Goal: Use online tool/utility: Utilize a website feature to perform a specific function

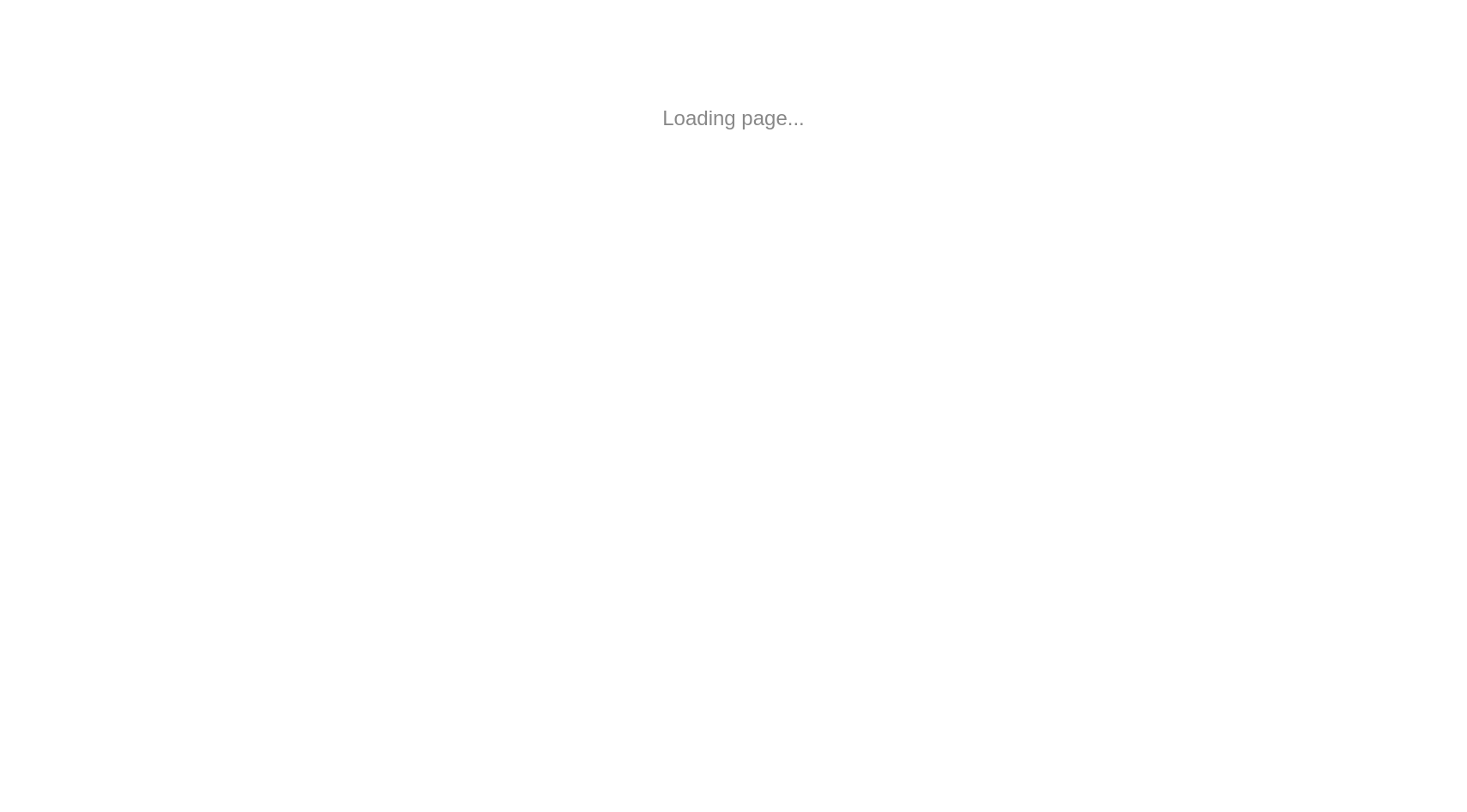
click at [989, 237] on html "Loading page..." at bounding box center [733, 118] width 1467 height 237
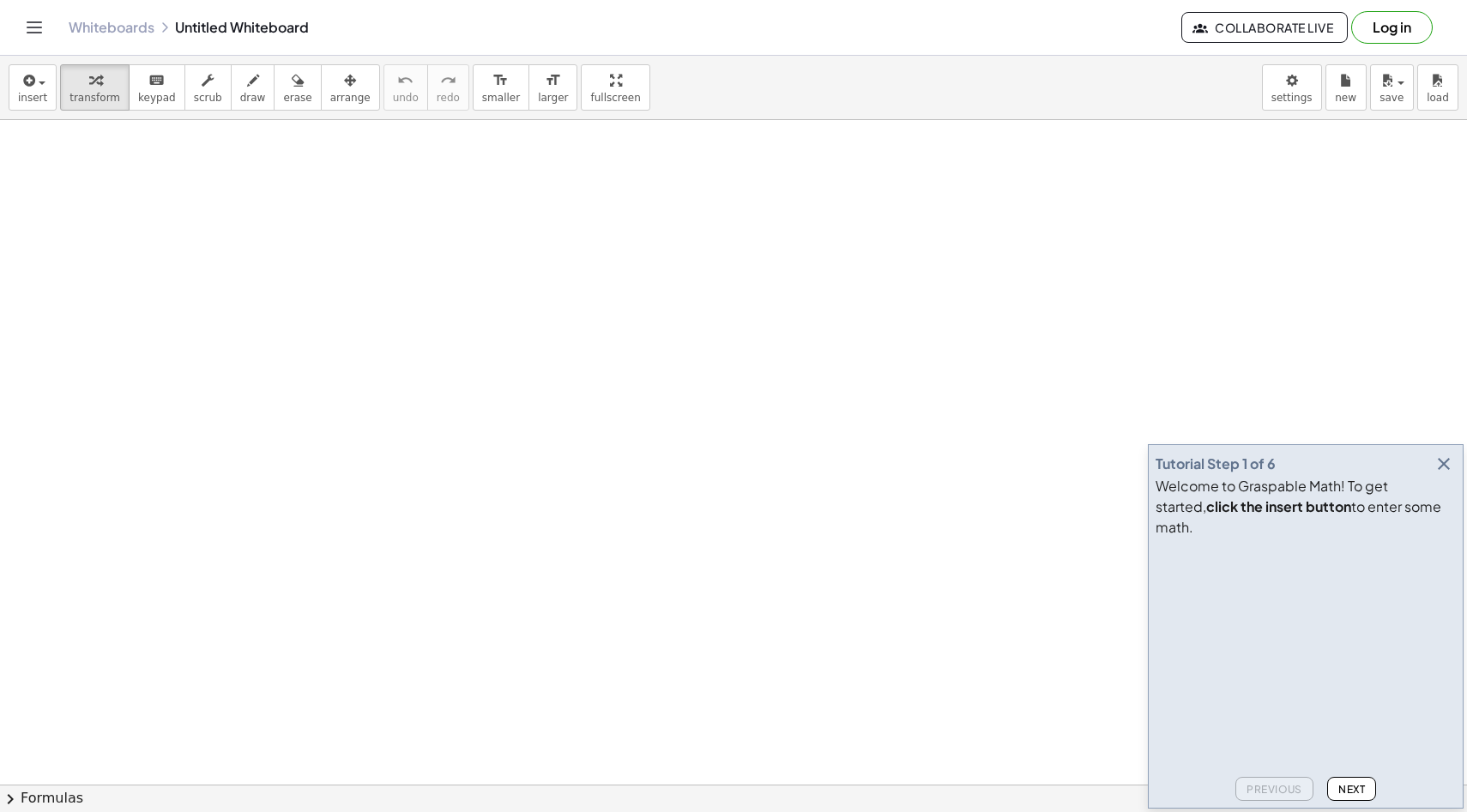
click at [1445, 474] on icon "button" at bounding box center [1444, 464] width 21 height 21
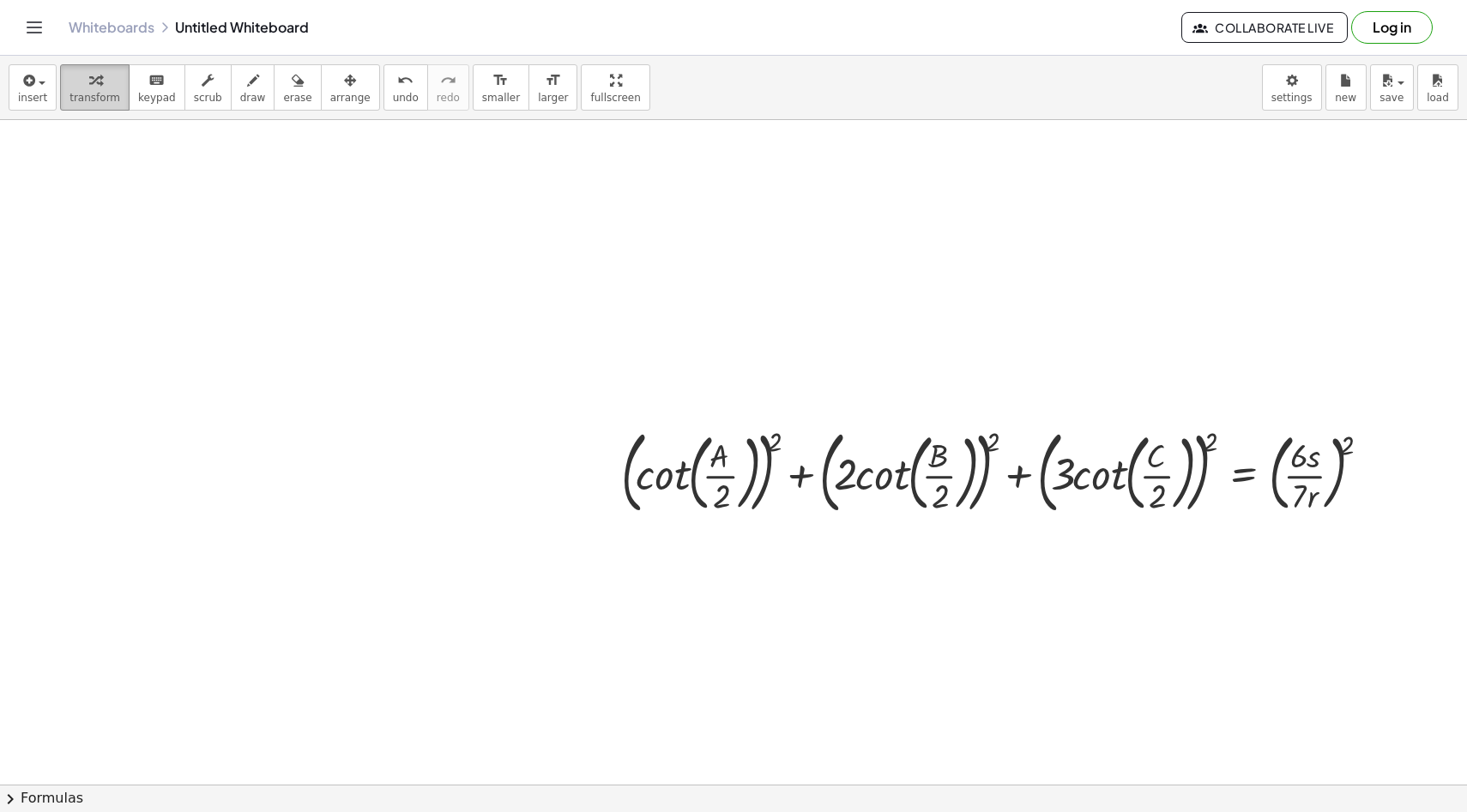
click at [110, 89] on div "button" at bounding box center [95, 80] width 51 height 21
drag, startPoint x: 434, startPoint y: 356, endPoint x: 224, endPoint y: 334, distance: 211.1
drag, startPoint x: 805, startPoint y: 374, endPoint x: 476, endPoint y: 359, distance: 329.3
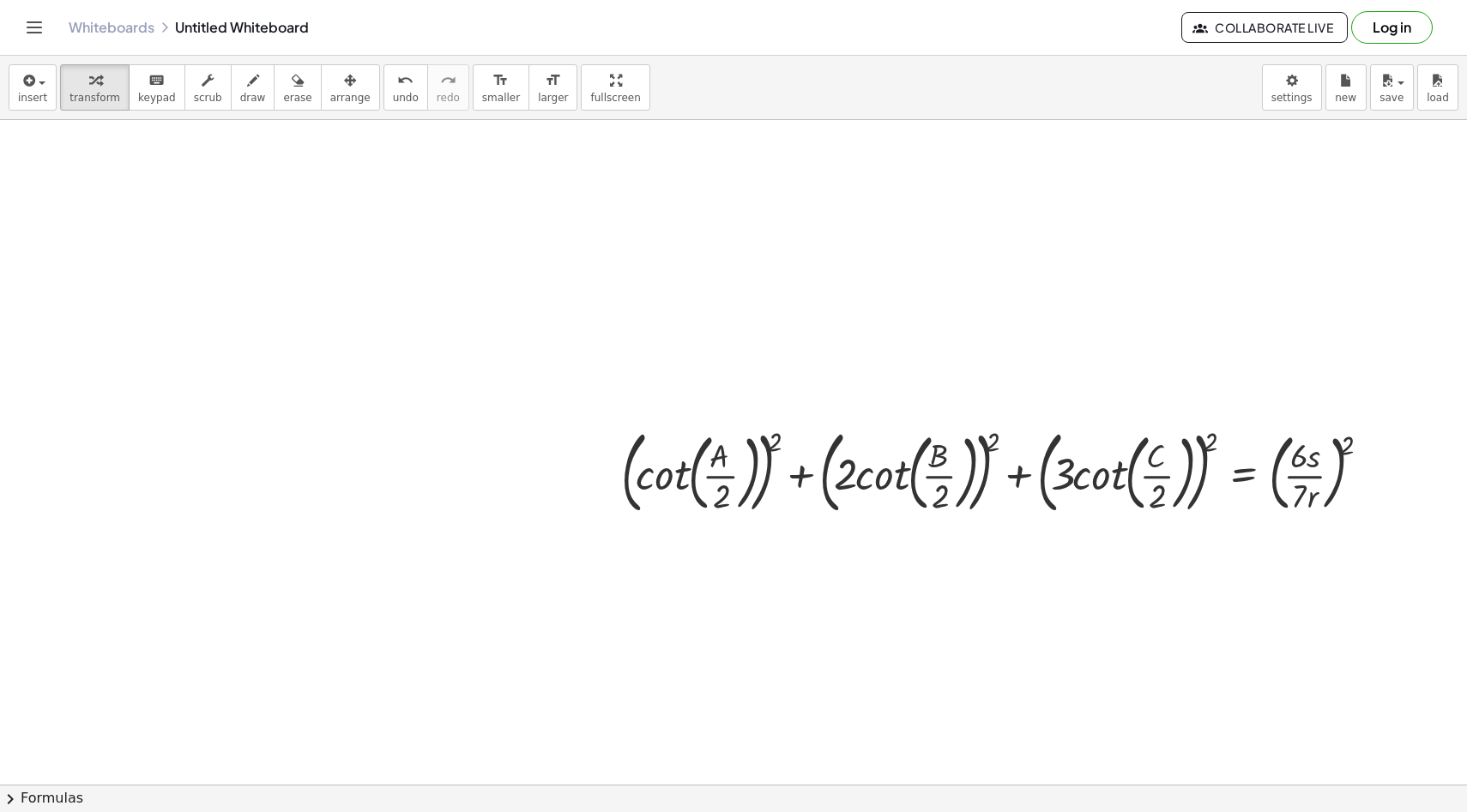
drag, startPoint x: 798, startPoint y: 686, endPoint x: 571, endPoint y: 665, distance: 228.0
drag, startPoint x: 792, startPoint y: 660, endPoint x: 285, endPoint y: 663, distance: 507.0
drag, startPoint x: 954, startPoint y: 471, endPoint x: 644, endPoint y: 522, distance: 314.2
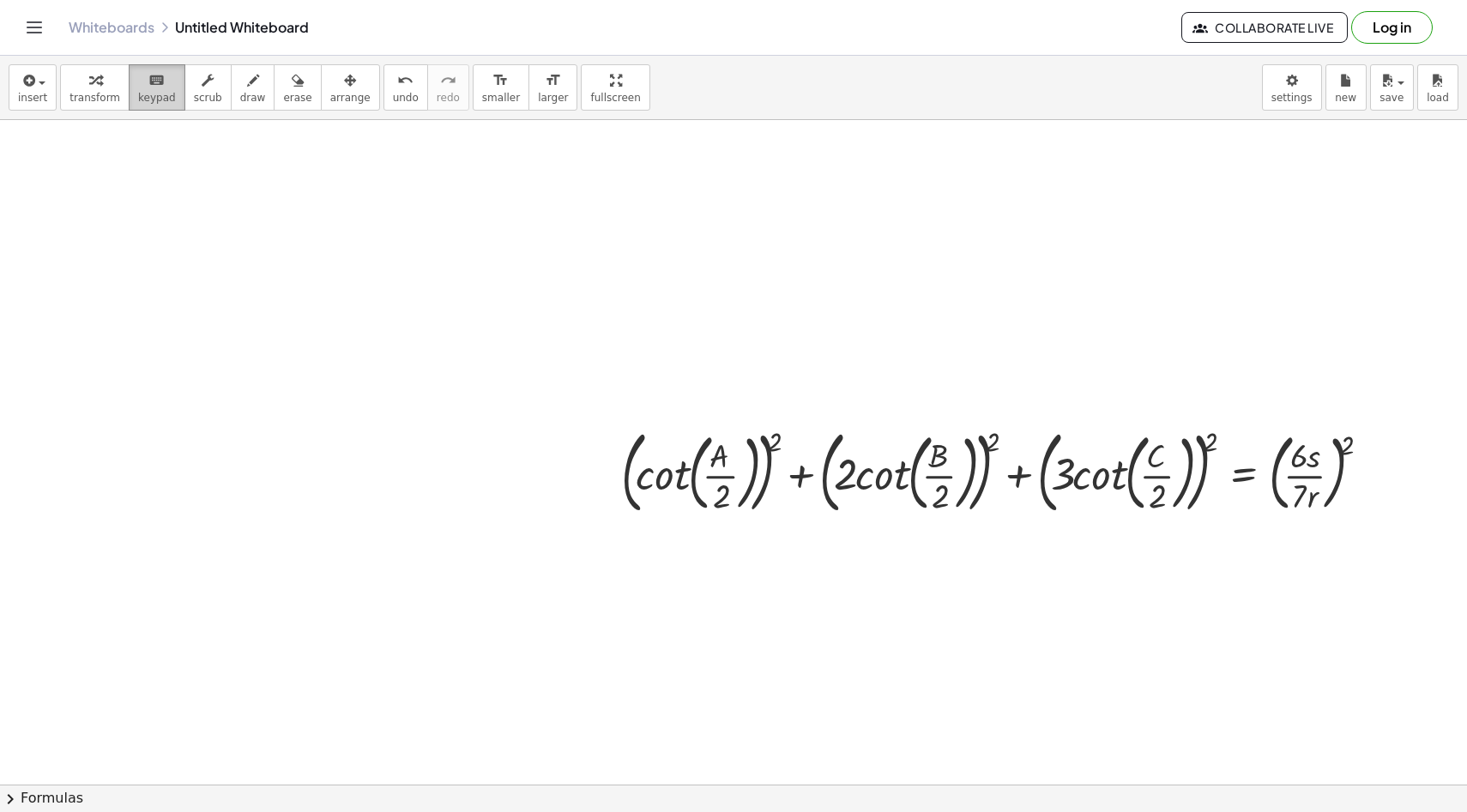
click at [171, 76] on button "keyboard keypad" at bounding box center [157, 88] width 57 height 46
click at [340, 100] on span "arrange" at bounding box center [350, 98] width 40 height 12
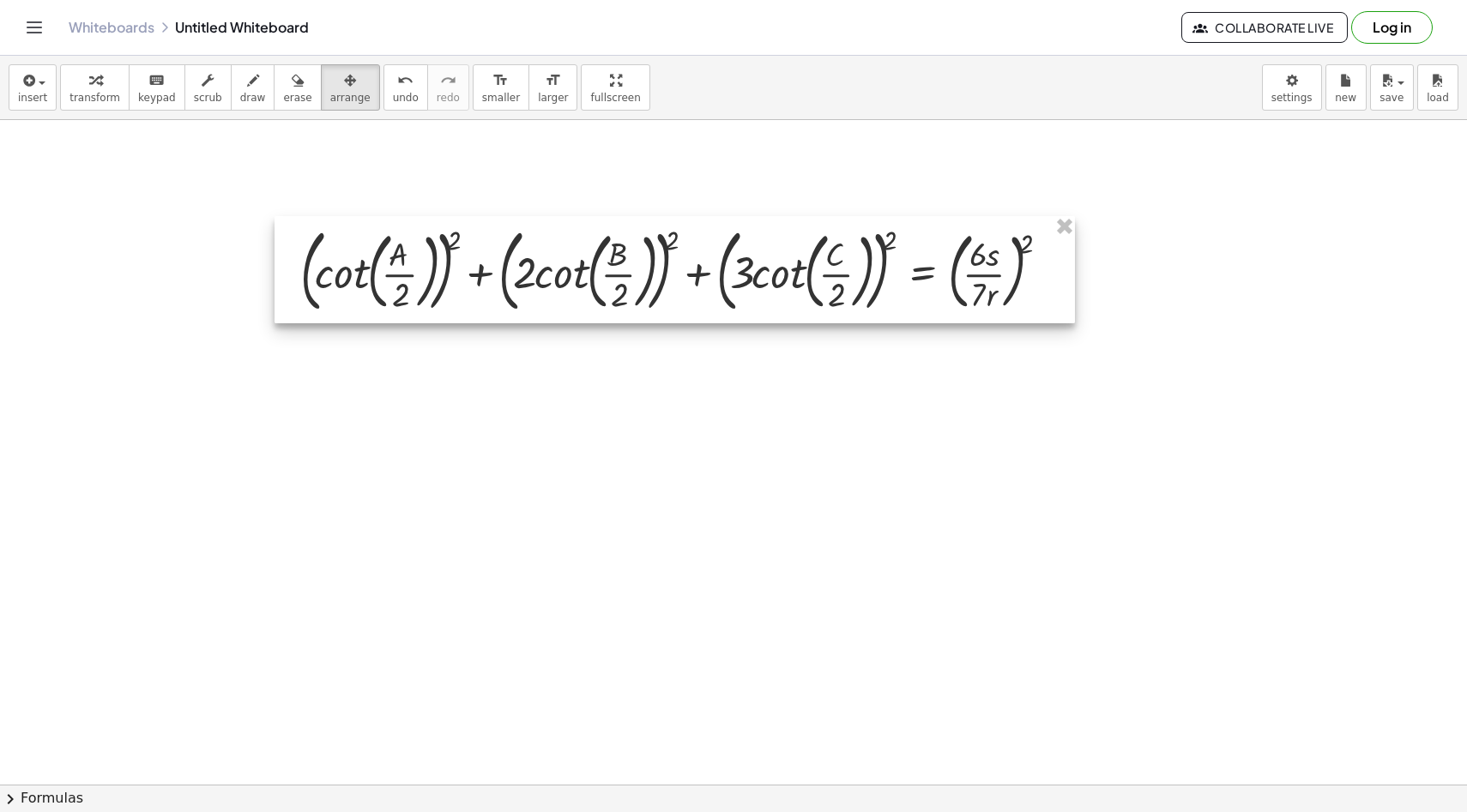
drag, startPoint x: 760, startPoint y: 448, endPoint x: 443, endPoint y: 247, distance: 375.4
click at [443, 247] on div at bounding box center [675, 269] width 800 height 108
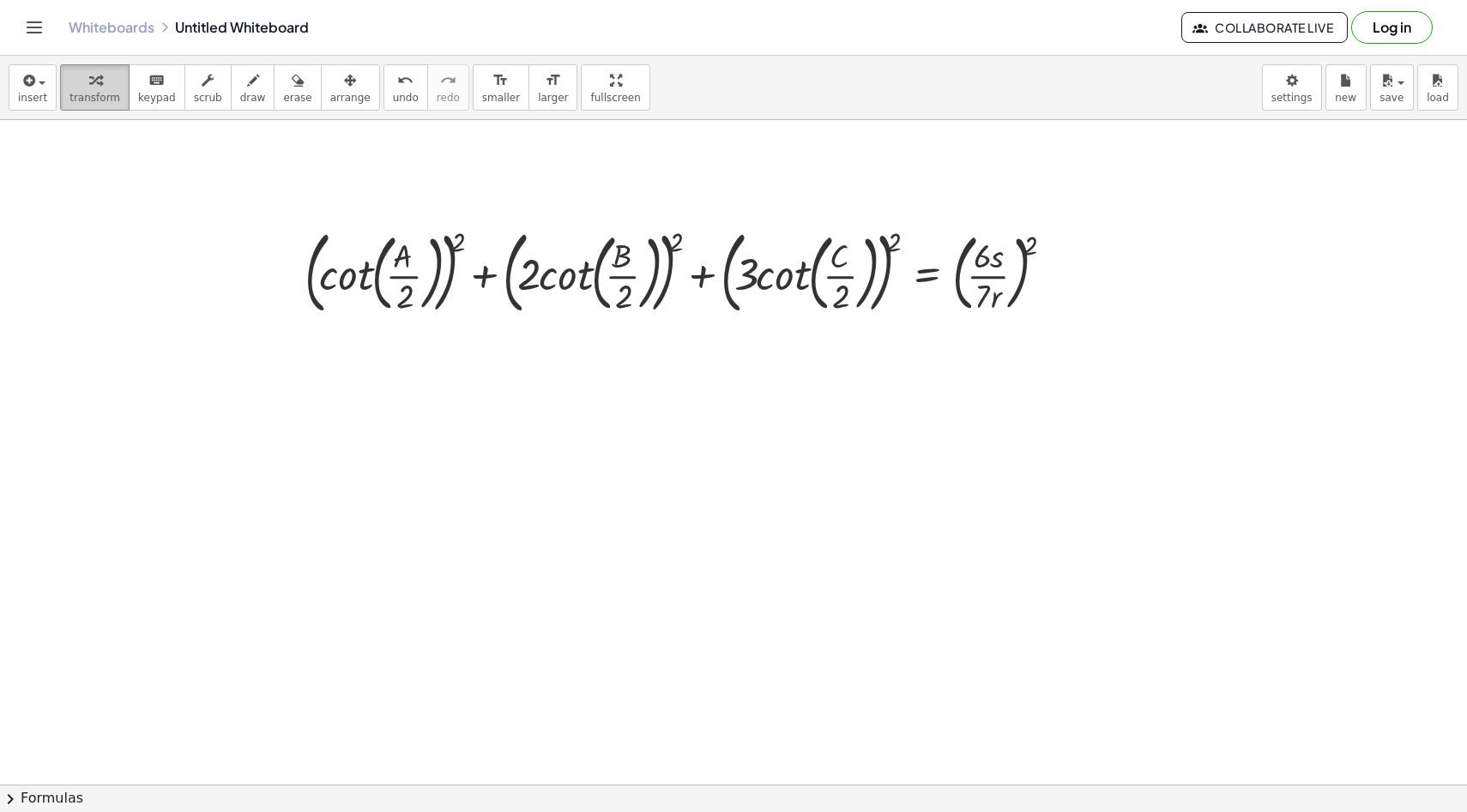
click at [79, 96] on span "transform" at bounding box center [95, 98] width 51 height 12
click at [61, 785] on button "chevron_right Formulas" at bounding box center [733, 798] width 1467 height 28
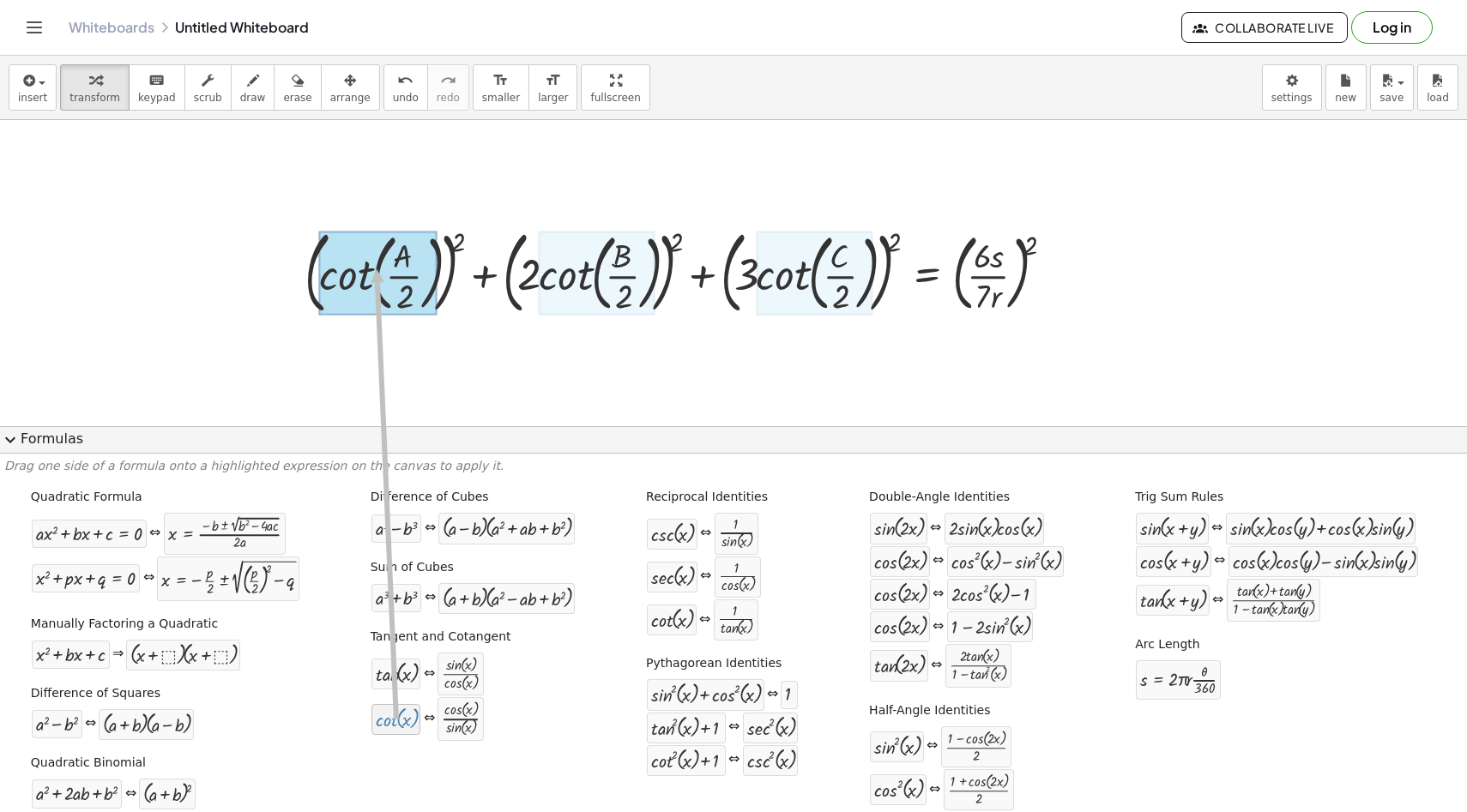
drag, startPoint x: 404, startPoint y: 723, endPoint x: 376, endPoint y: 268, distance: 455.9
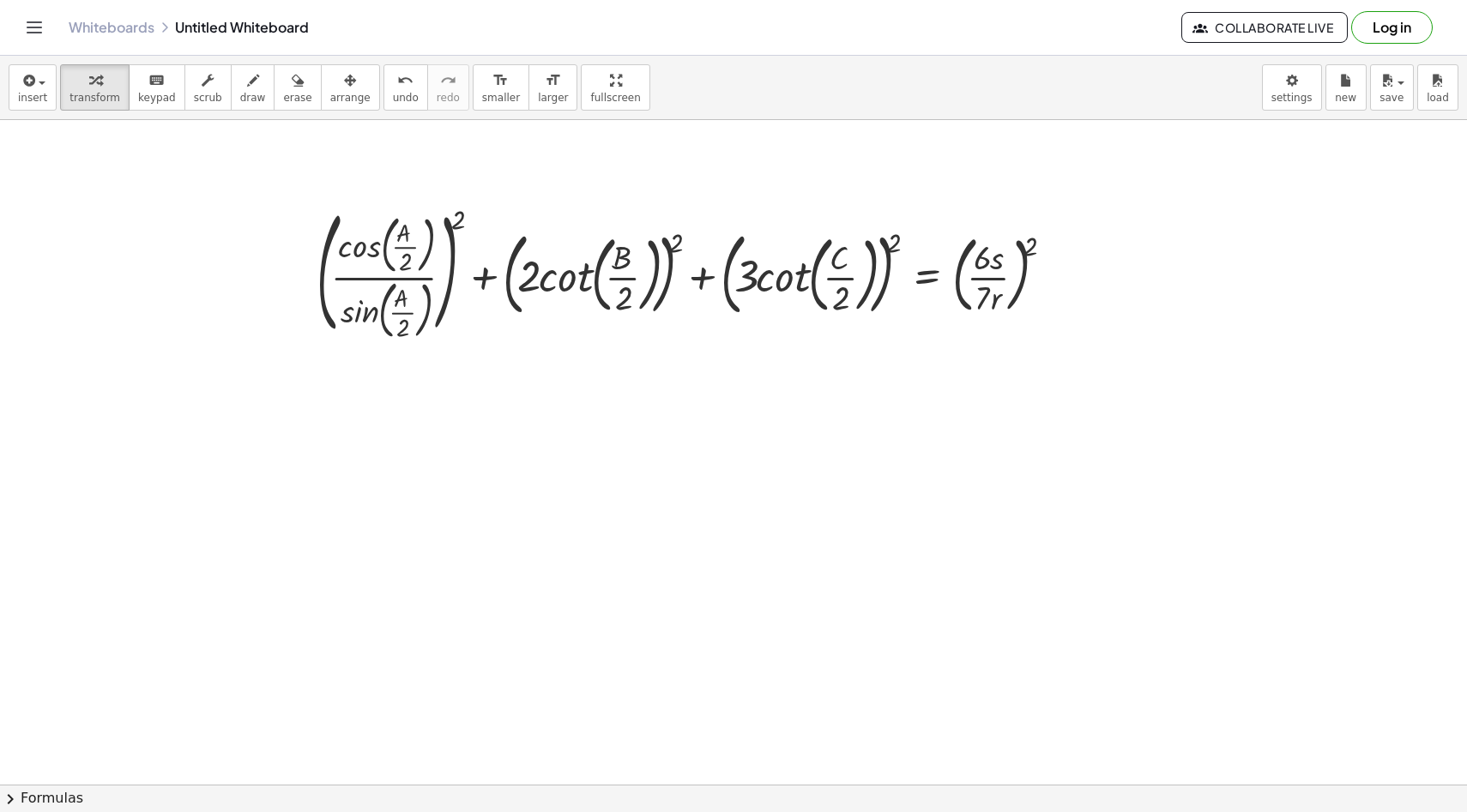
click at [291, 788] on button "chevron_right Formulas" at bounding box center [733, 798] width 1467 height 28
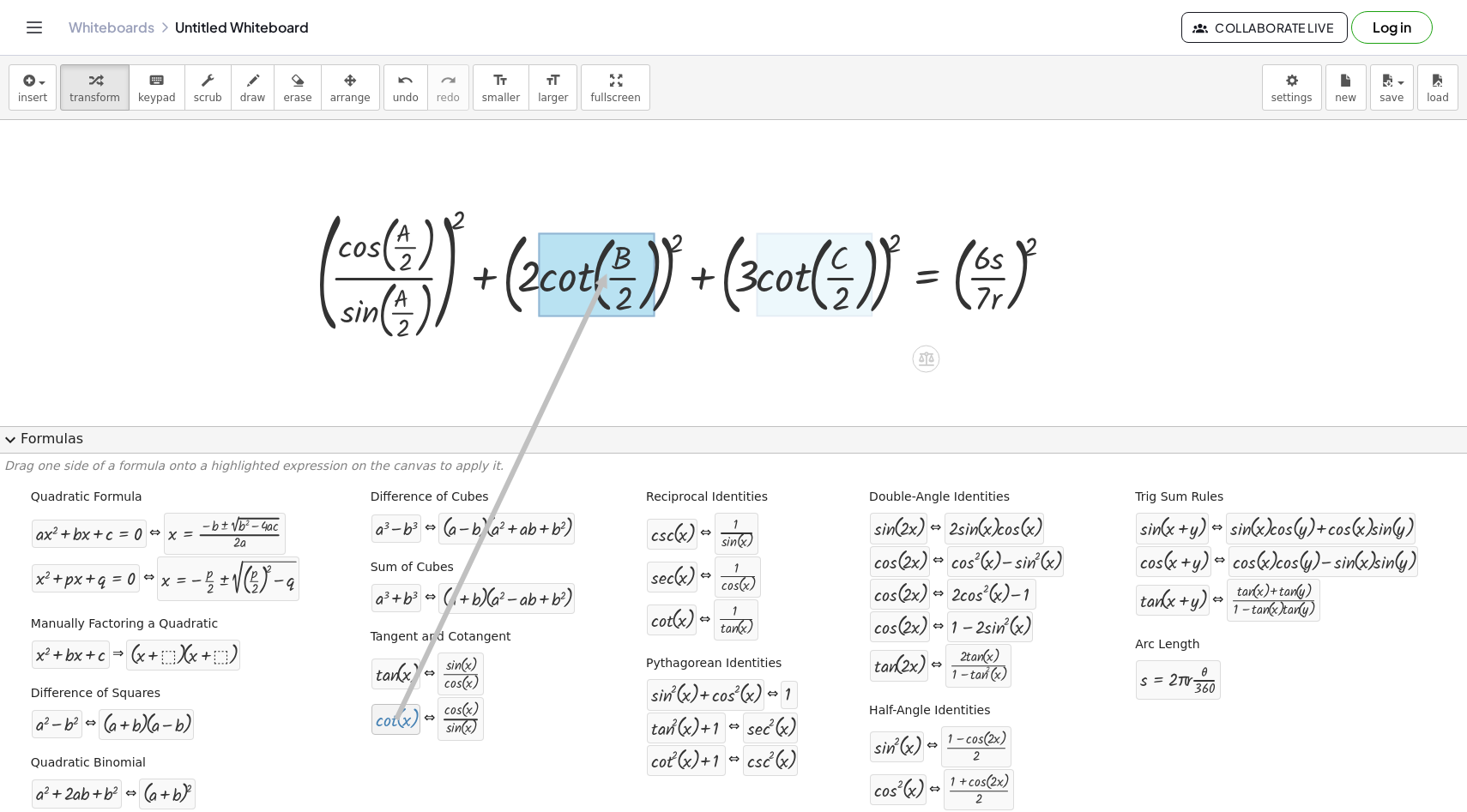
drag, startPoint x: 394, startPoint y: 723, endPoint x: 605, endPoint y: 269, distance: 500.6
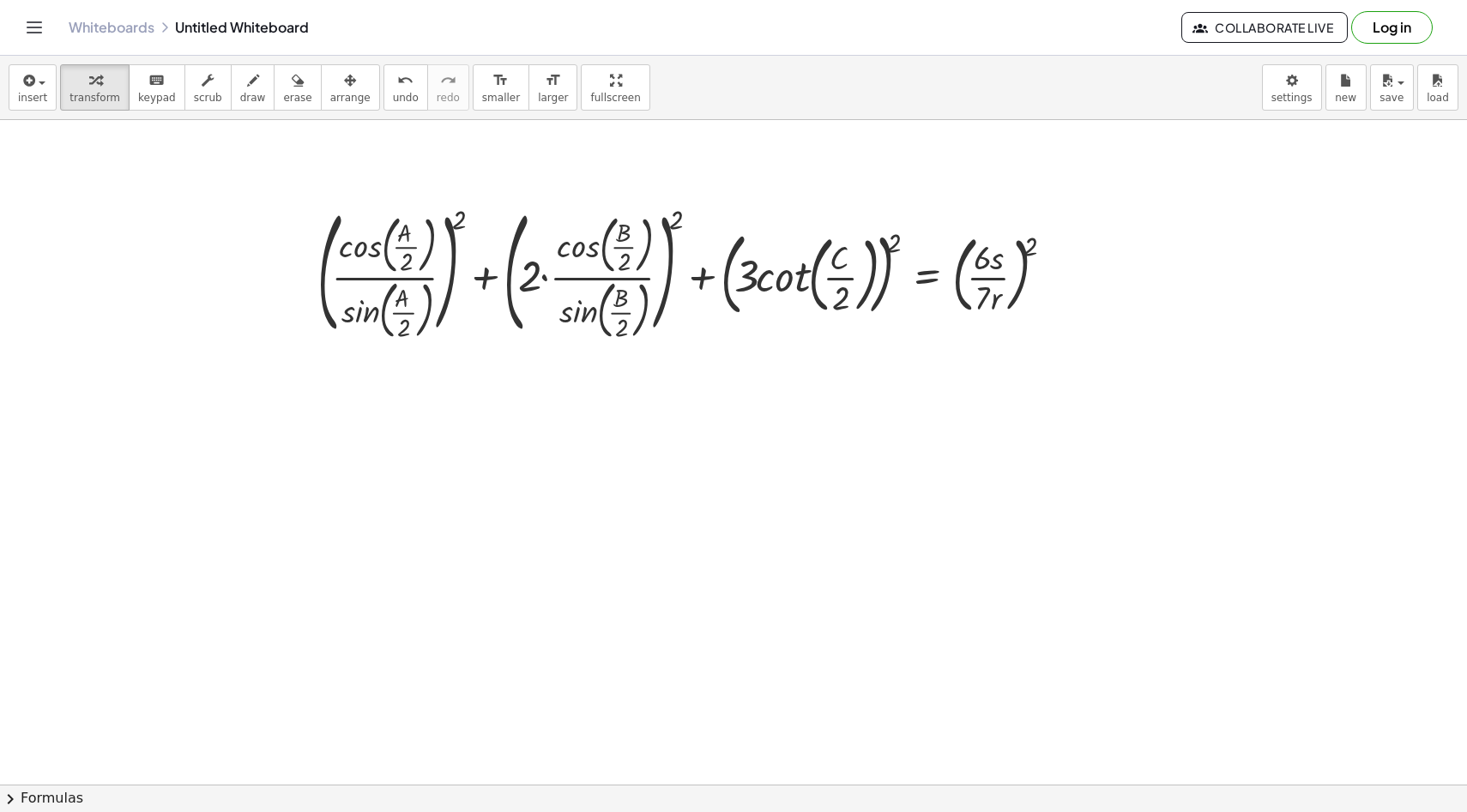
click at [353, 785] on button "chevron_right Formulas" at bounding box center [733, 798] width 1467 height 28
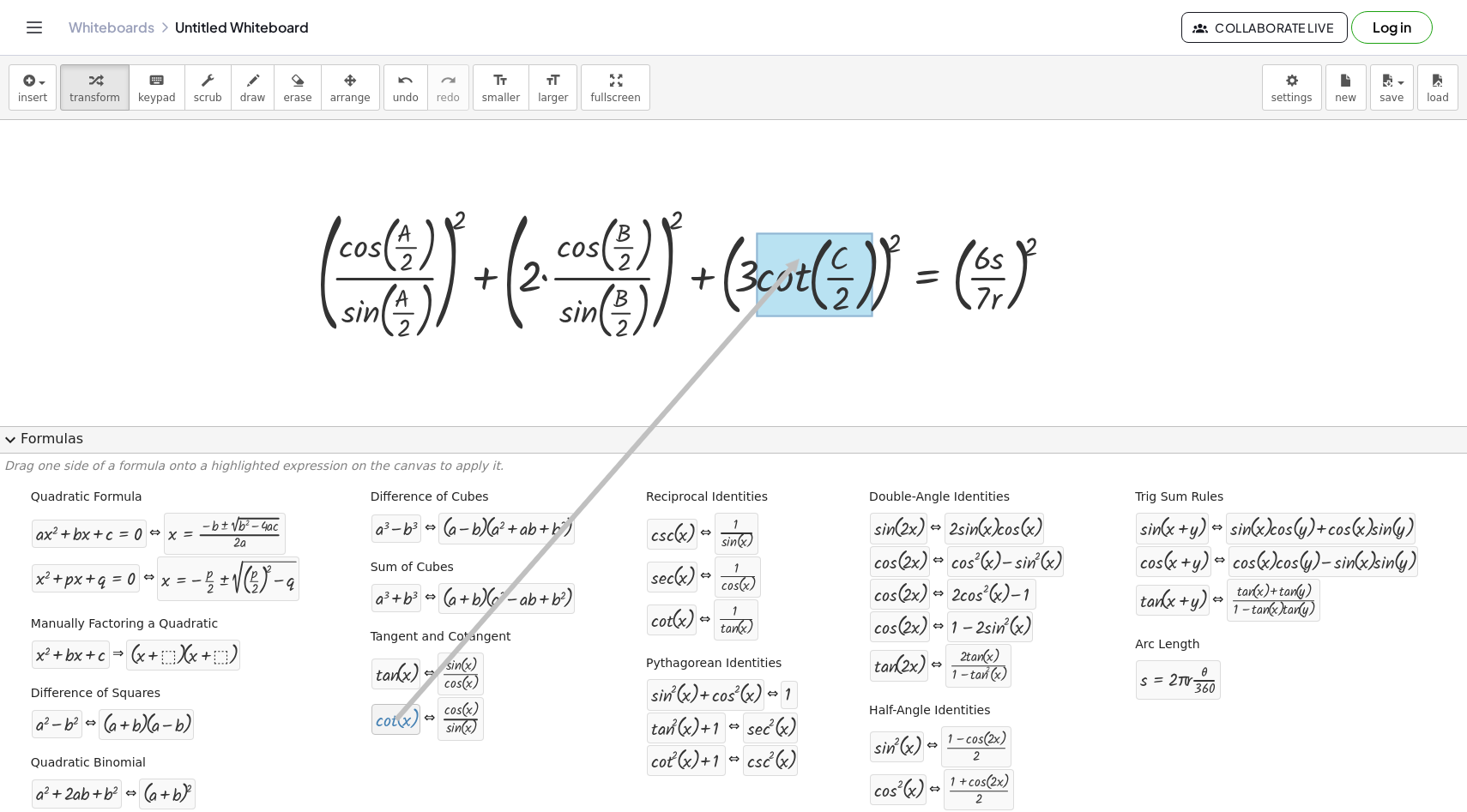
drag, startPoint x: 395, startPoint y: 728, endPoint x: 798, endPoint y: 258, distance: 619.1
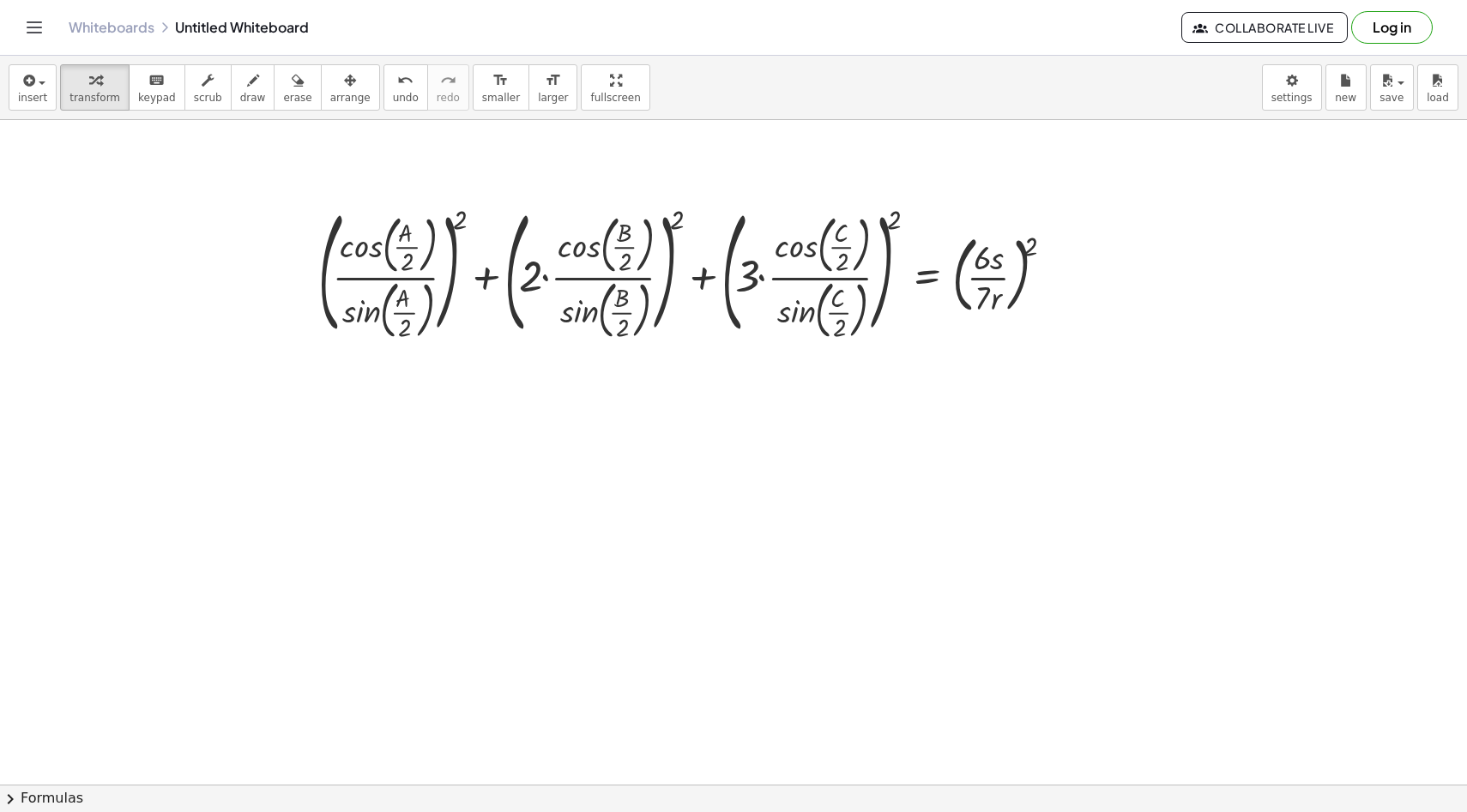
click at [490, 789] on button "chevron_right Formulas" at bounding box center [733, 798] width 1467 height 28
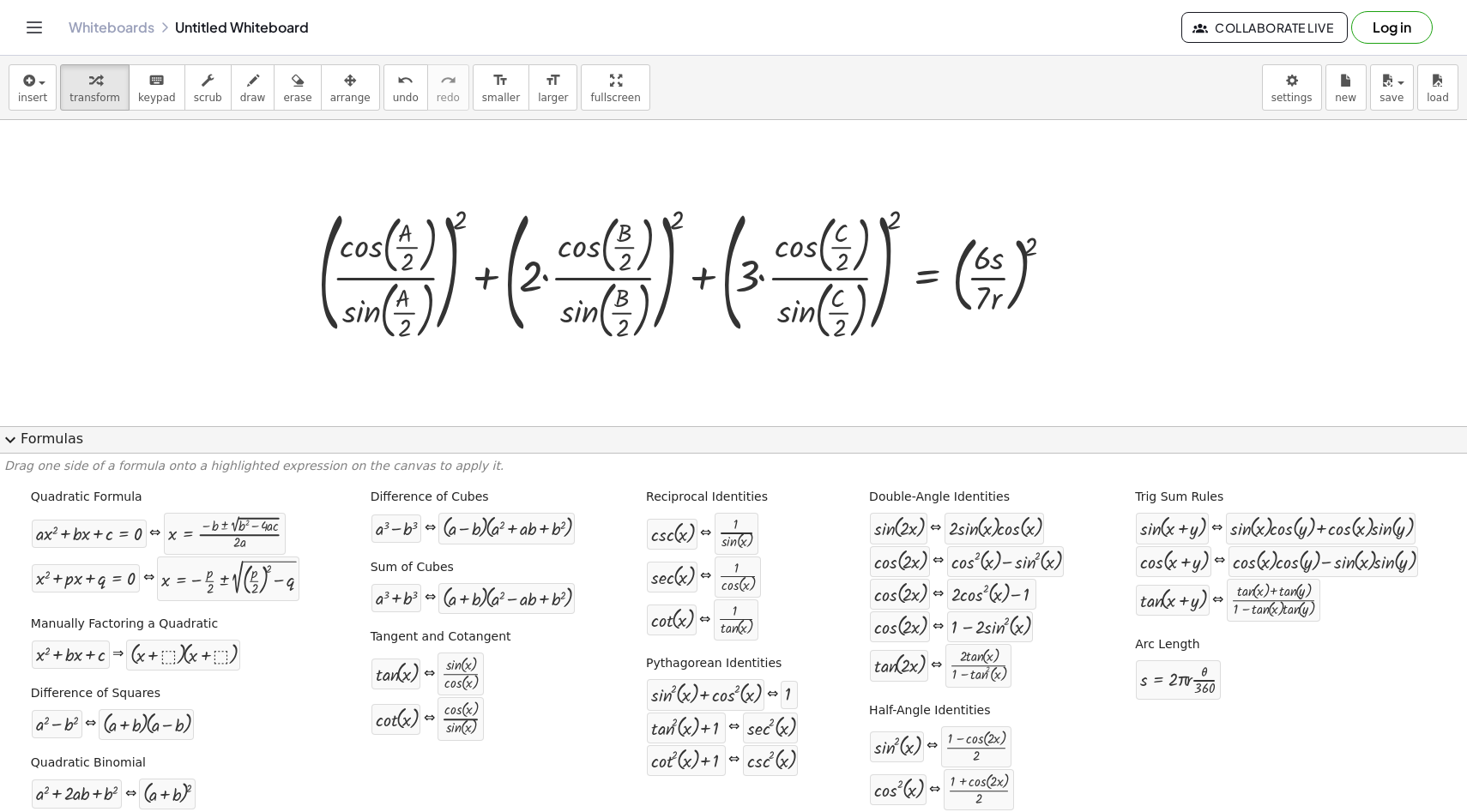
click at [804, 647] on div "Quadratic Formula + · a · x 2 + · b · x + c = 0 ⇔ x = · ( − b ± 2 √ ( + b 2 − ·…" at bounding box center [733, 652] width 1458 height 339
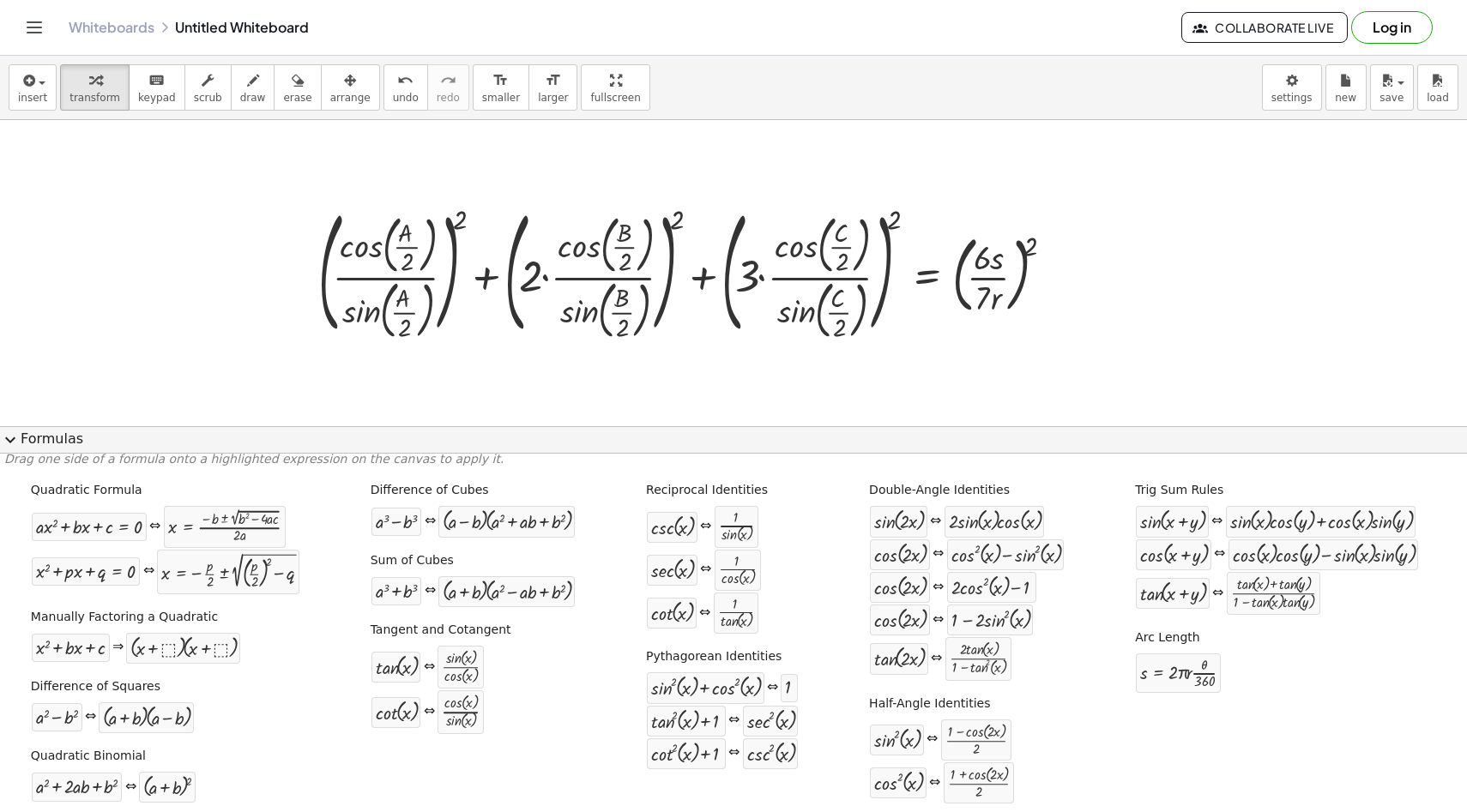
scroll to position [5, 0]
click at [388, 311] on div at bounding box center [693, 271] width 766 height 144
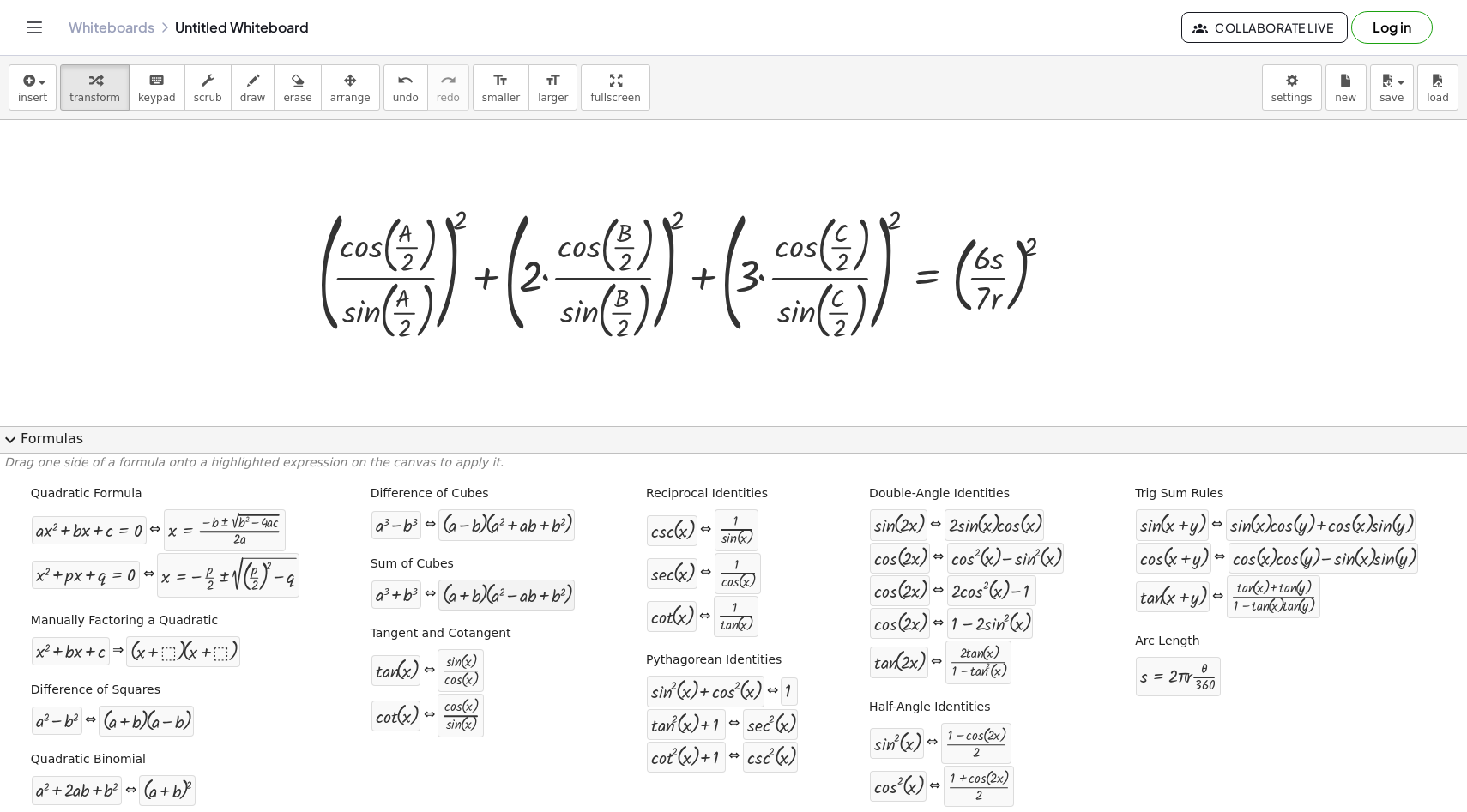
scroll to position [7, 0]
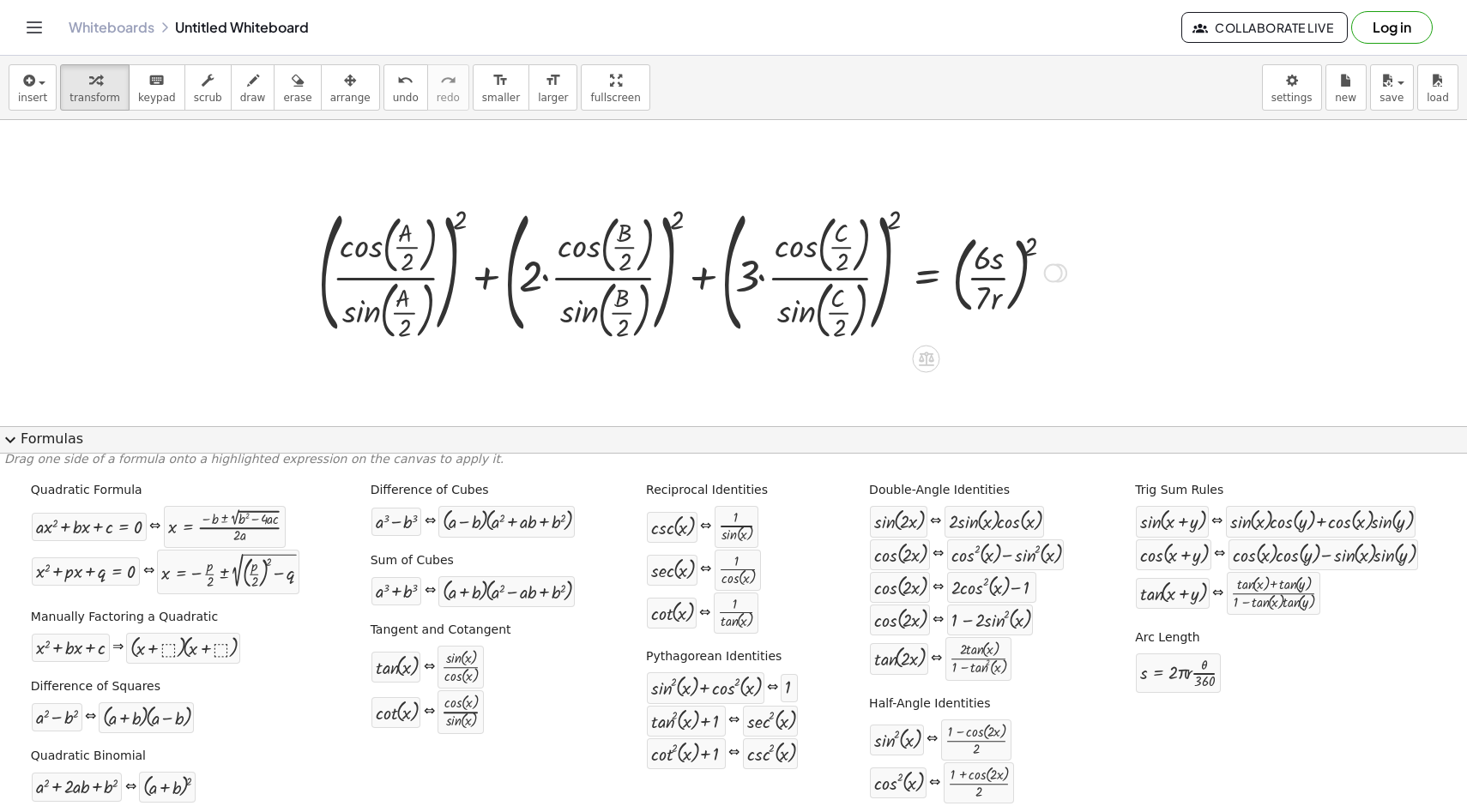
drag, startPoint x: 1318, startPoint y: 285, endPoint x: 837, endPoint y: 301, distance: 481.3
click at [351, 85] on div "button" at bounding box center [350, 80] width 40 height 21
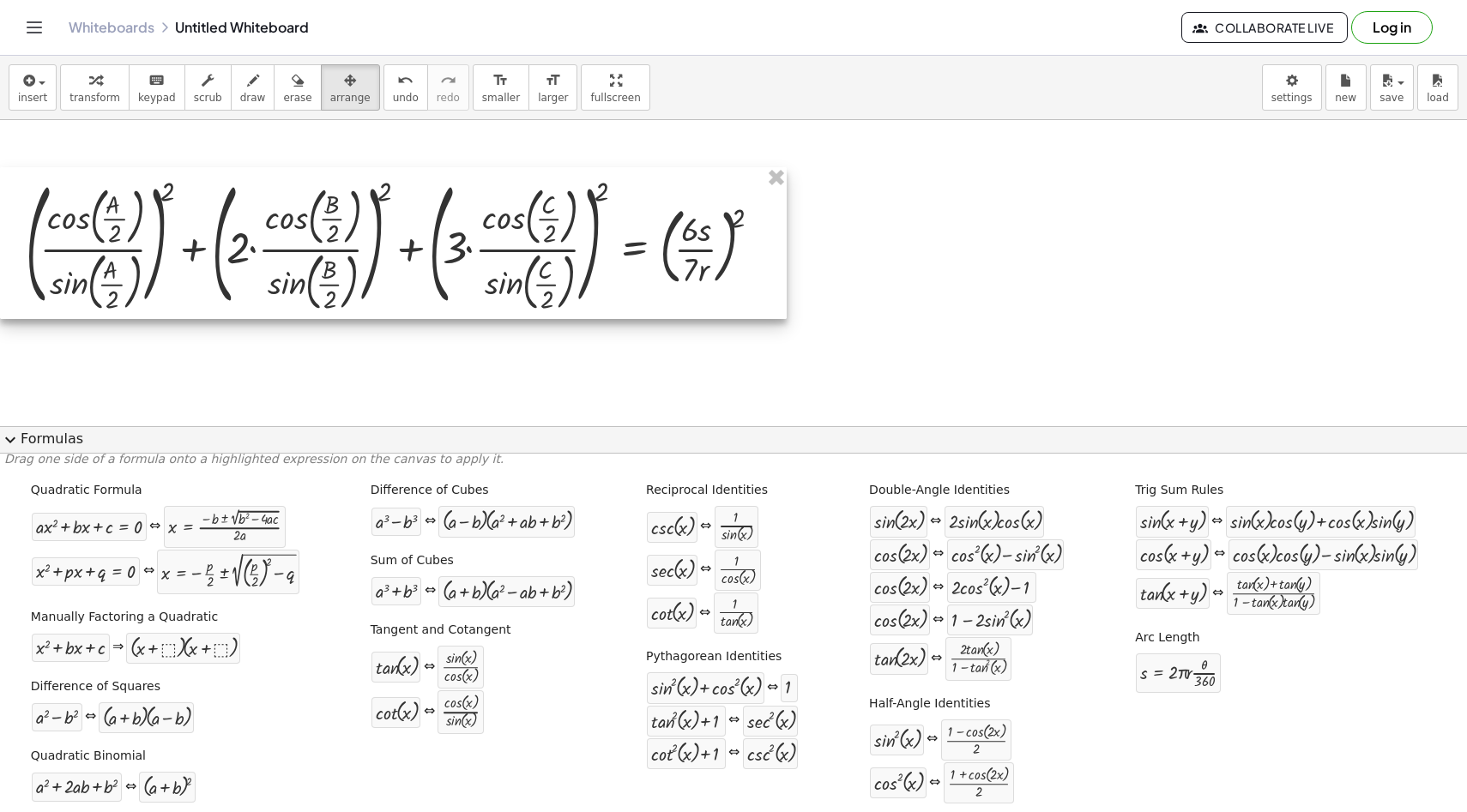
drag, startPoint x: 452, startPoint y: 296, endPoint x: 134, endPoint y: 176, distance: 339.9
click at [134, 176] on div at bounding box center [393, 243] width 786 height 152
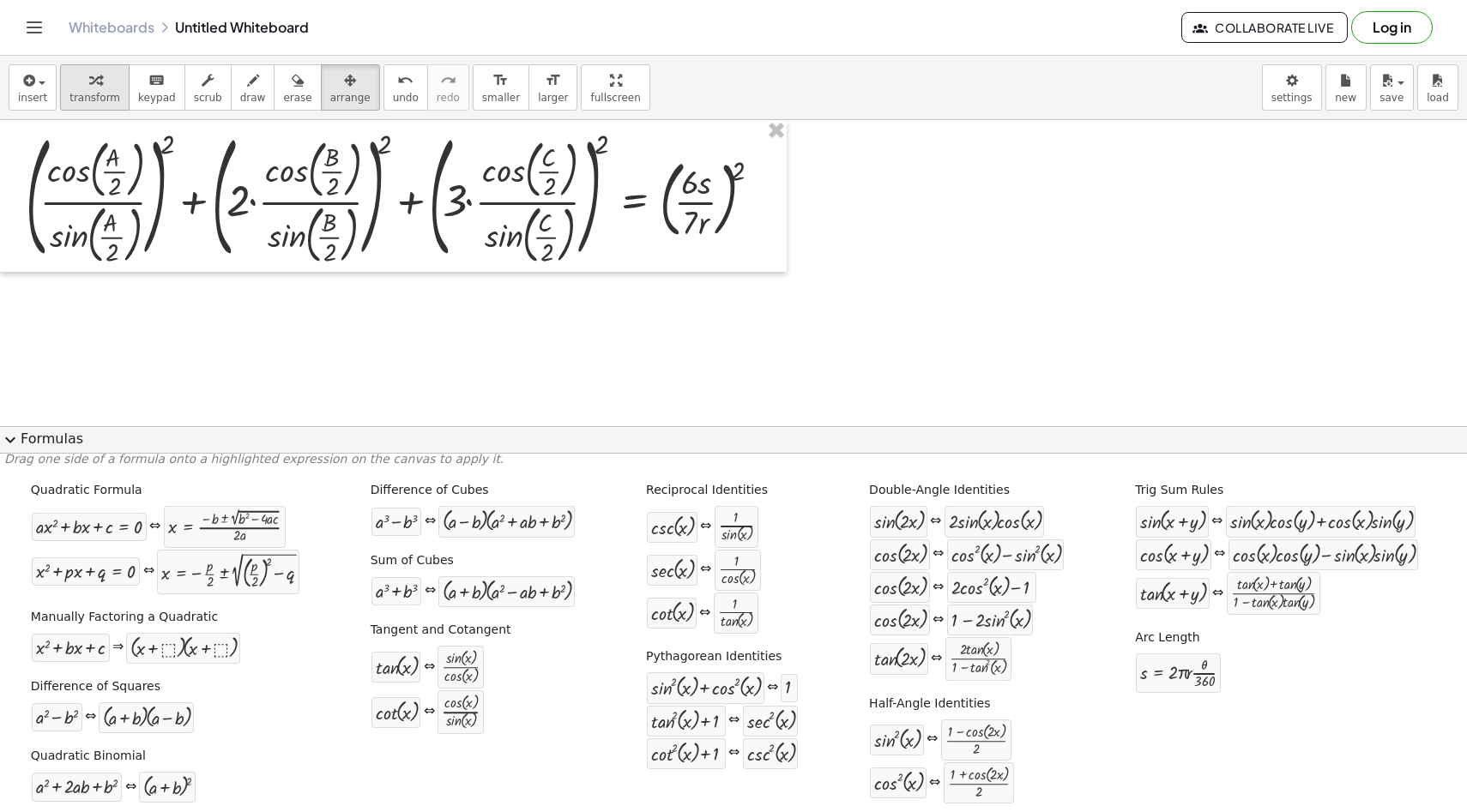
click at [96, 80] on icon "button" at bounding box center [96, 81] width 12 height 21
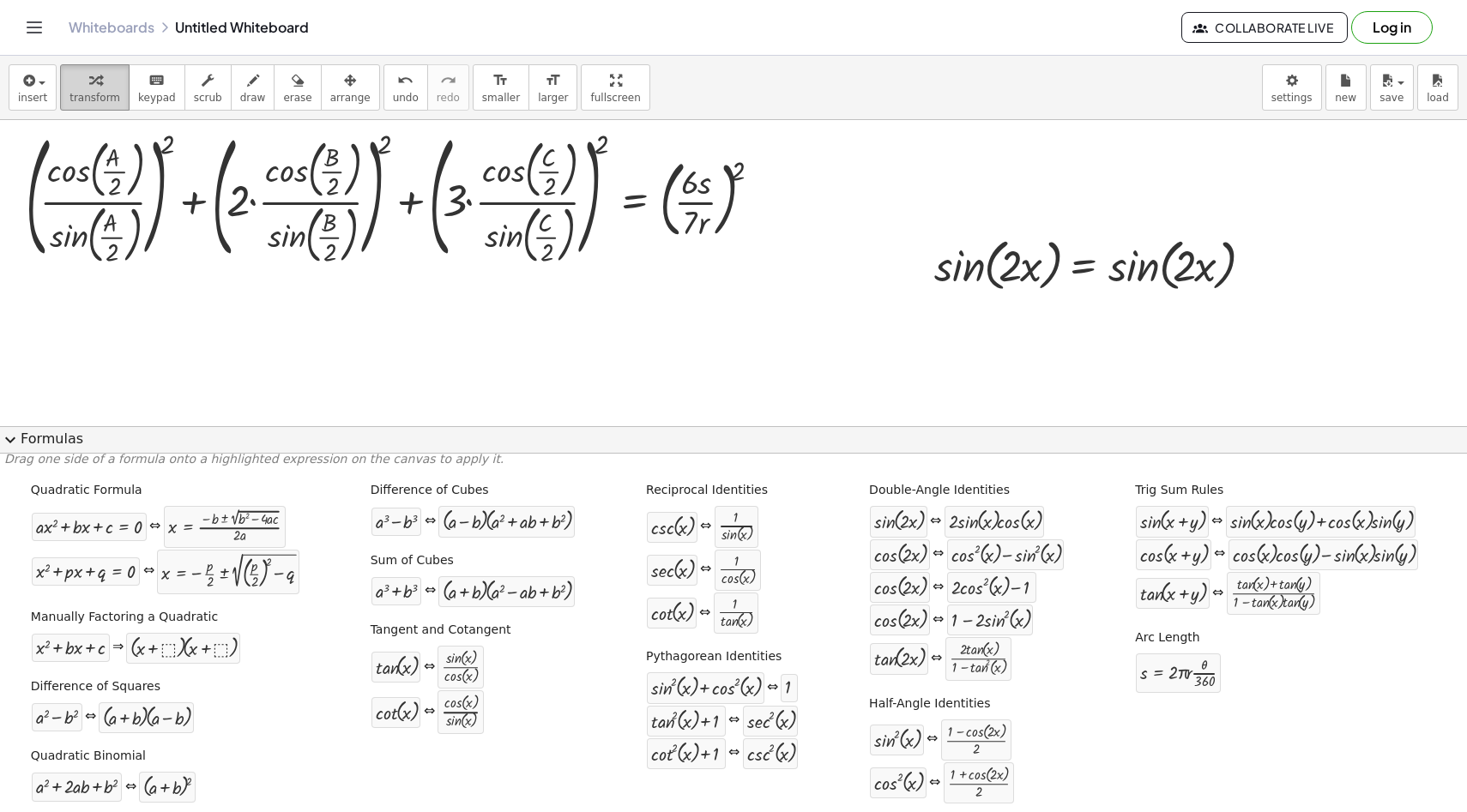
click at [90, 95] on span "transform" at bounding box center [95, 98] width 51 height 12
drag, startPoint x: 965, startPoint y: 527, endPoint x: 962, endPoint y: 543, distance: 16.3
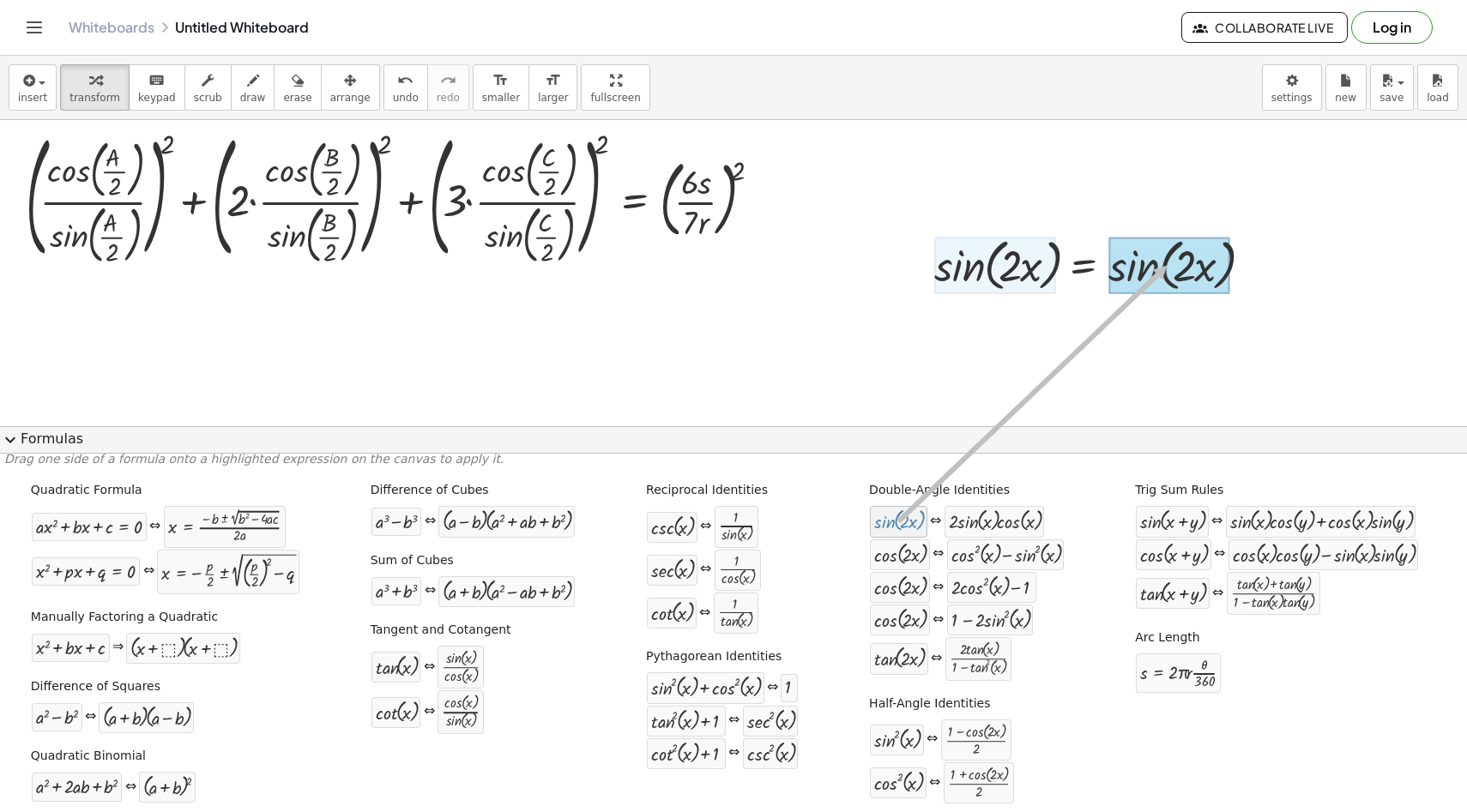
drag, startPoint x: 901, startPoint y: 529, endPoint x: 1166, endPoint y: 267, distance: 372.7
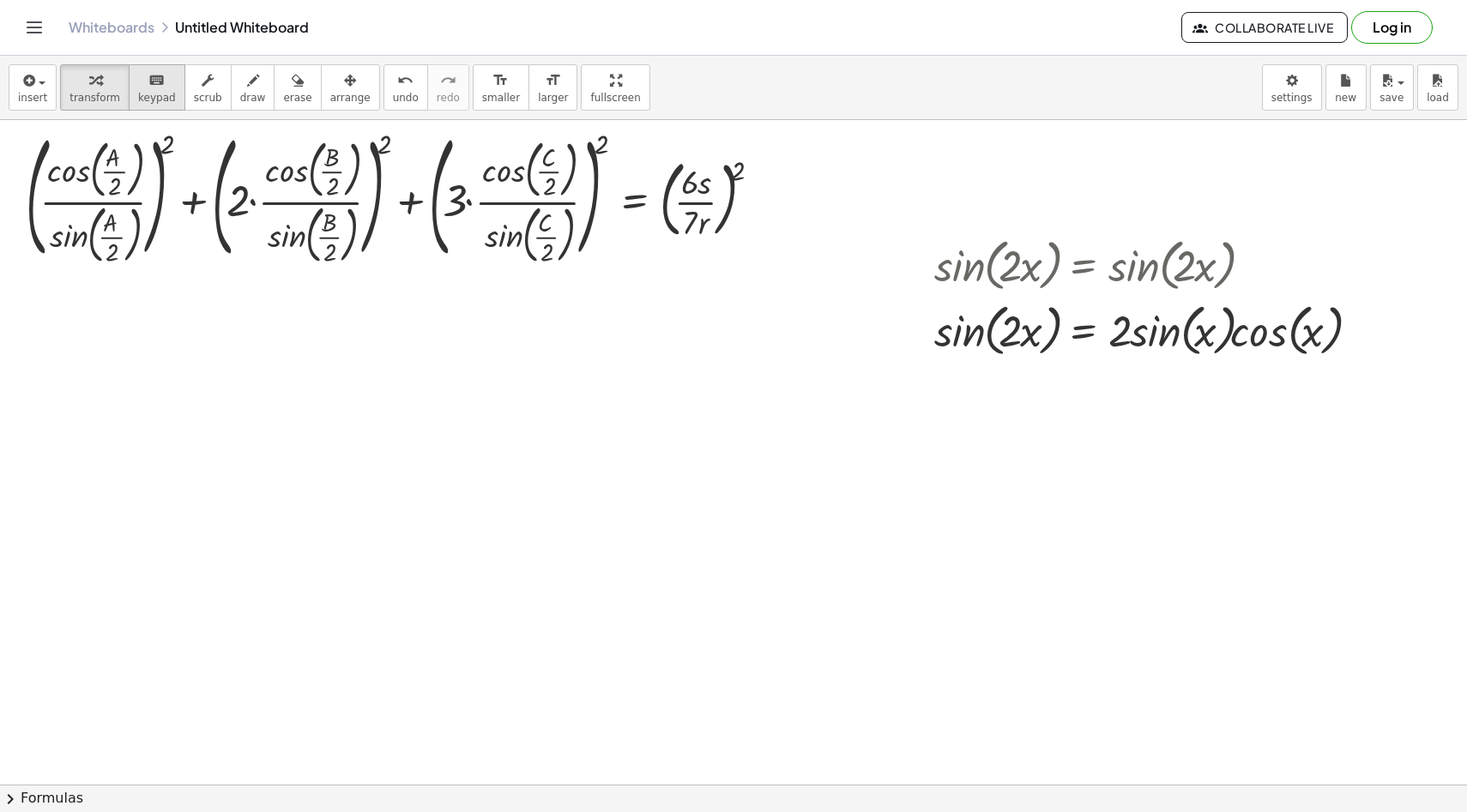
click at [129, 106] on button "keyboard keypad" at bounding box center [157, 88] width 57 height 46
click at [102, 106] on button "transform" at bounding box center [95, 88] width 70 height 46
click at [330, 97] on span "arrange" at bounding box center [350, 98] width 40 height 12
click at [95, 90] on icon "button" at bounding box center [96, 81] width 12 height 21
click at [1084, 341] on div at bounding box center [1151, 329] width 451 height 65
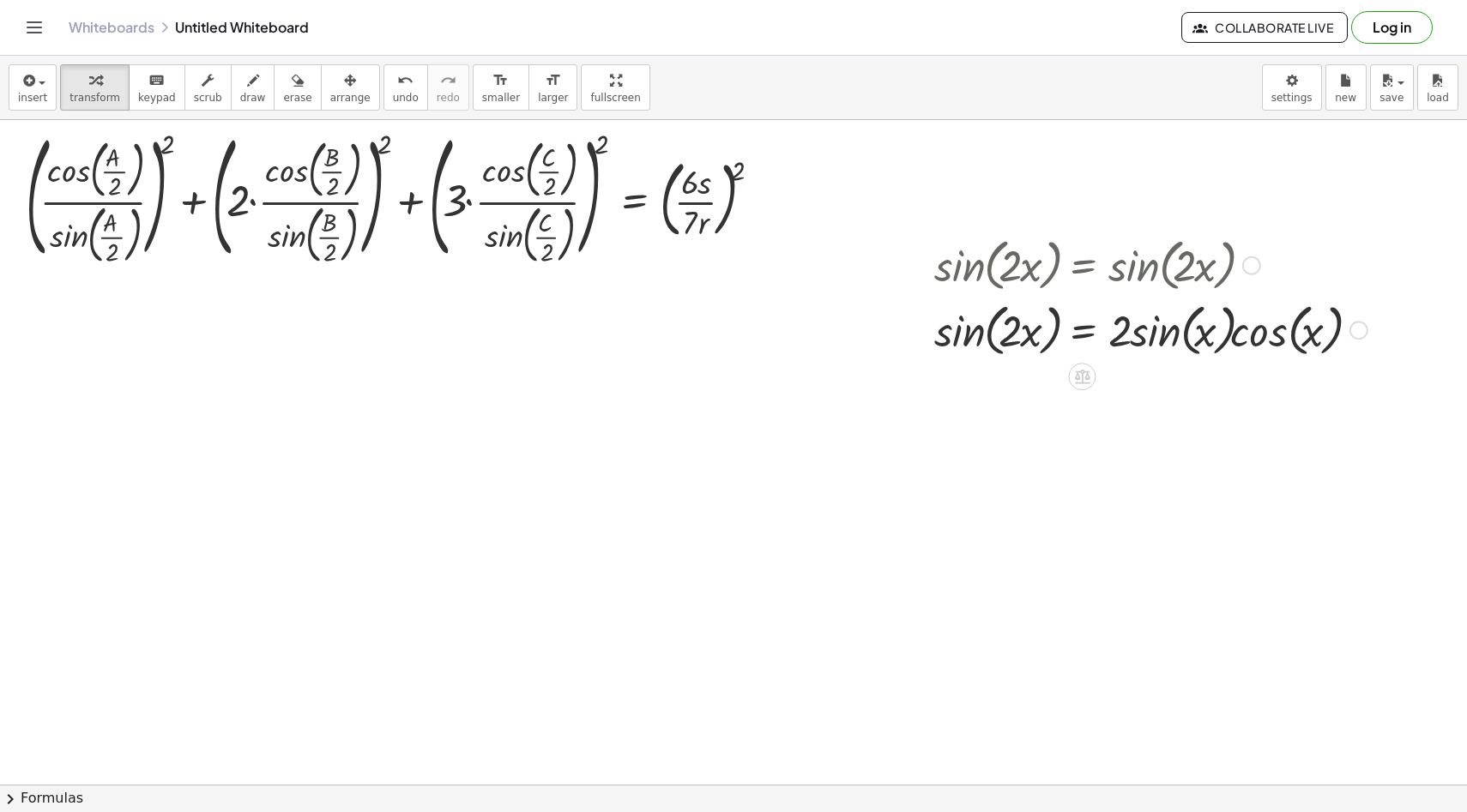
click at [1082, 330] on div "sin ( , · 2 · x ) = · 2 · sin ( , x ) · cos ( , x )" at bounding box center [1082, 330] width 0 height 0
click at [1246, 263] on div at bounding box center [1252, 266] width 19 height 19
click at [1316, 237] on span "Go back to this line" at bounding box center [1339, 239] width 102 height 14
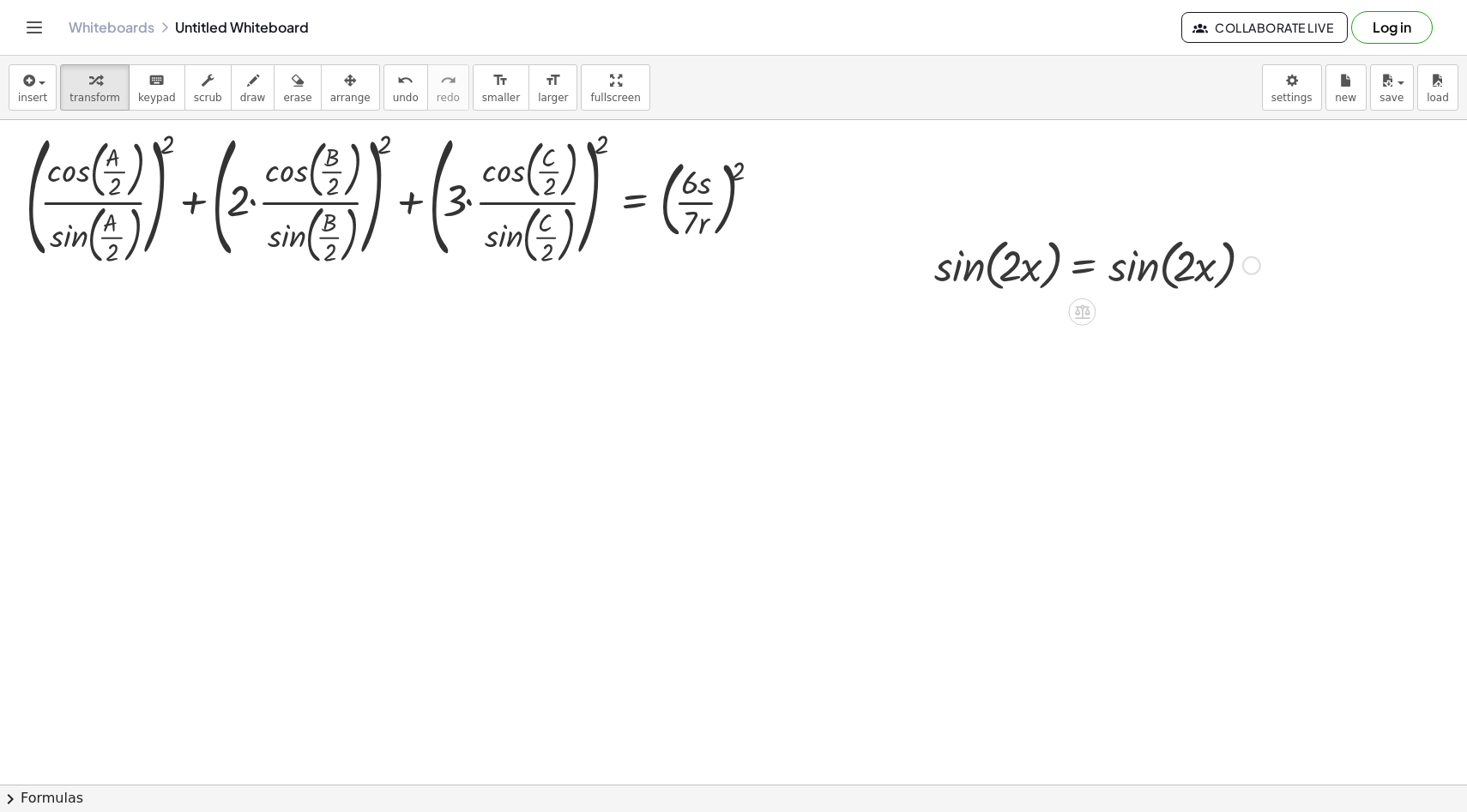
click at [1262, 263] on div at bounding box center [1097, 264] width 343 height 65
click at [1256, 265] on div "Go back to this line Copy line as LaTeX Copy derivation as LaTeX" at bounding box center [1252, 266] width 19 height 19
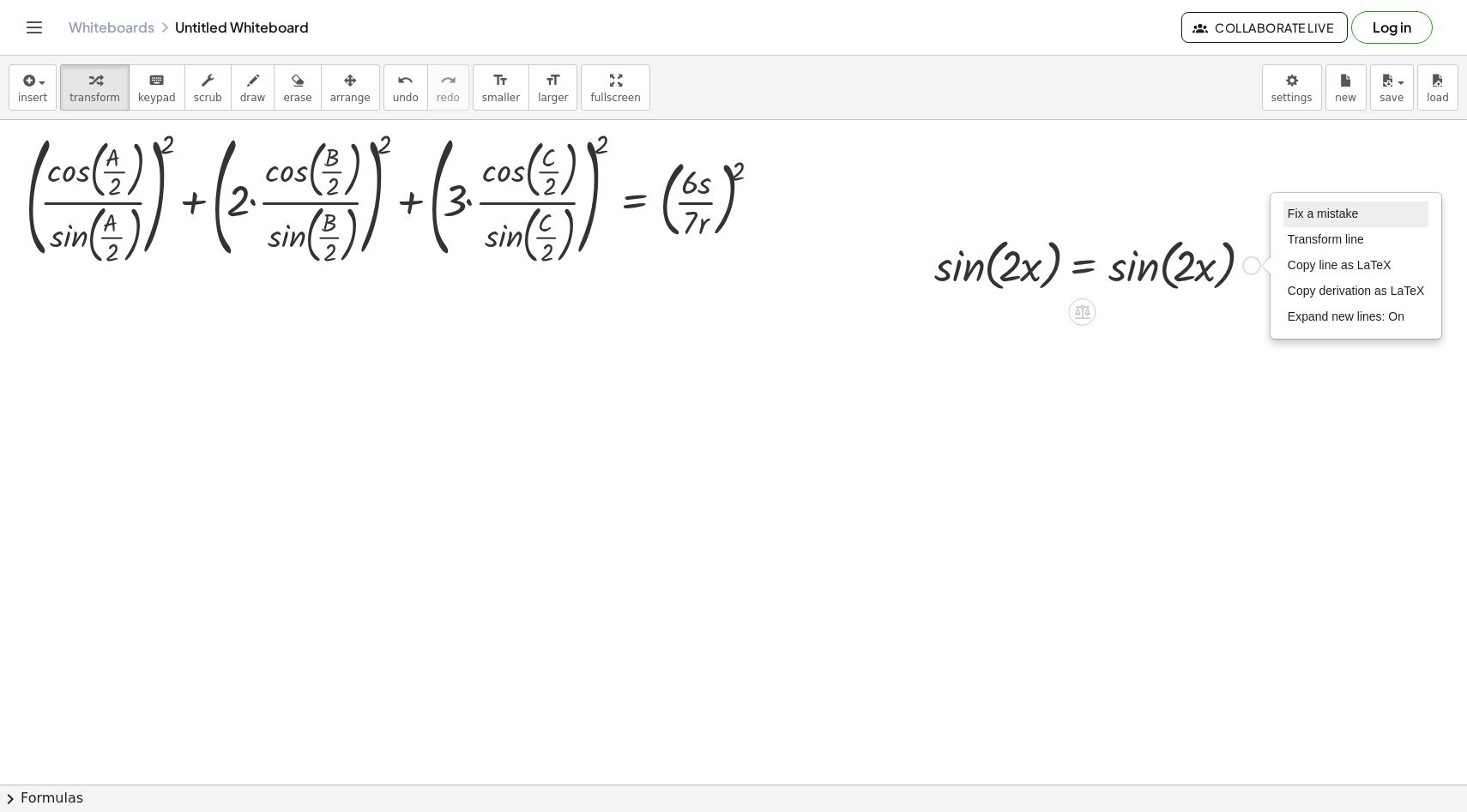
click at [1331, 219] on span "Fix a mistake" at bounding box center [1323, 213] width 71 height 14
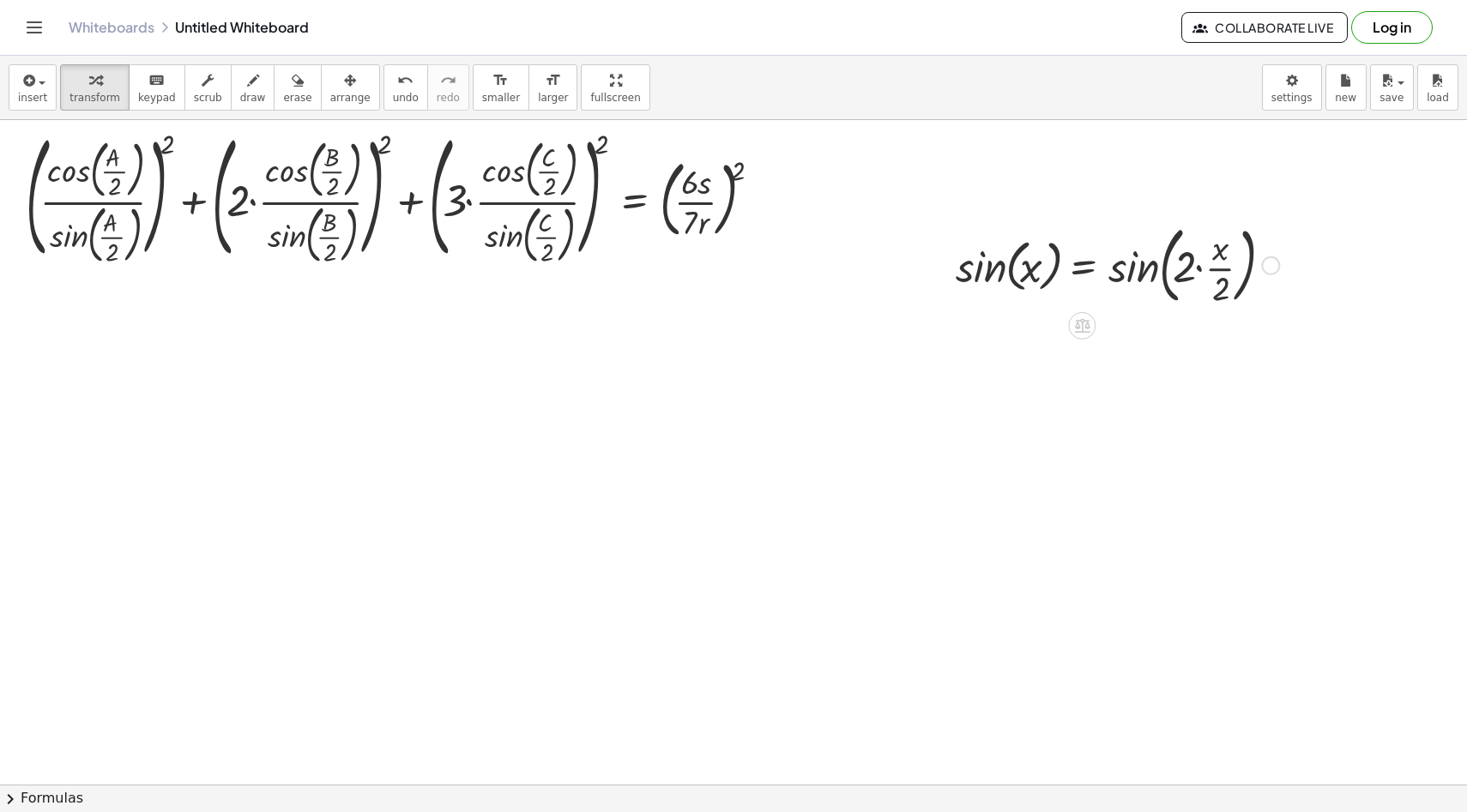
click at [843, 790] on button "chevron_right Formulas" at bounding box center [733, 798] width 1467 height 28
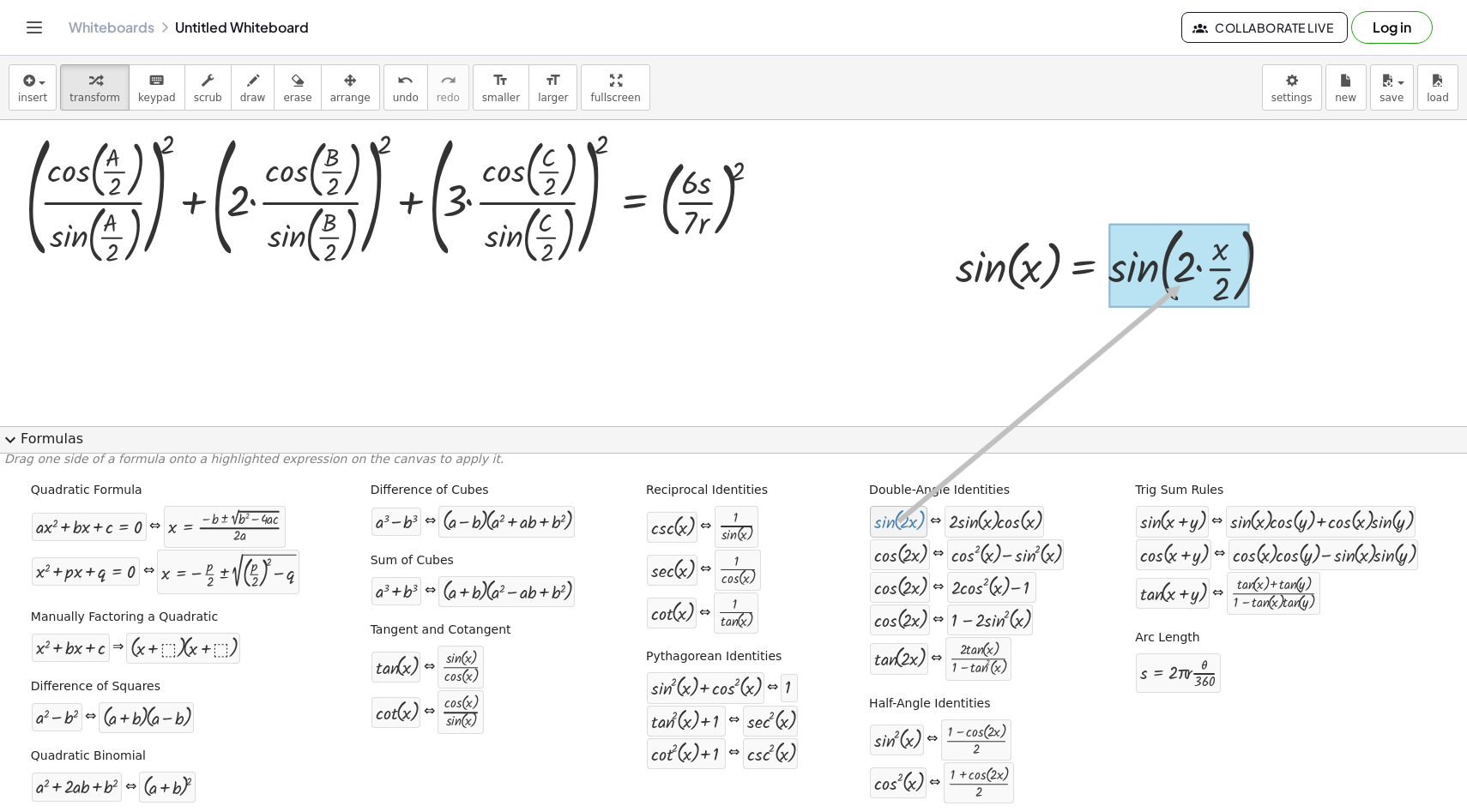
drag, startPoint x: 914, startPoint y: 525, endPoint x: 1179, endPoint y: 285, distance: 357.5
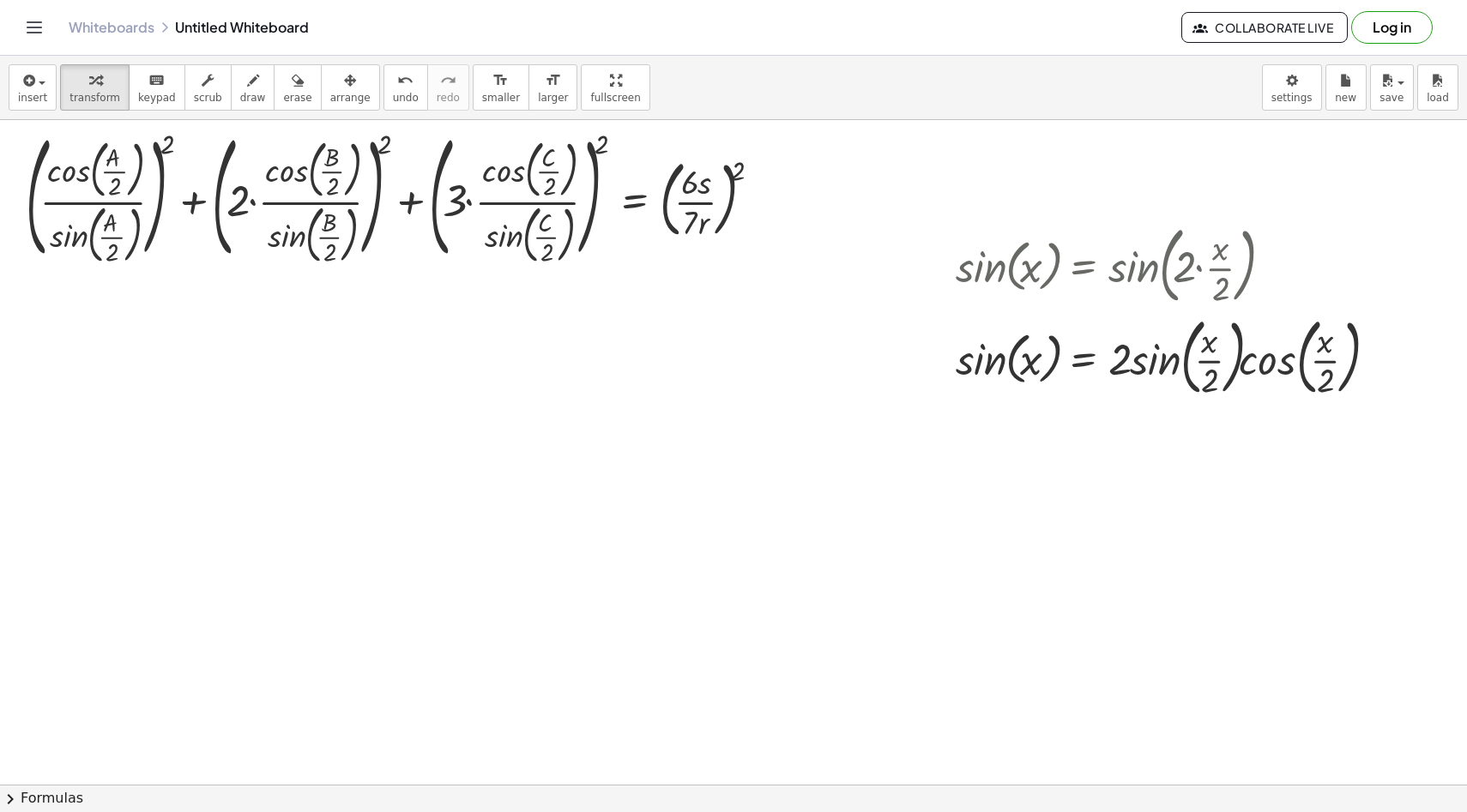
click at [644, 797] on button "chevron_right Formulas" at bounding box center [733, 798] width 1467 height 28
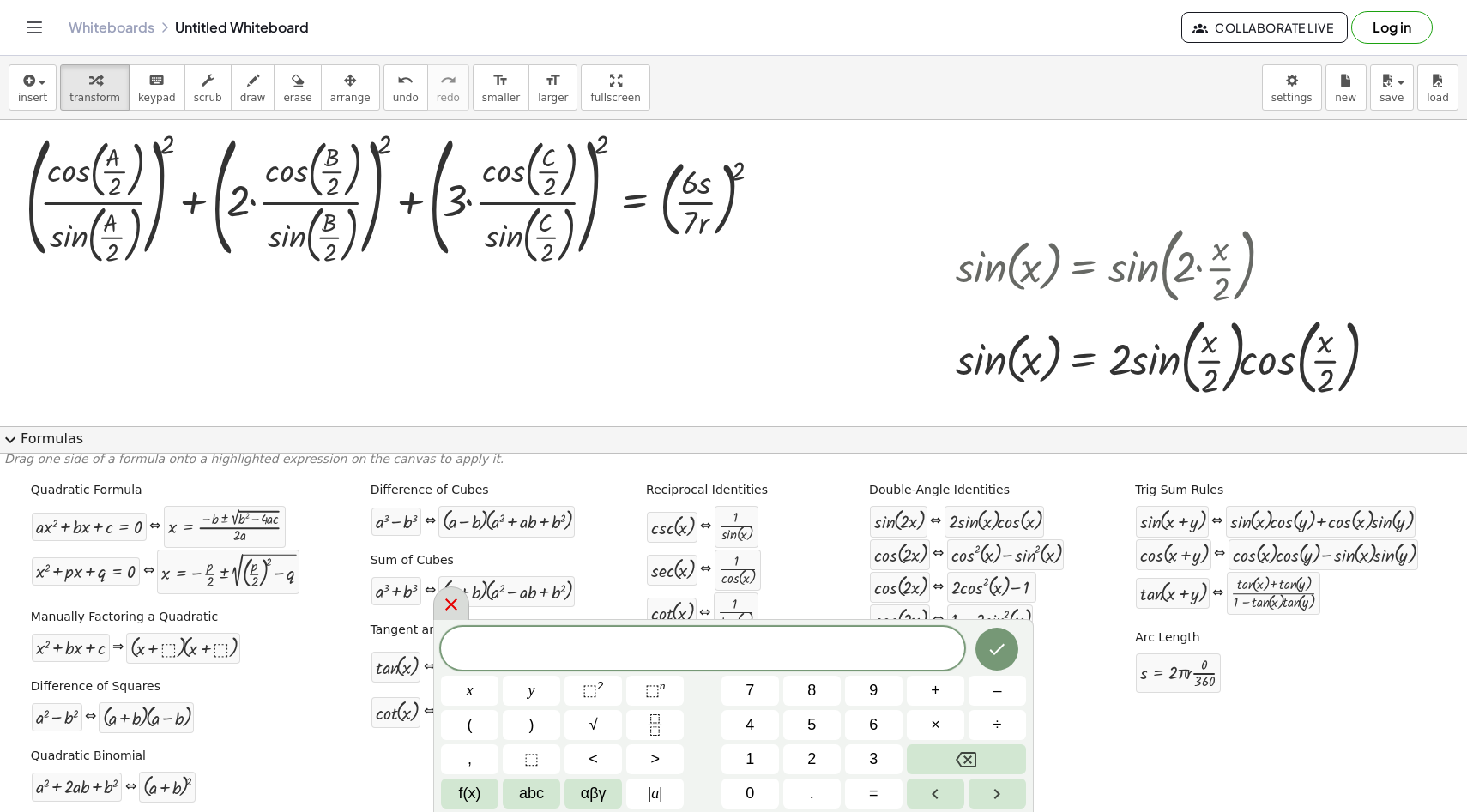
click at [458, 615] on div at bounding box center [452, 603] width 36 height 34
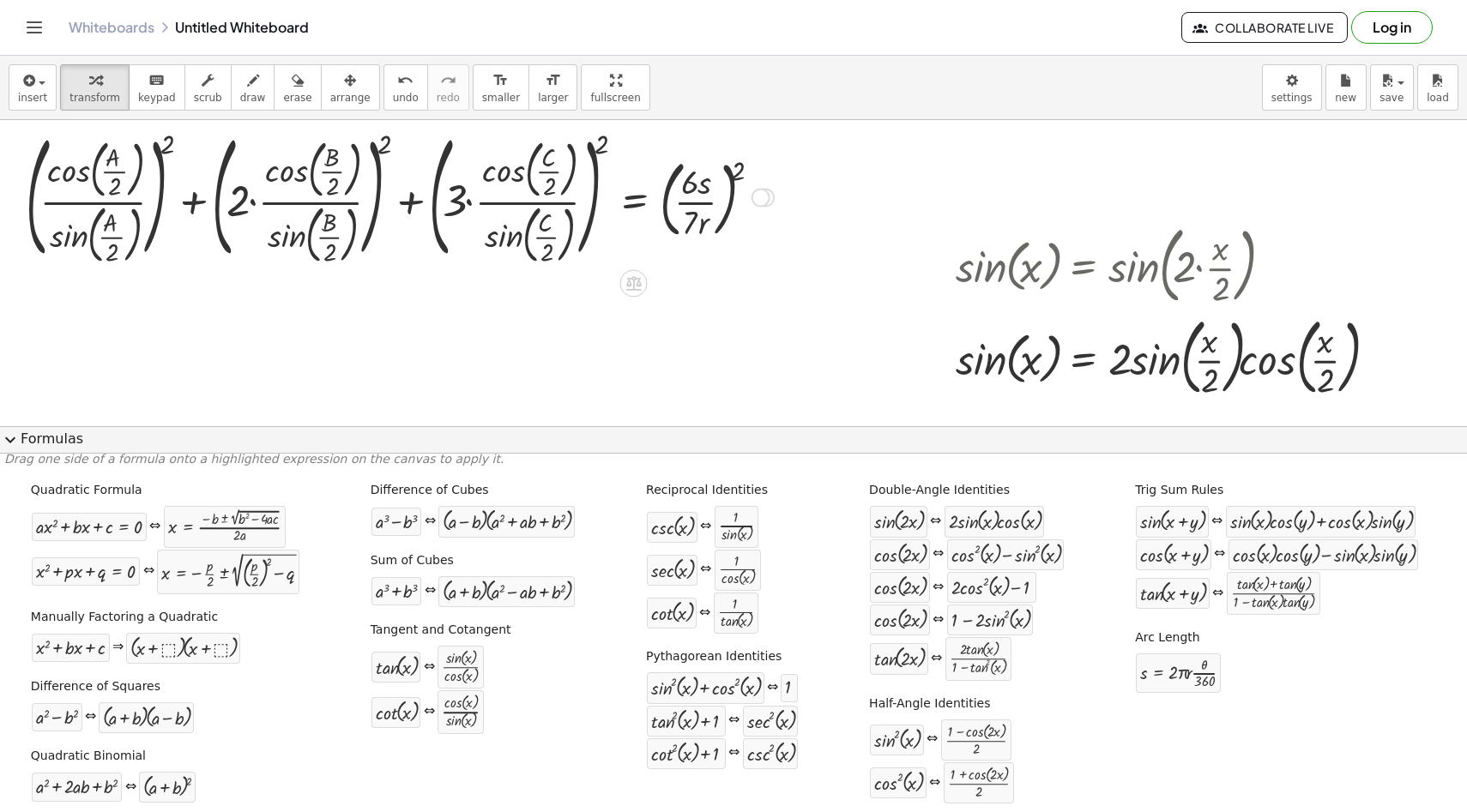
click at [115, 200] on div at bounding box center [400, 196] width 766 height 144
click at [114, 201] on div at bounding box center [400, 196] width 766 height 144
click at [130, 172] on div at bounding box center [400, 196] width 766 height 144
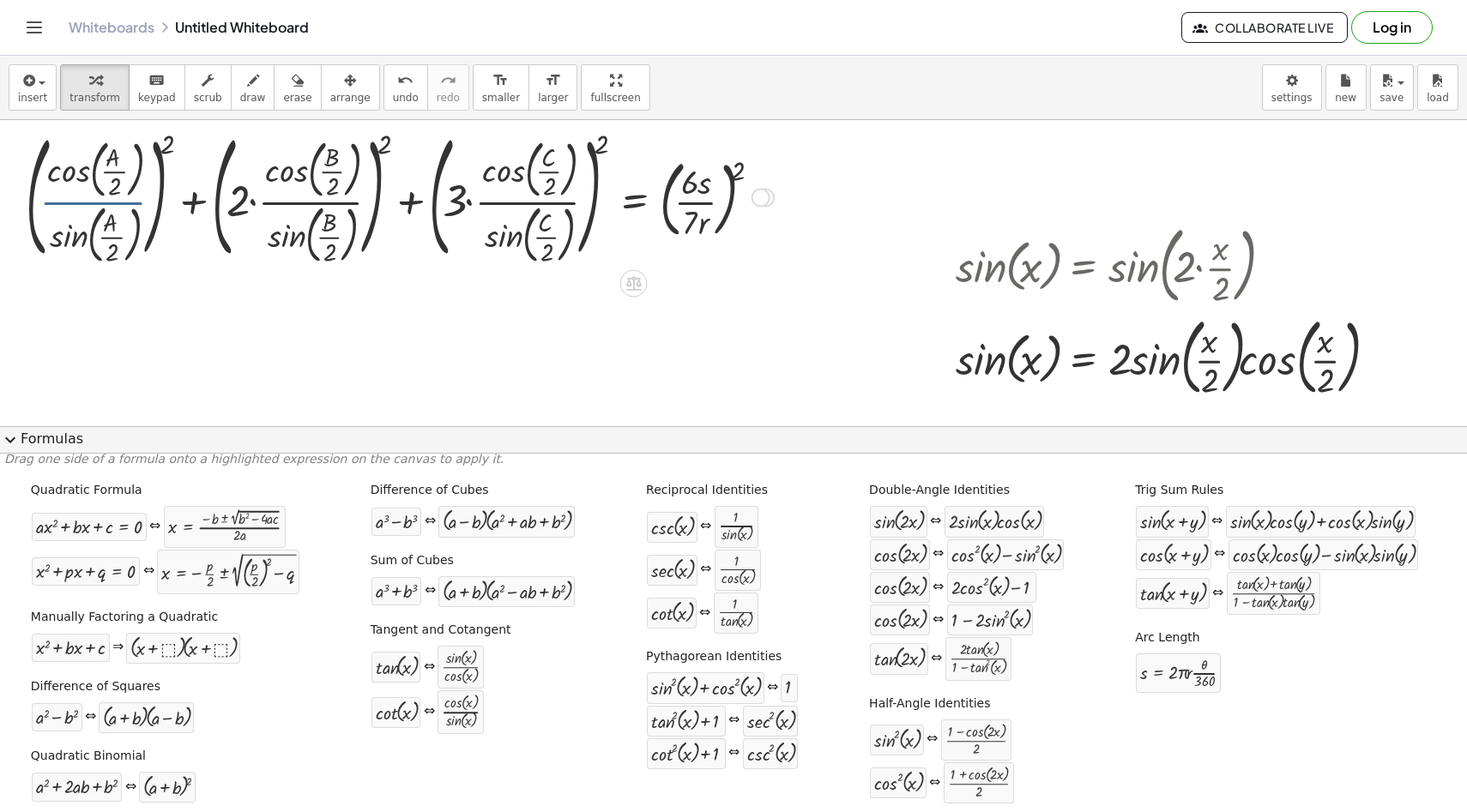
click at [117, 200] on div at bounding box center [400, 196] width 766 height 144
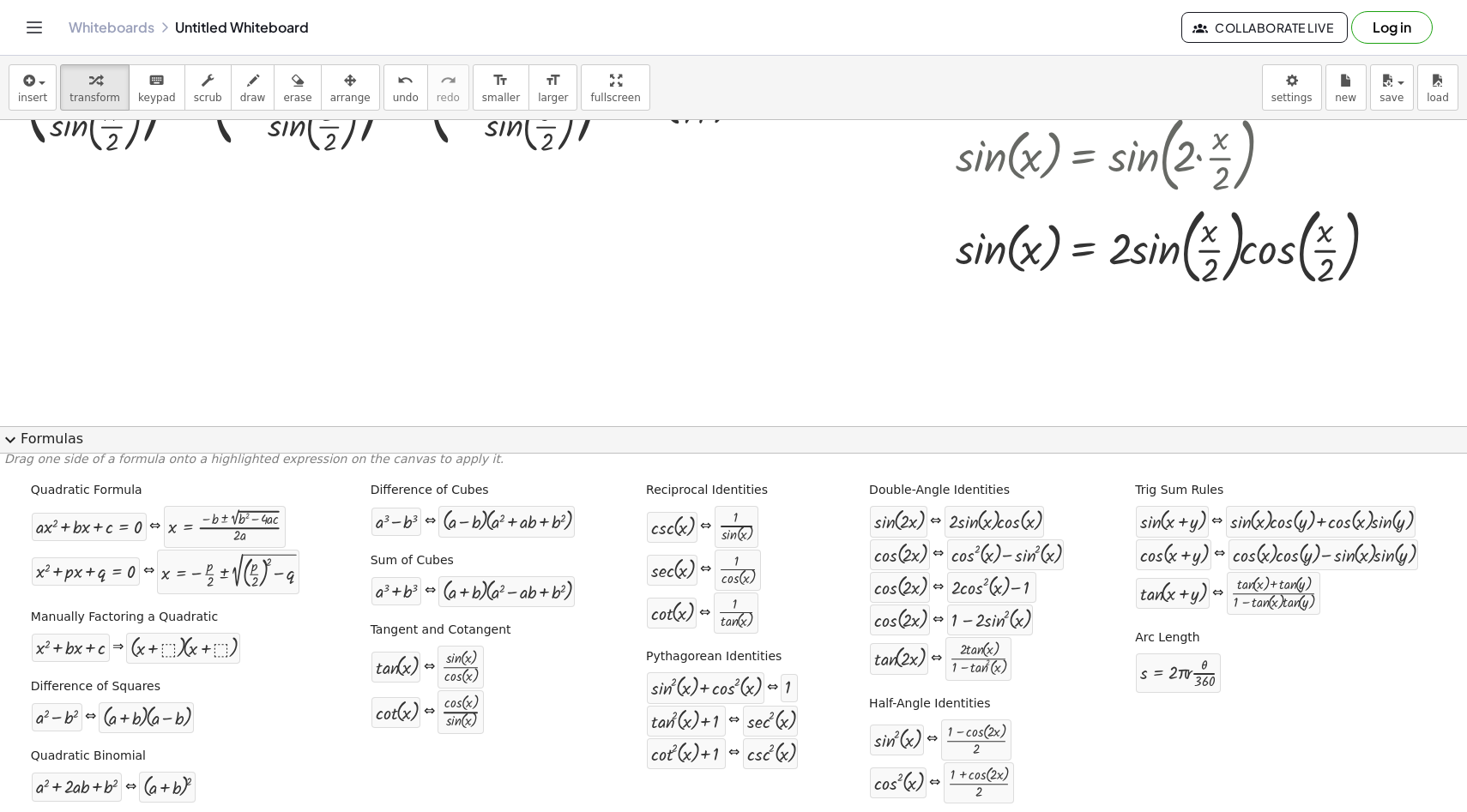
scroll to position [106, 0]
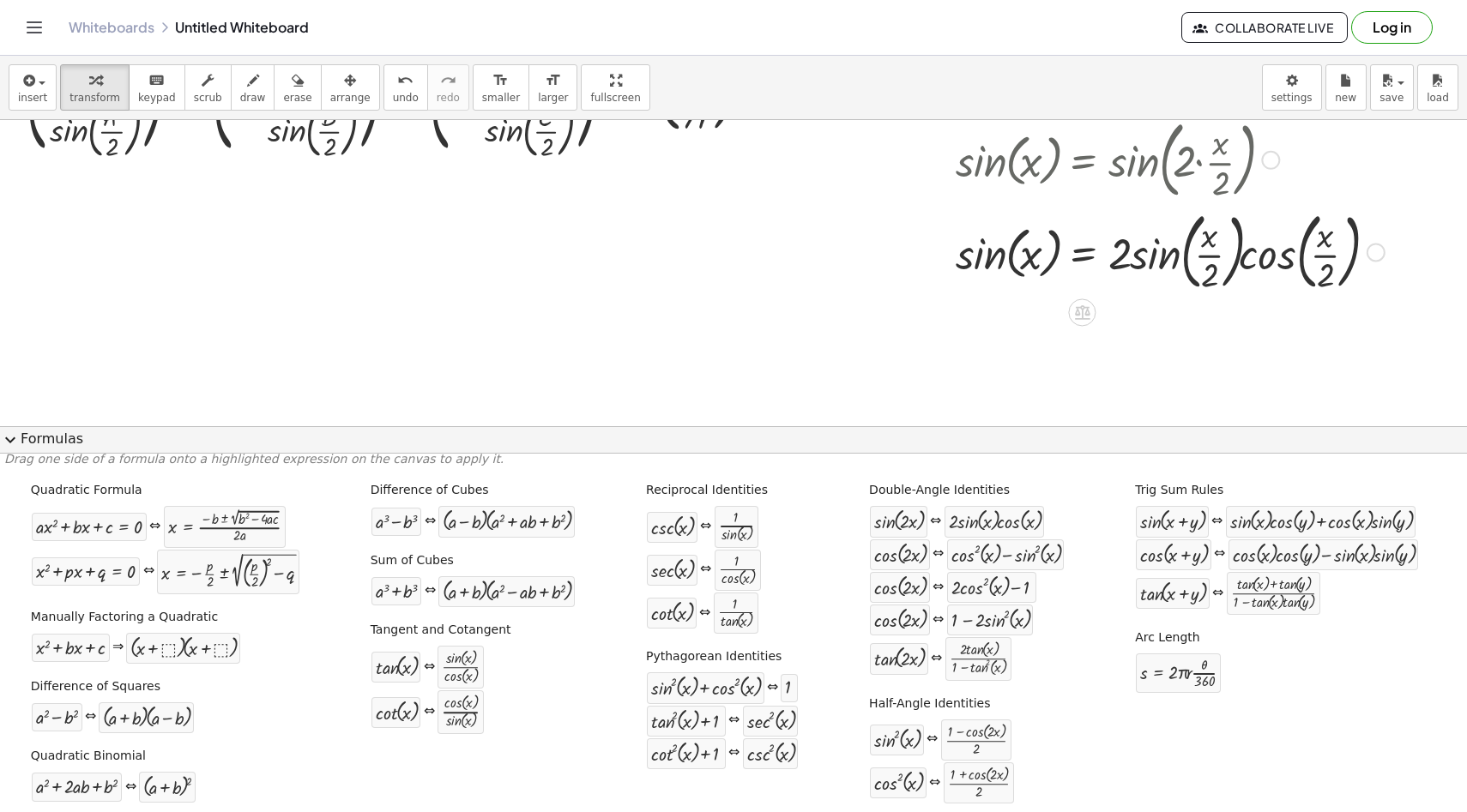
click at [1091, 263] on div at bounding box center [1170, 251] width 447 height 93
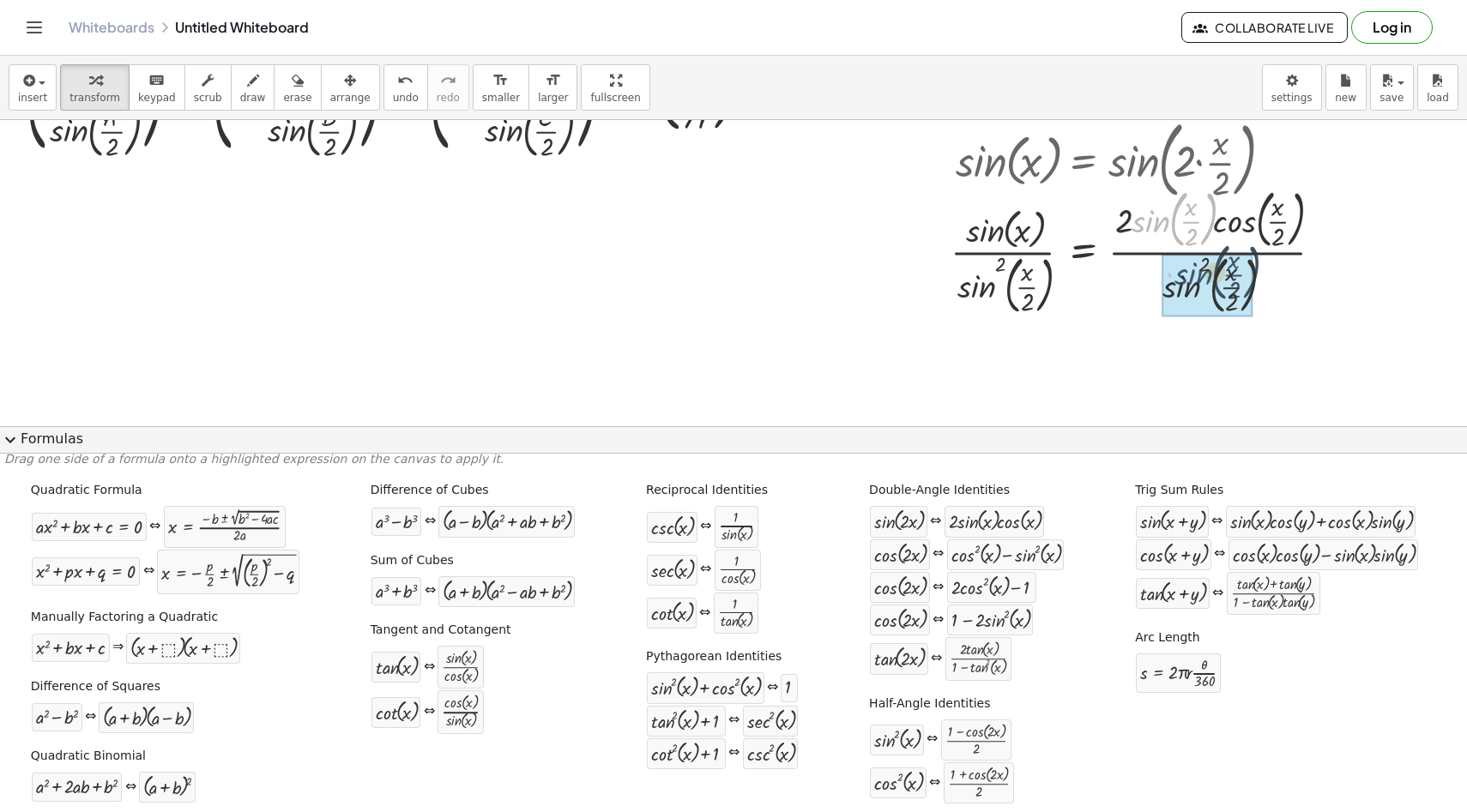
drag, startPoint x: 1162, startPoint y: 225, endPoint x: 1204, endPoint y: 279, distance: 68.4
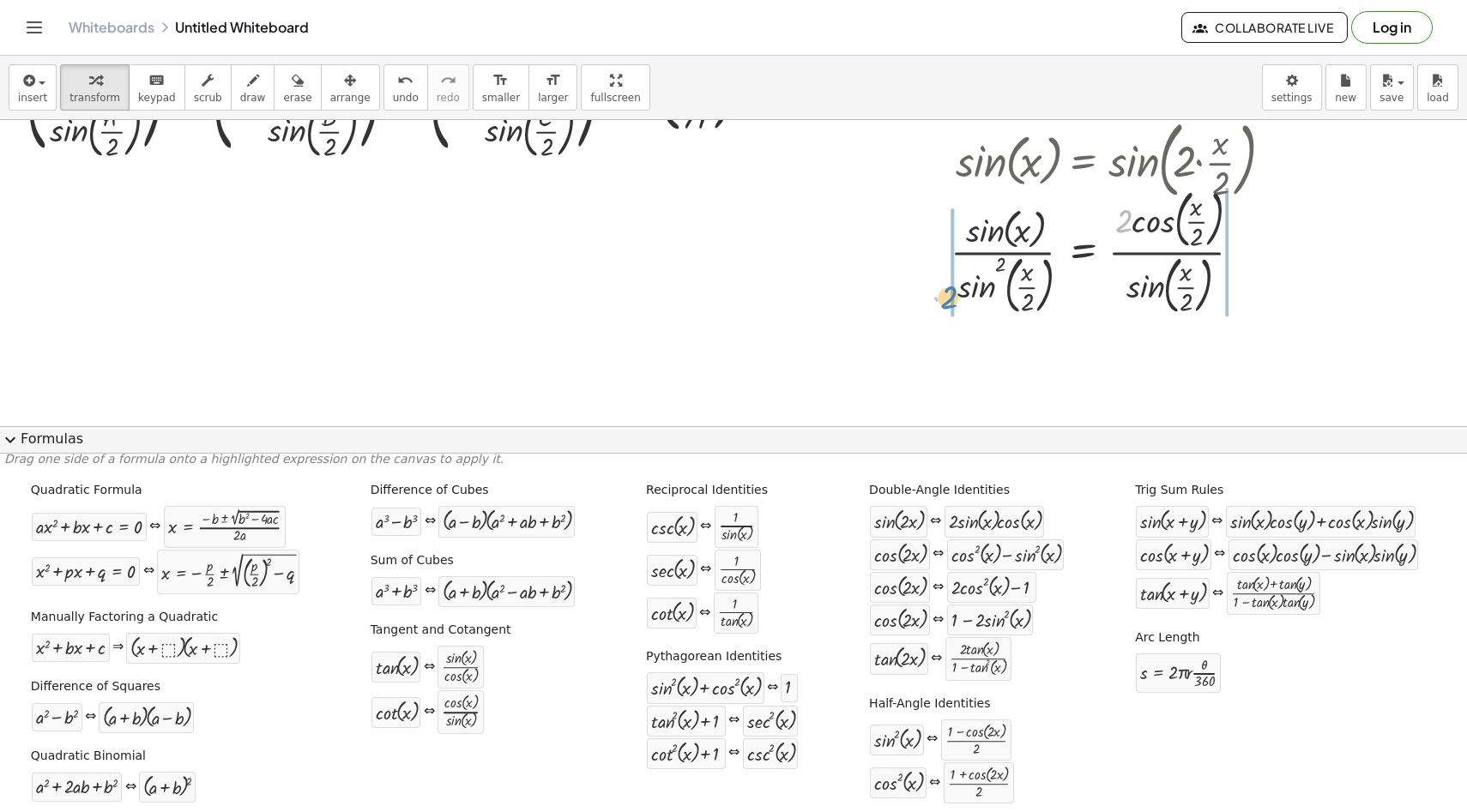
drag, startPoint x: 1125, startPoint y: 218, endPoint x: 956, endPoint y: 294, distance: 185.3
click at [958, 294] on div at bounding box center [1115, 251] width 346 height 138
click at [926, 252] on div at bounding box center [1103, 251] width 404 height 138
click at [949, 251] on div at bounding box center [1103, 251] width 404 height 138
drag, startPoint x: 1256, startPoint y: 274, endPoint x: 1123, endPoint y: 217, distance: 144.7
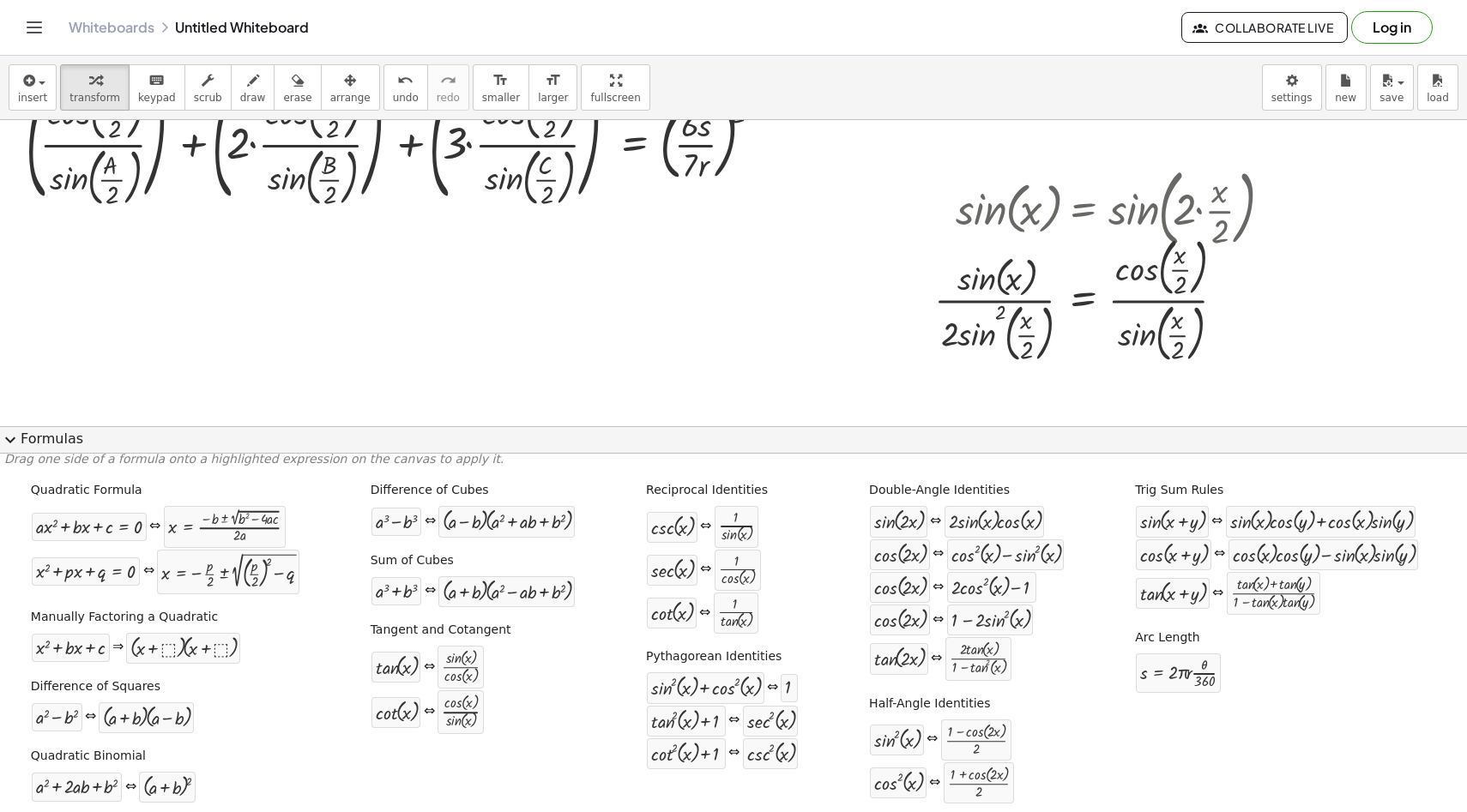
scroll to position [24, 0]
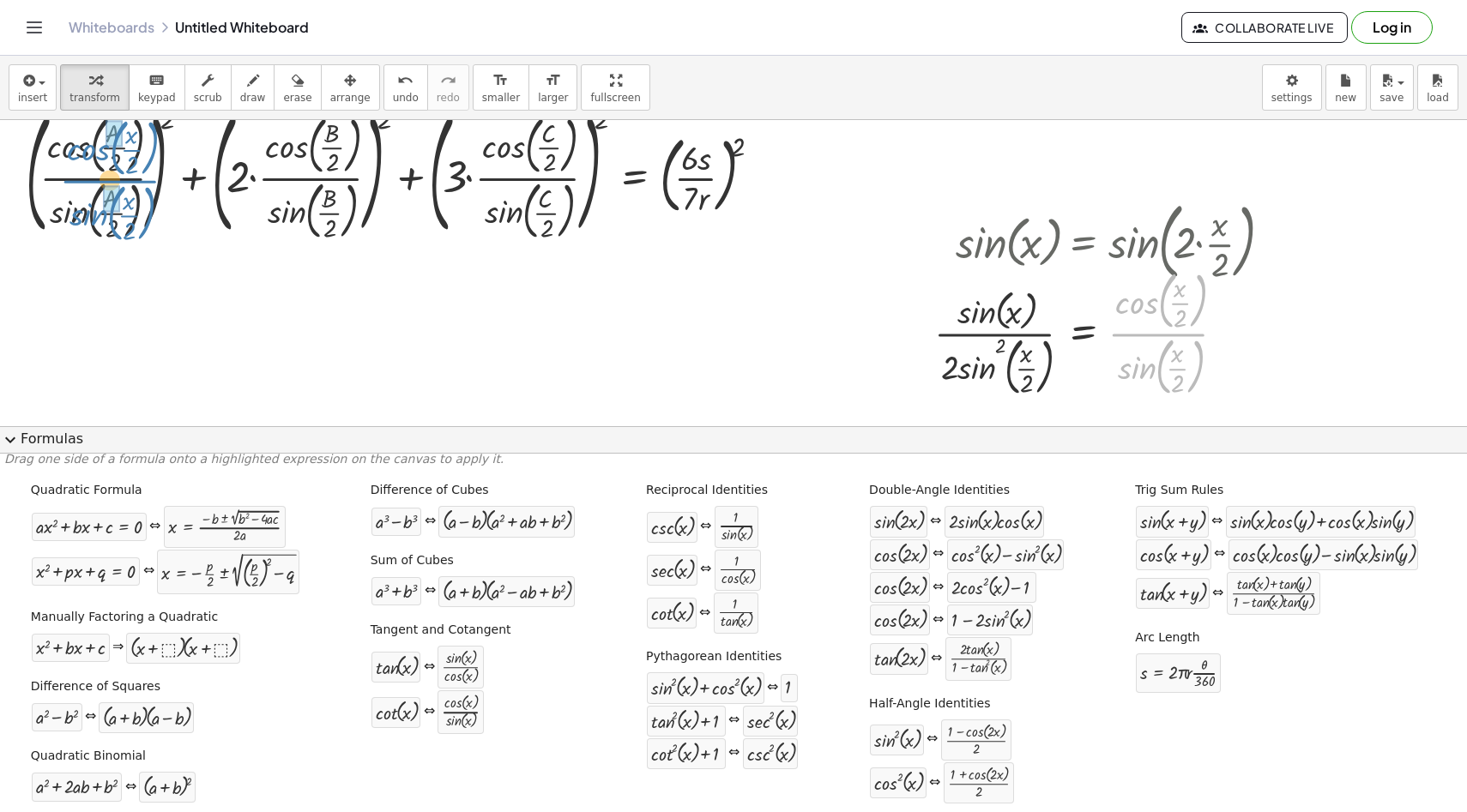
drag, startPoint x: 1157, startPoint y: 332, endPoint x: 109, endPoint y: 178, distance: 1059.3
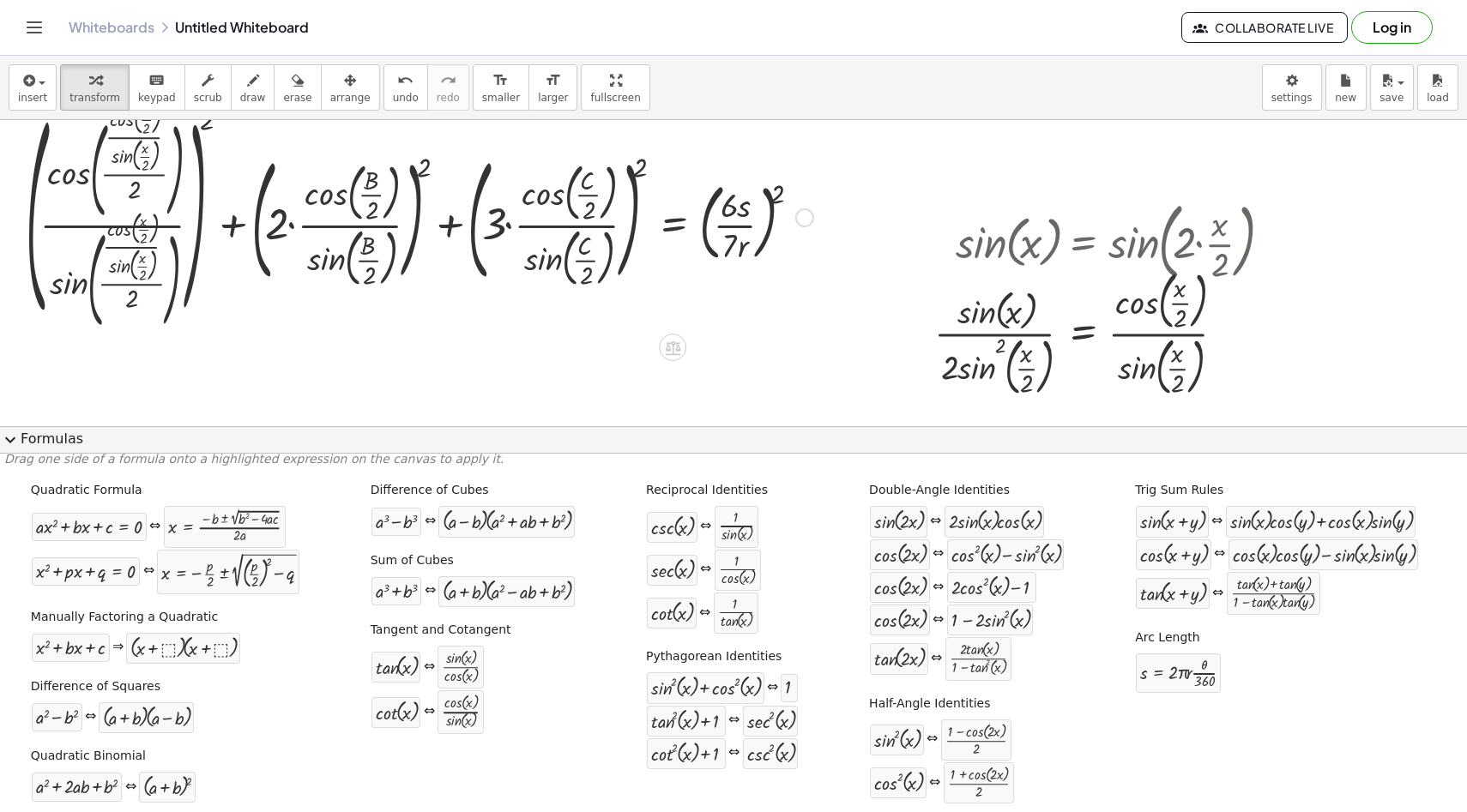
scroll to position [0, 0]
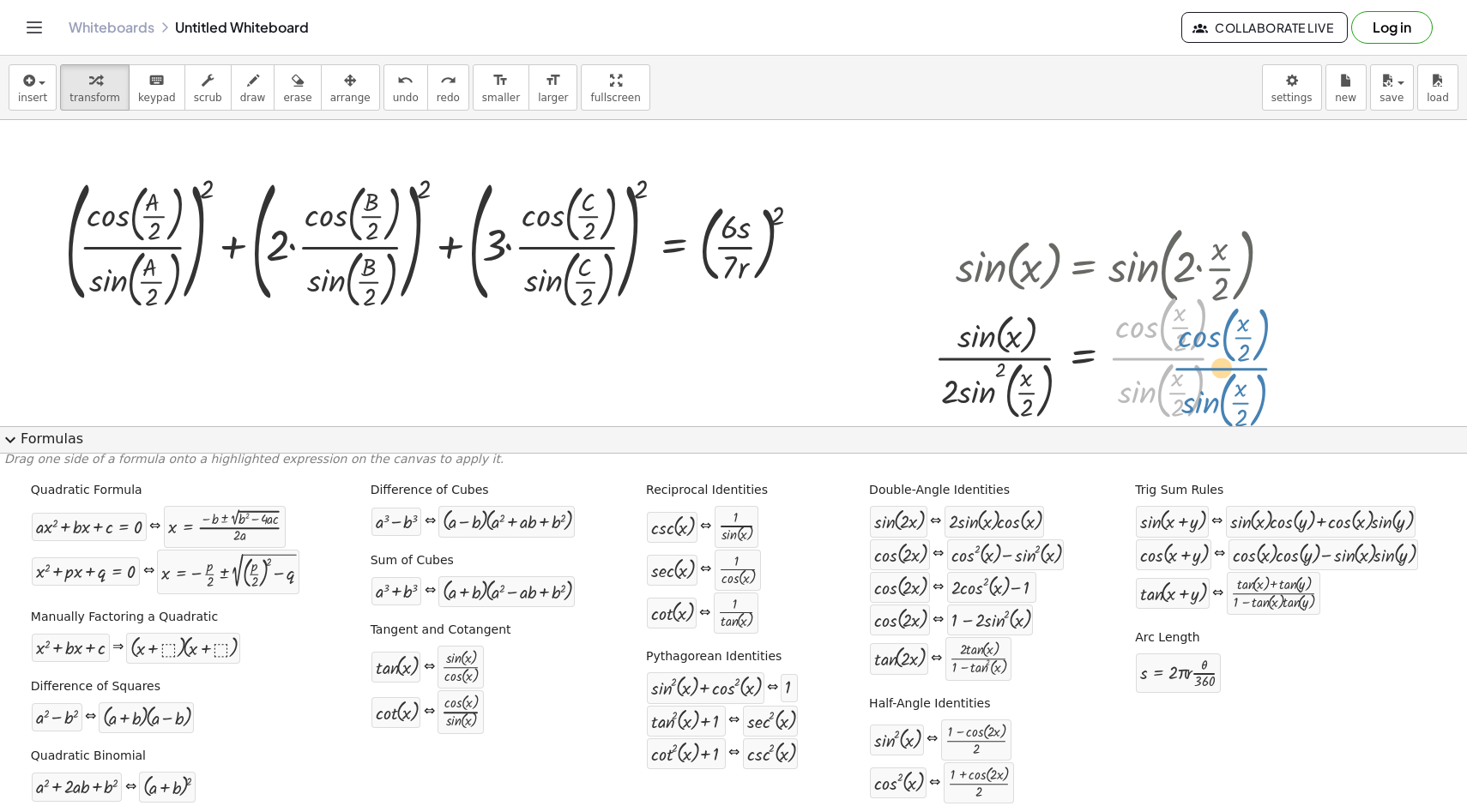
drag, startPoint x: 1119, startPoint y: 354, endPoint x: 1158, endPoint y: 354, distance: 39.0
click at [1161, 354] on div at bounding box center [1106, 357] width 362 height 138
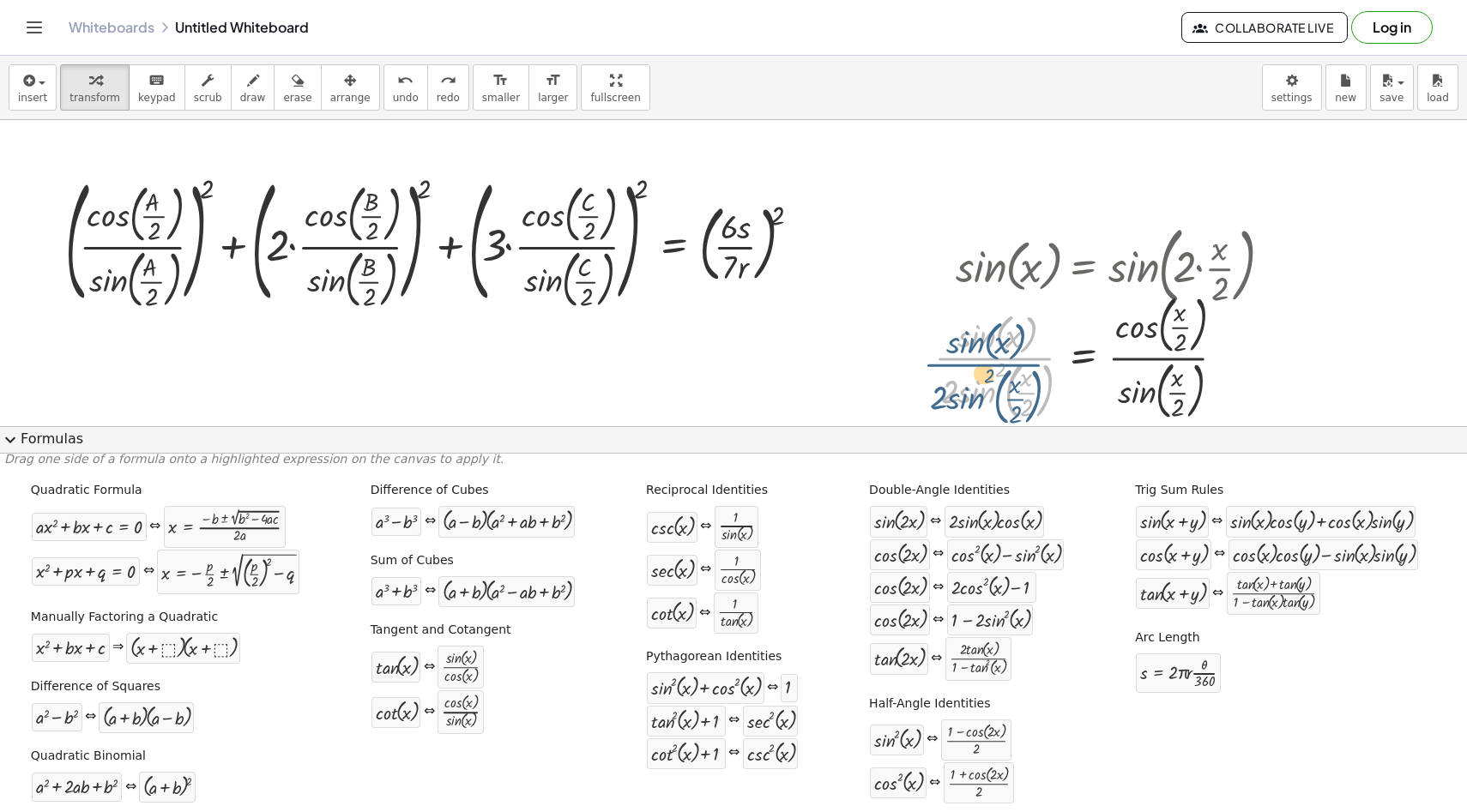
click at [1020, 363] on div at bounding box center [1106, 357] width 362 height 138
drag, startPoint x: 157, startPoint y: 203, endPoint x: 1189, endPoint y: 317, distance: 1038.3
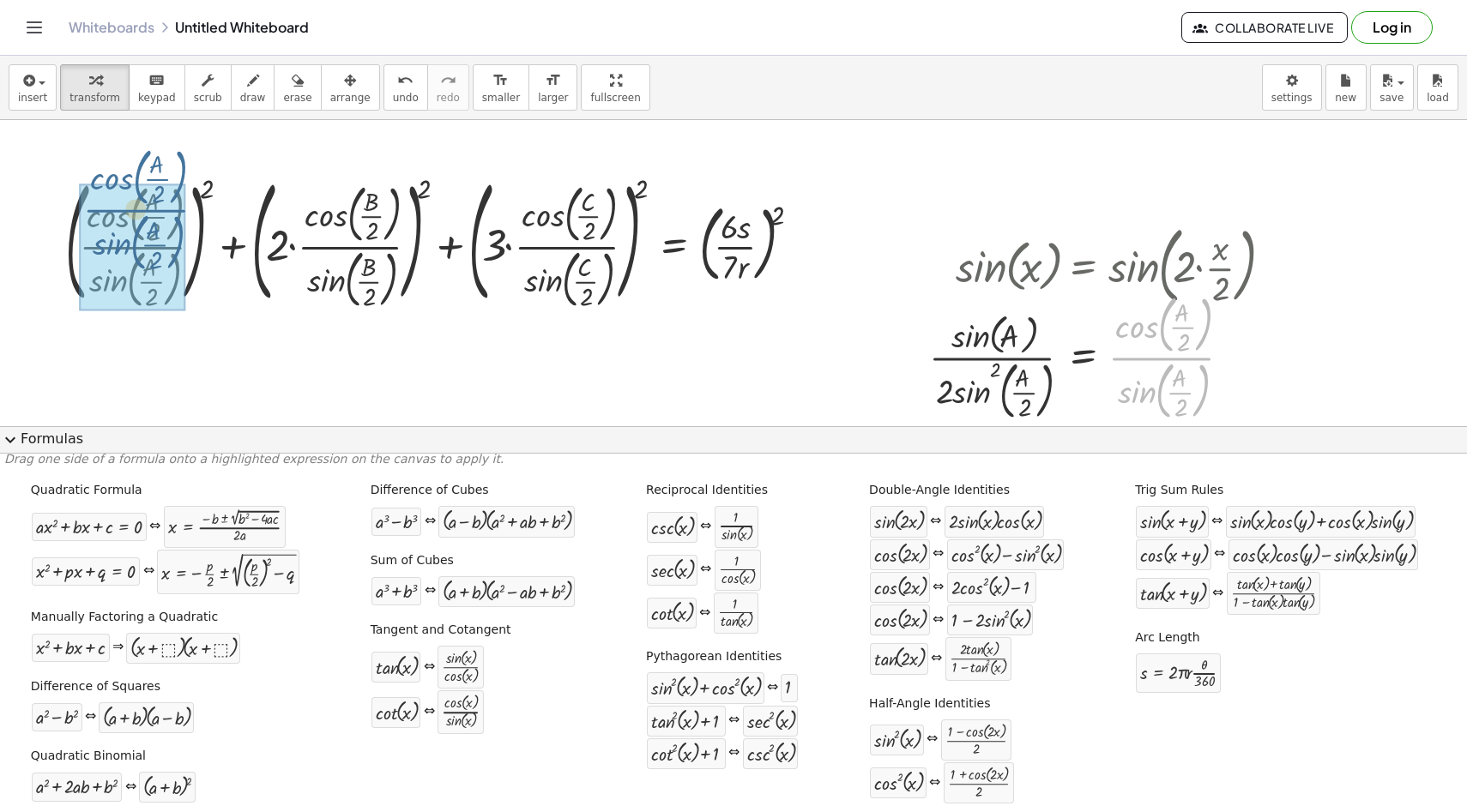
drag, startPoint x: 1165, startPoint y: 356, endPoint x: 129, endPoint y: 211, distance: 1046.1
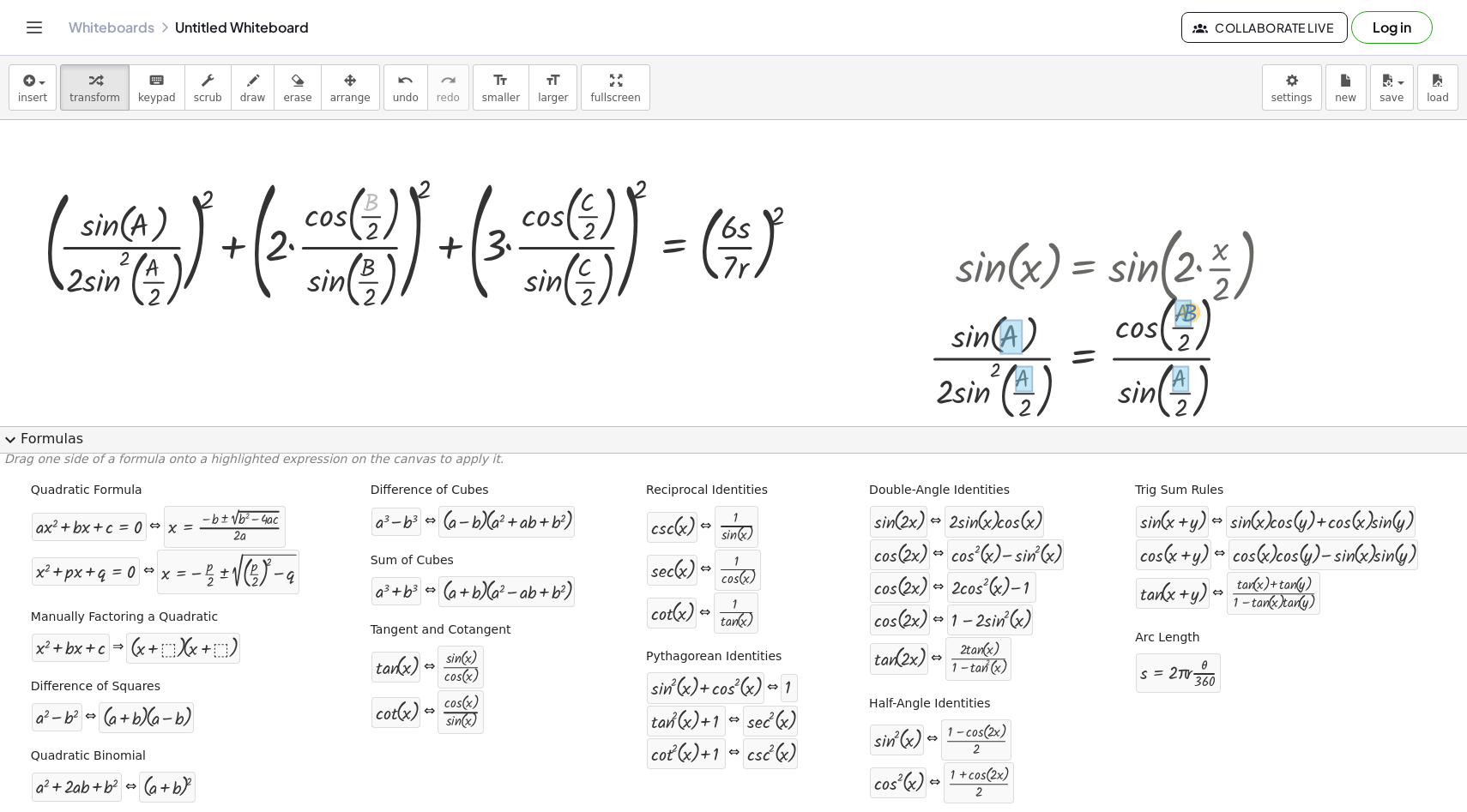
drag, startPoint x: 372, startPoint y: 202, endPoint x: 1190, endPoint y: 313, distance: 825.5
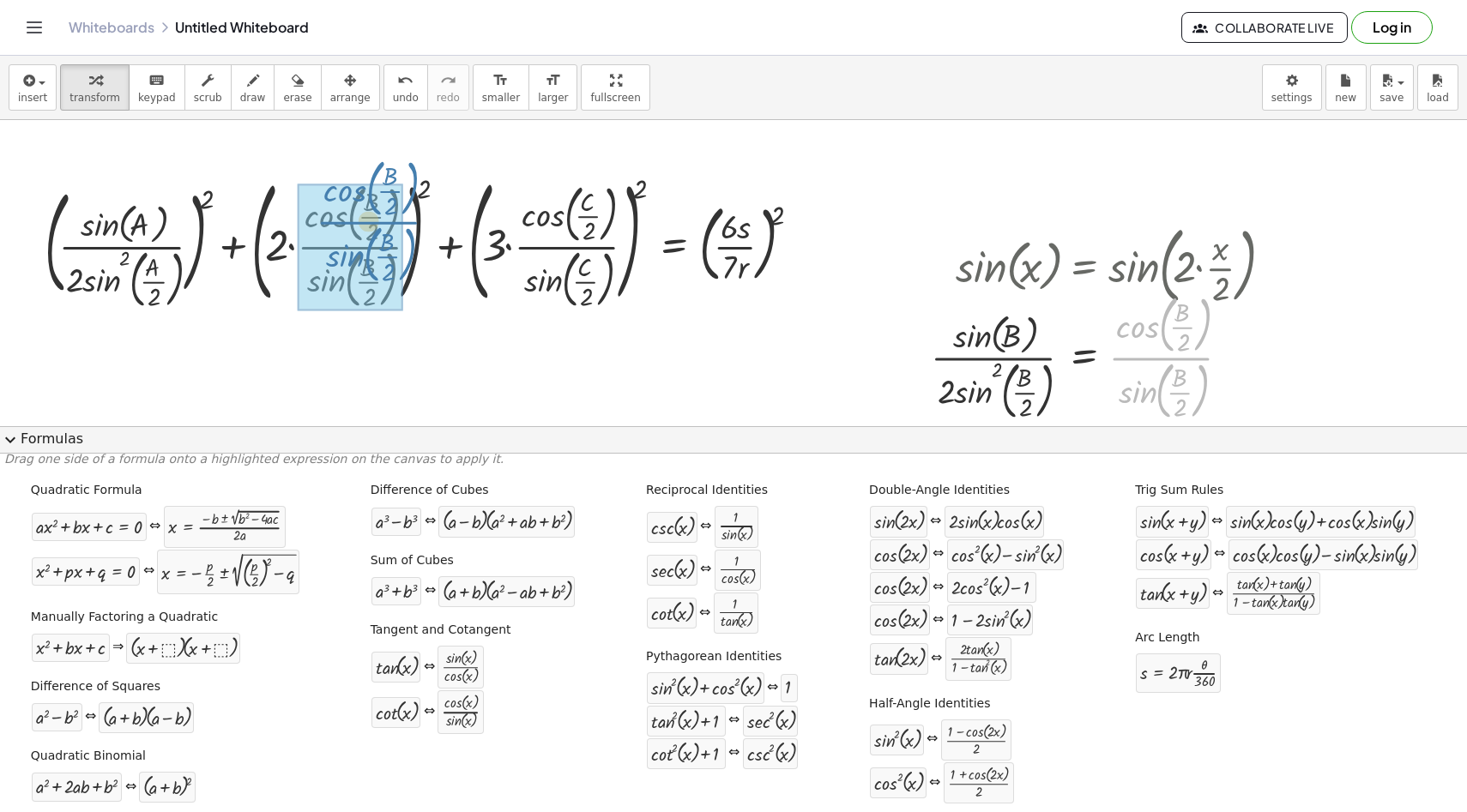
drag, startPoint x: 1152, startPoint y: 358, endPoint x: 341, endPoint y: 225, distance: 821.8
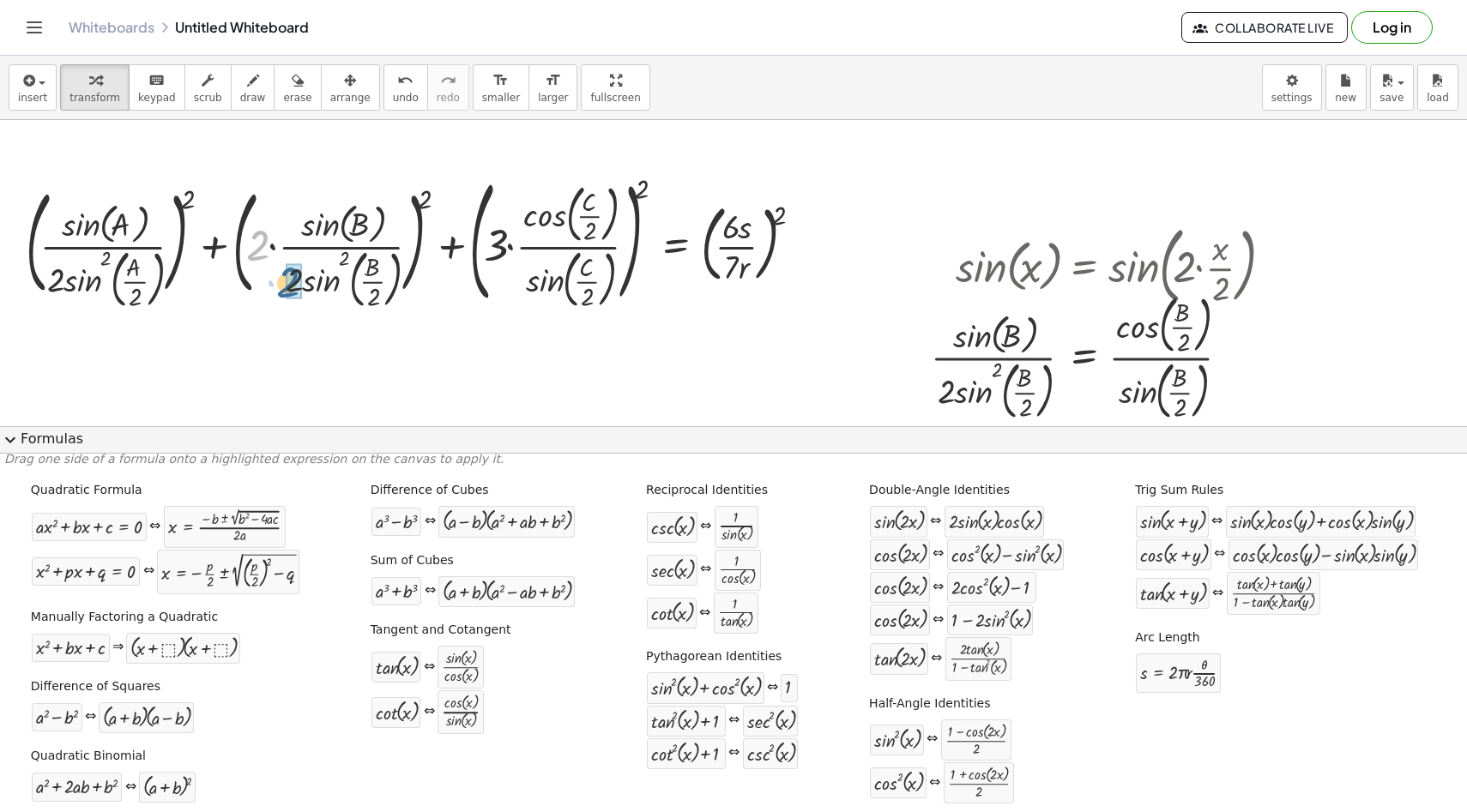
drag, startPoint x: 263, startPoint y: 243, endPoint x: 299, endPoint y: 280, distance: 51.6
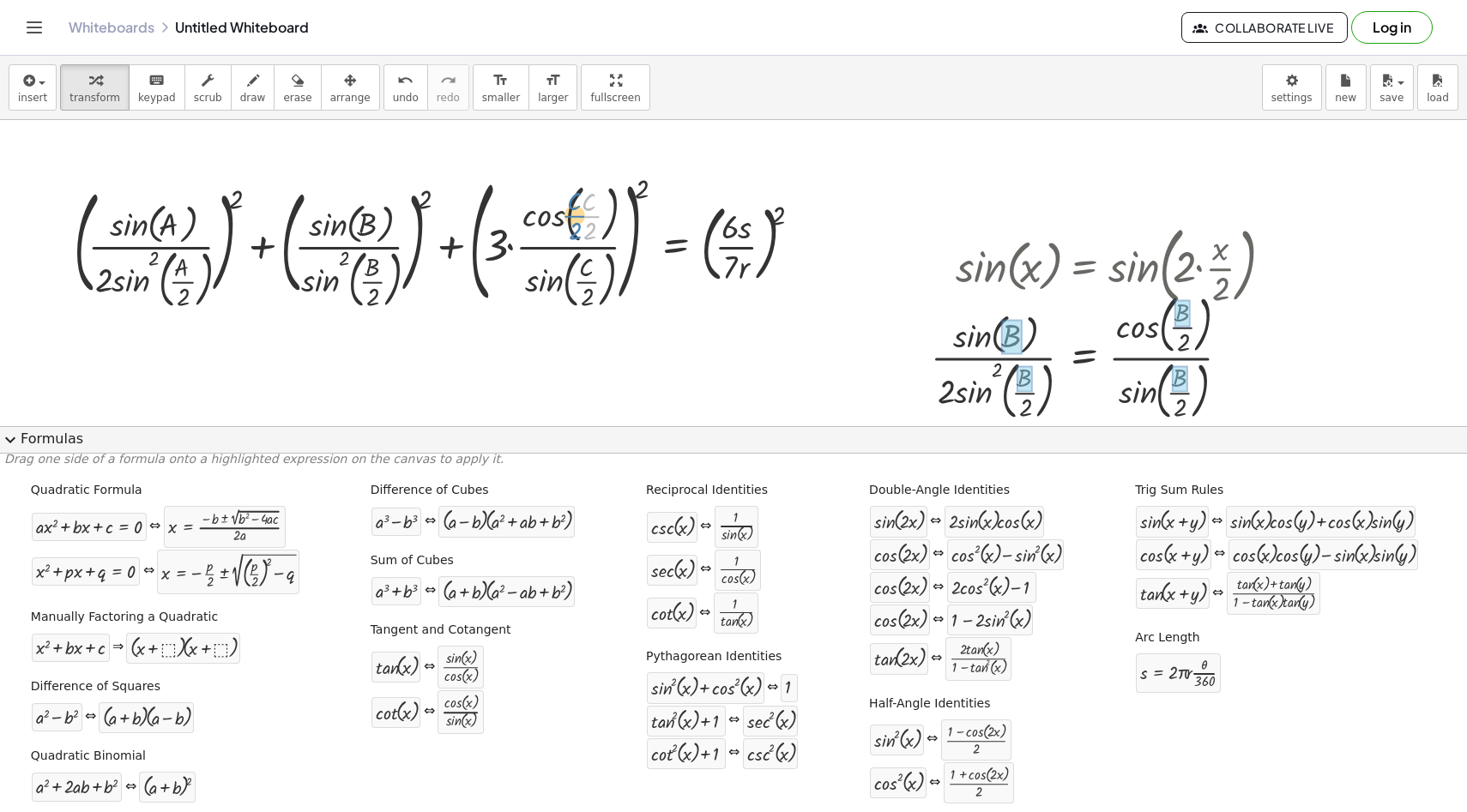
drag, startPoint x: 589, startPoint y: 205, endPoint x: 574, endPoint y: 205, distance: 15.0
click at [574, 204] on div at bounding box center [444, 240] width 758 height 144
drag, startPoint x: 591, startPoint y: 199, endPoint x: 1008, endPoint y: 327, distance: 436.2
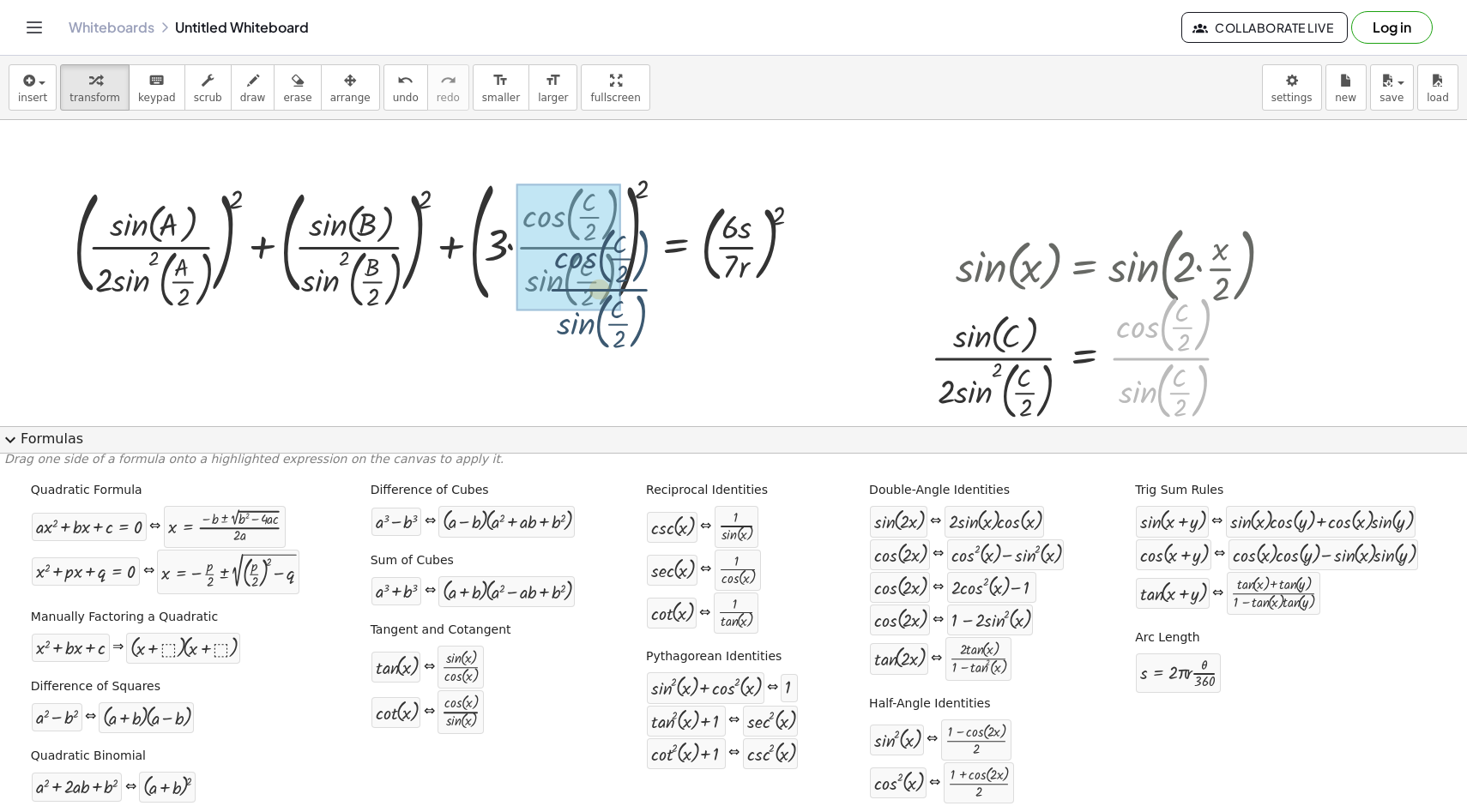
drag, startPoint x: 1158, startPoint y: 360, endPoint x: 578, endPoint y: 272, distance: 586.6
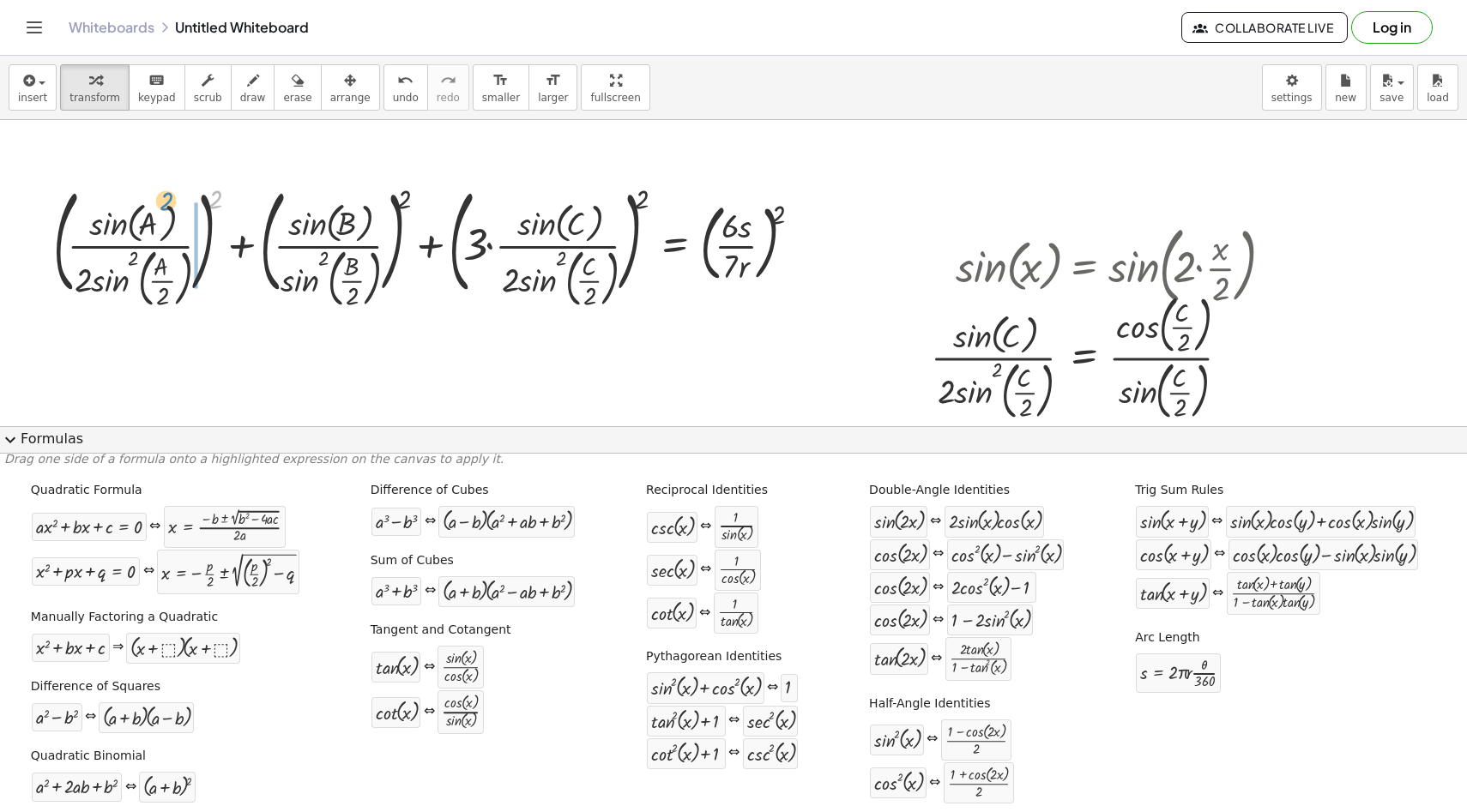
drag, startPoint x: 213, startPoint y: 193, endPoint x: 169, endPoint y: 194, distance: 44.0
click at [168, 194] on div at bounding box center [434, 240] width 779 height 123
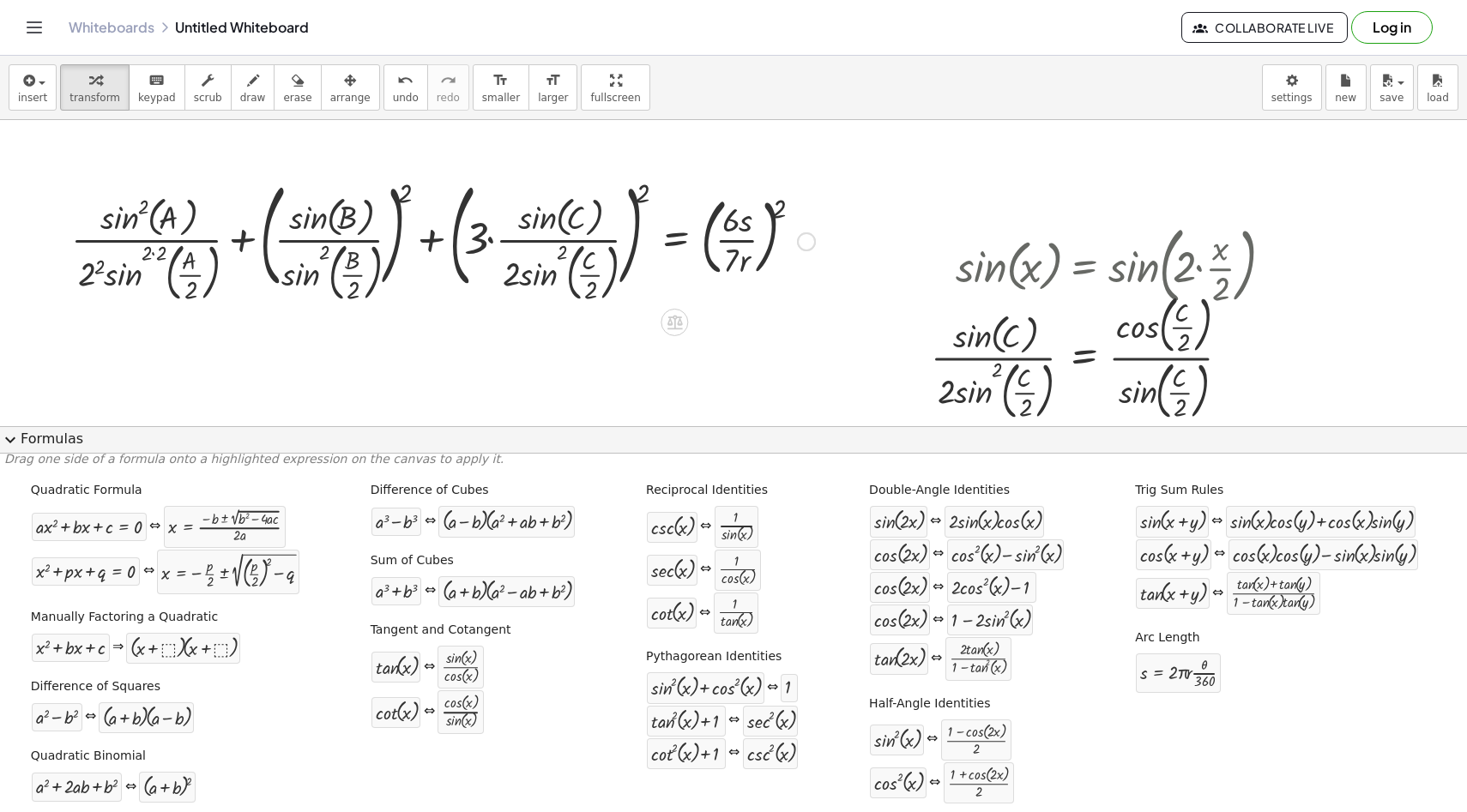
click at [155, 252] on div at bounding box center [443, 240] width 761 height 134
click at [101, 280] on div at bounding box center [451, 240] width 747 height 134
click at [358, 237] on div at bounding box center [455, 240] width 737 height 134
click at [403, 201] on div at bounding box center [455, 240] width 737 height 134
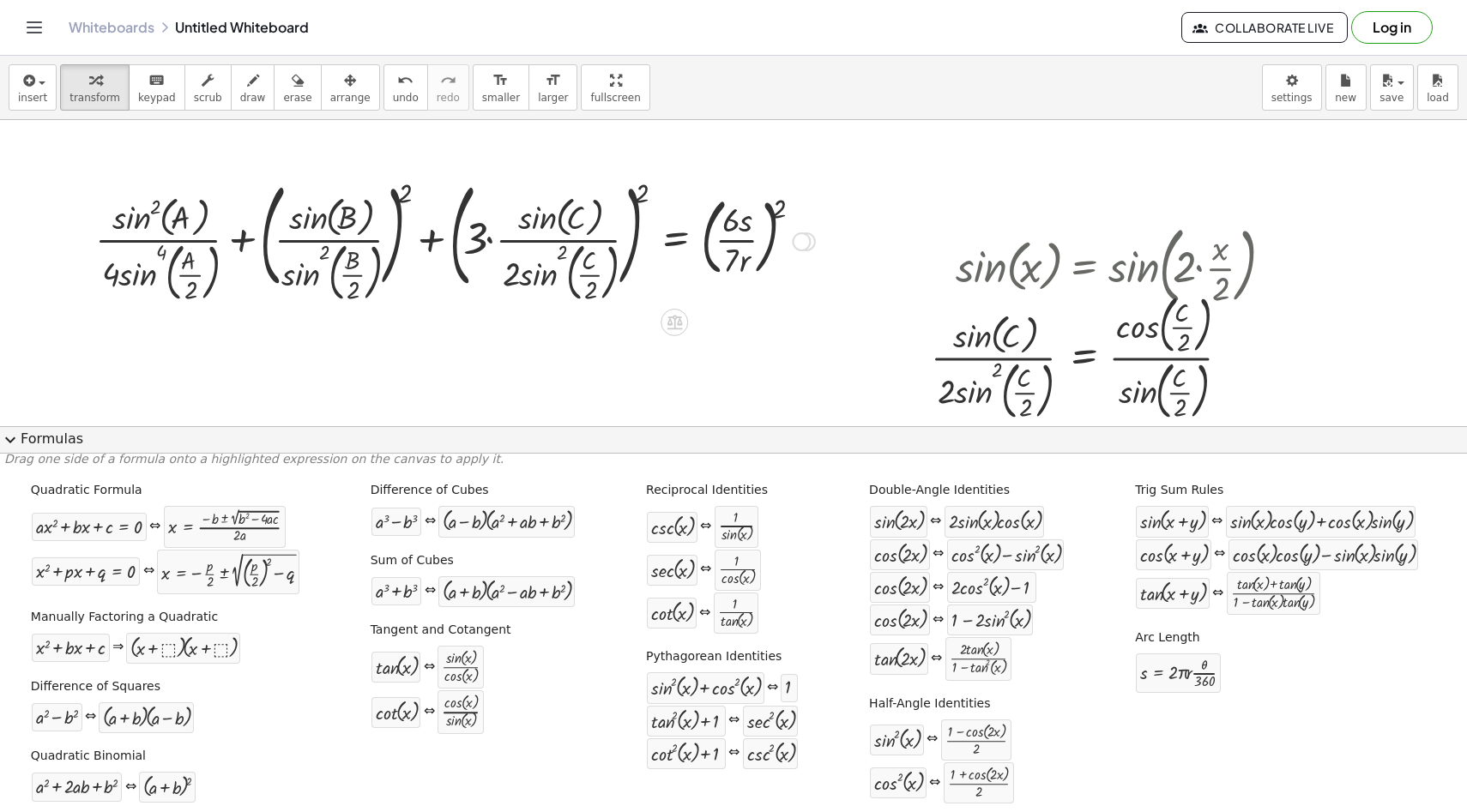
drag, startPoint x: 405, startPoint y: 196, endPoint x: 376, endPoint y: 213, distance: 33.6
click at [376, 213] on div at bounding box center [455, 240] width 737 height 134
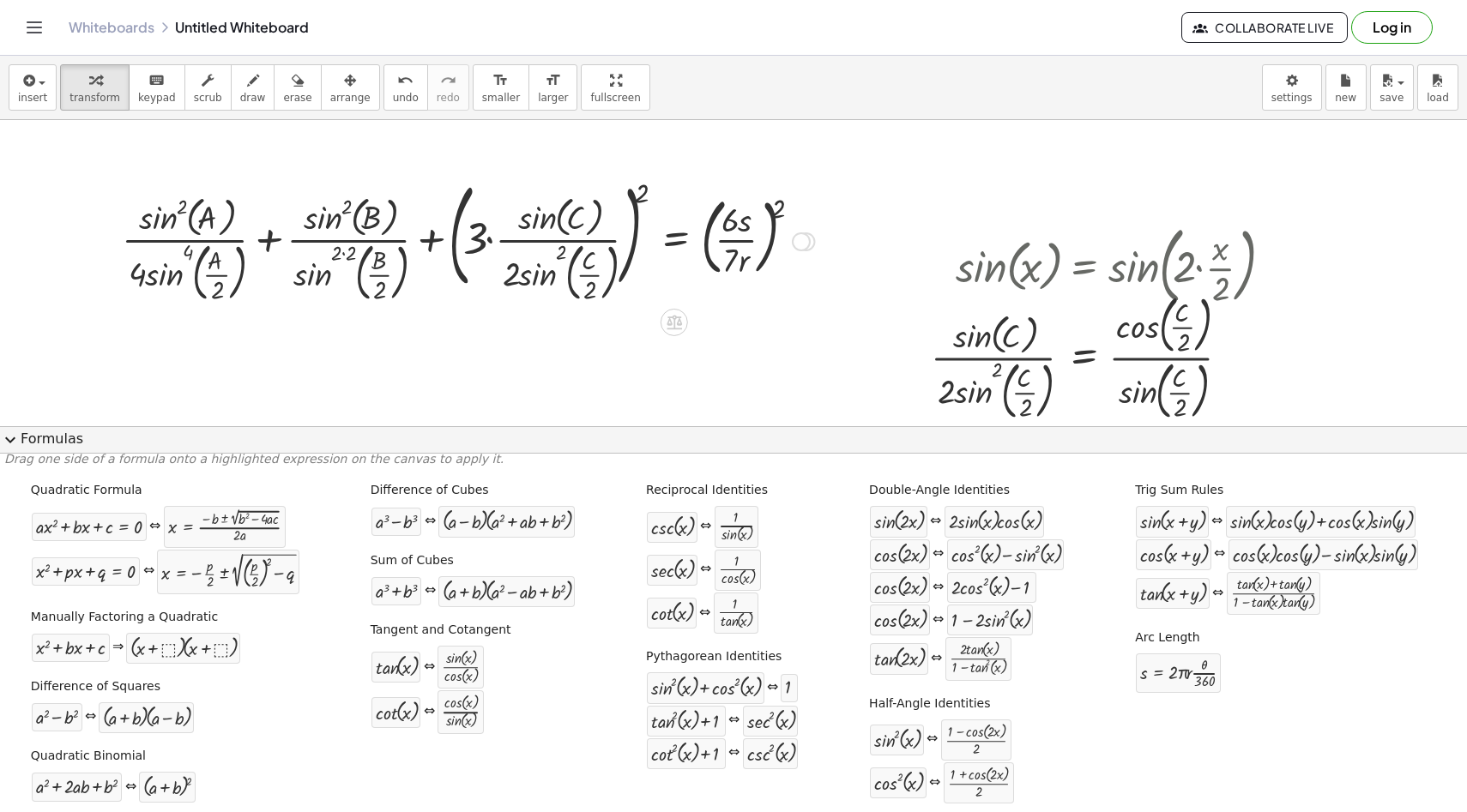
click at [342, 250] on div at bounding box center [468, 240] width 710 height 134
drag, startPoint x: 457, startPoint y: 242, endPoint x: 428, endPoint y: 242, distance: 29.0
click at [428, 242] on div at bounding box center [476, 240] width 696 height 134
click at [483, 239] on div at bounding box center [476, 240] width 696 height 134
click at [490, 239] on div at bounding box center [476, 240] width 696 height 134
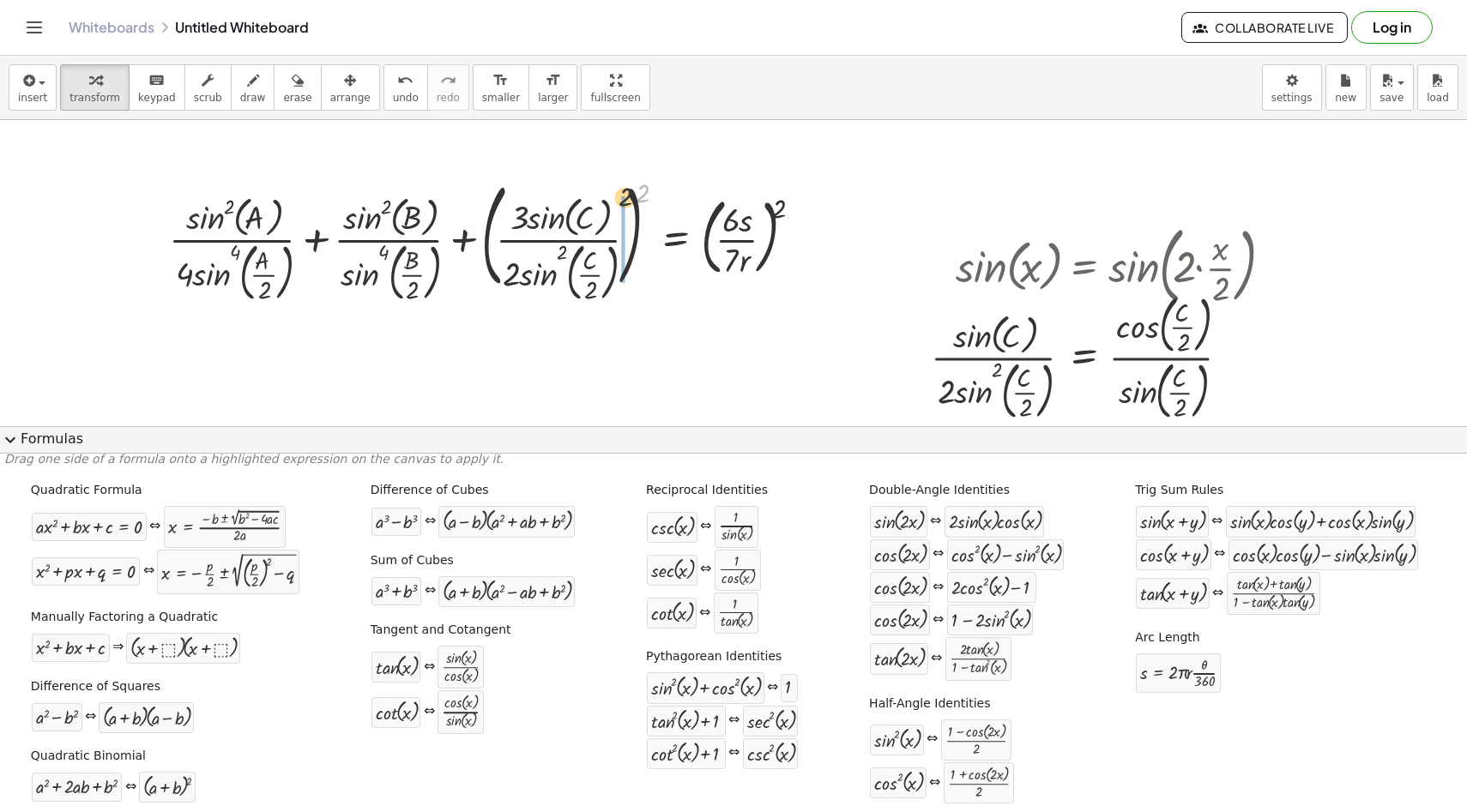
drag, startPoint x: 645, startPoint y: 185, endPoint x: 610, endPoint y: 196, distance: 36.7
click at [610, 196] on div at bounding box center [491, 240] width 663 height 134
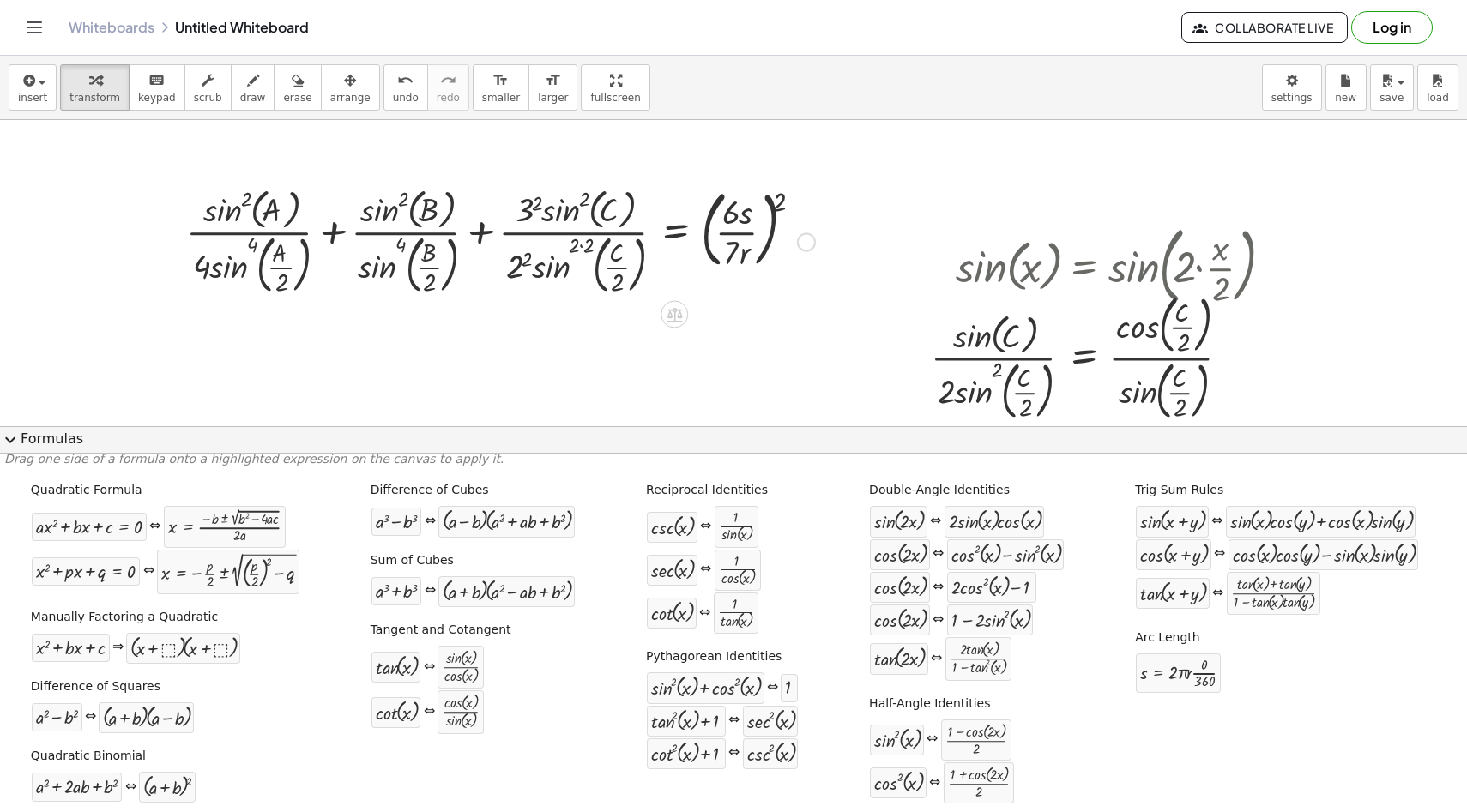
click at [531, 211] on div at bounding box center [500, 240] width 646 height 118
click at [513, 267] on div at bounding box center [500, 240] width 646 height 118
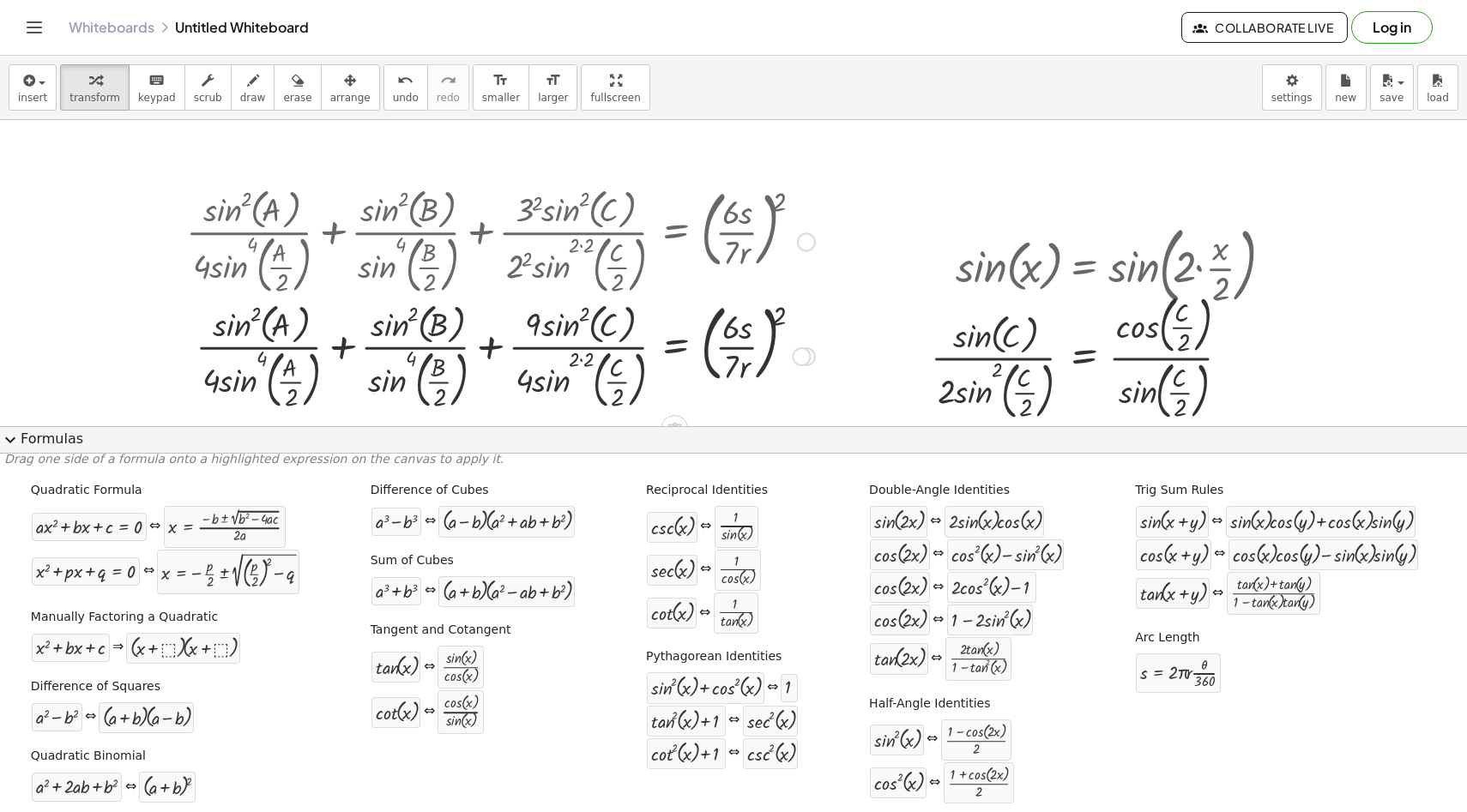
click at [581, 200] on div at bounding box center [500, 240] width 646 height 118
click at [581, 360] on div at bounding box center [500, 358] width 646 height 118
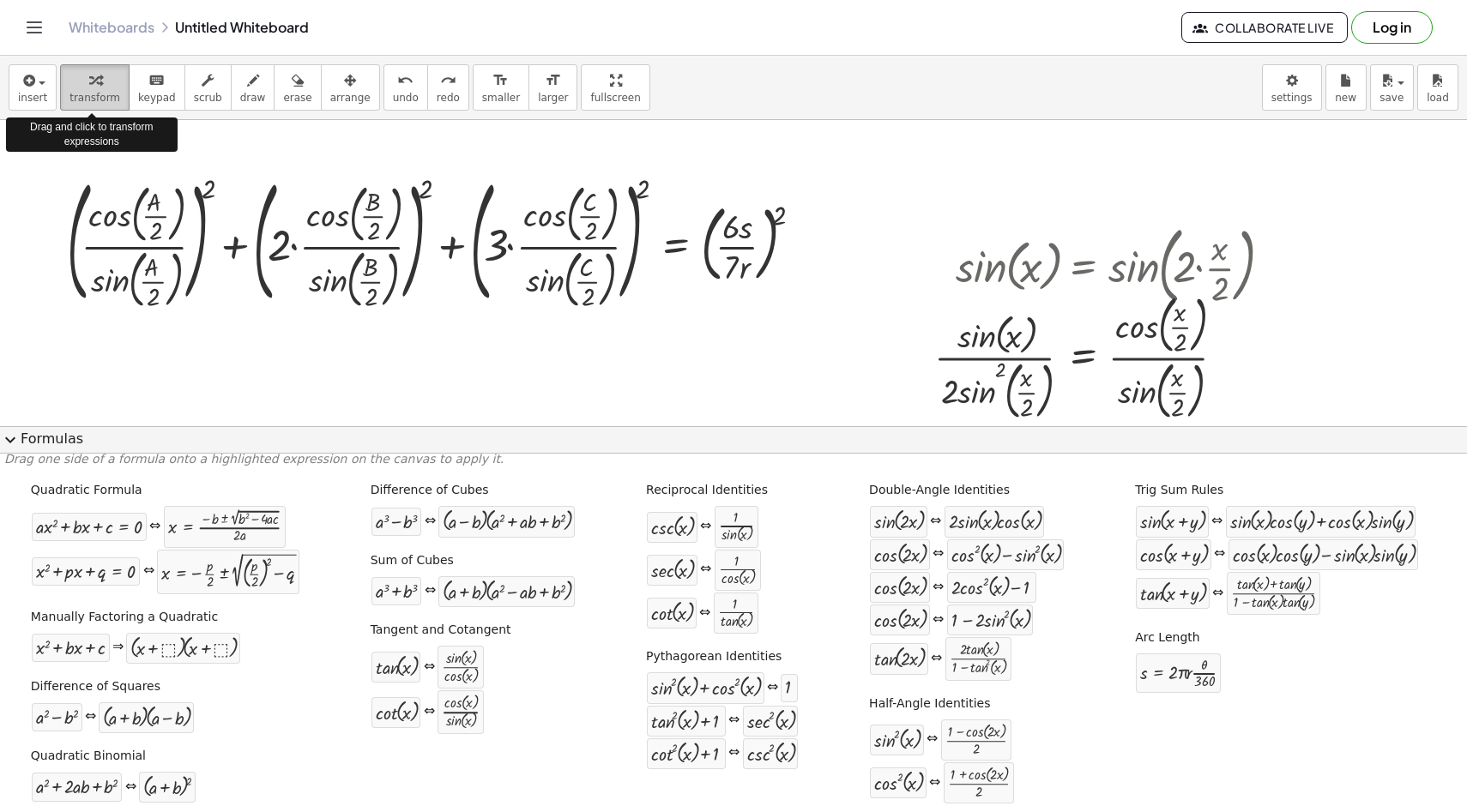
click at [80, 89] on div "button" at bounding box center [95, 80] width 51 height 21
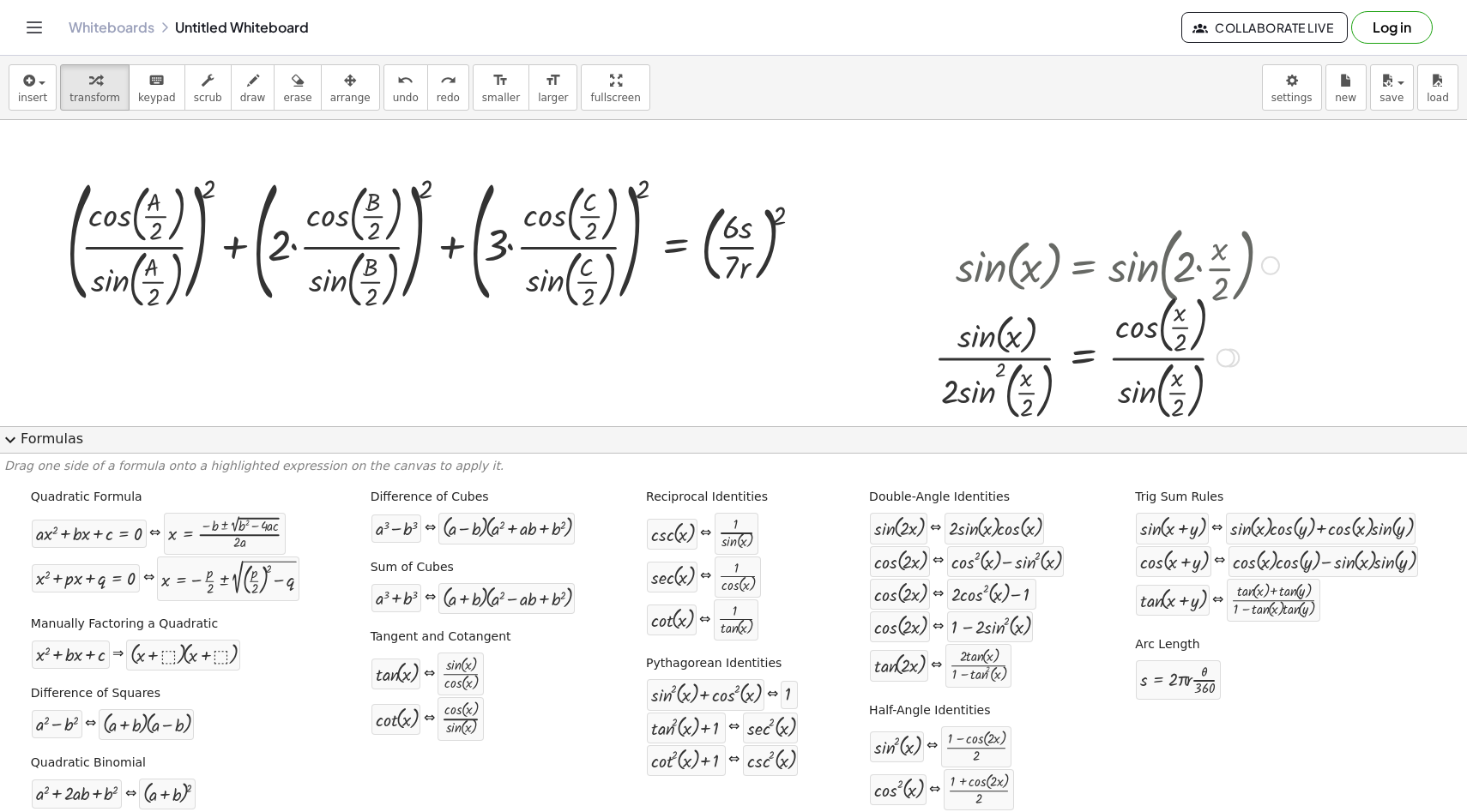
click at [1087, 359] on div at bounding box center [1106, 357] width 362 height 138
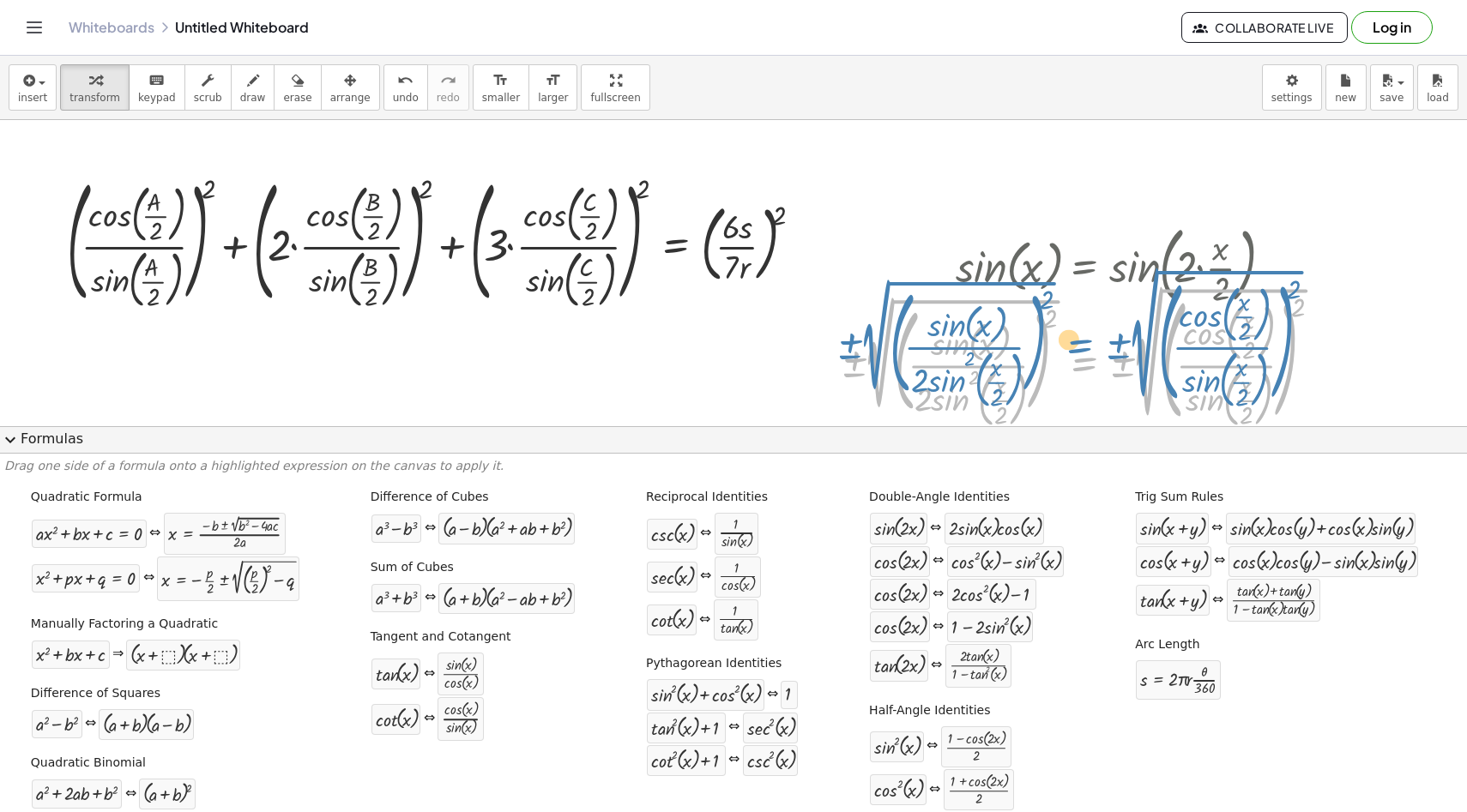
drag, startPoint x: 1078, startPoint y: 403, endPoint x: 1076, endPoint y: 389, distance: 14.1
click at [1076, 389] on div at bounding box center [1087, 356] width 510 height 150
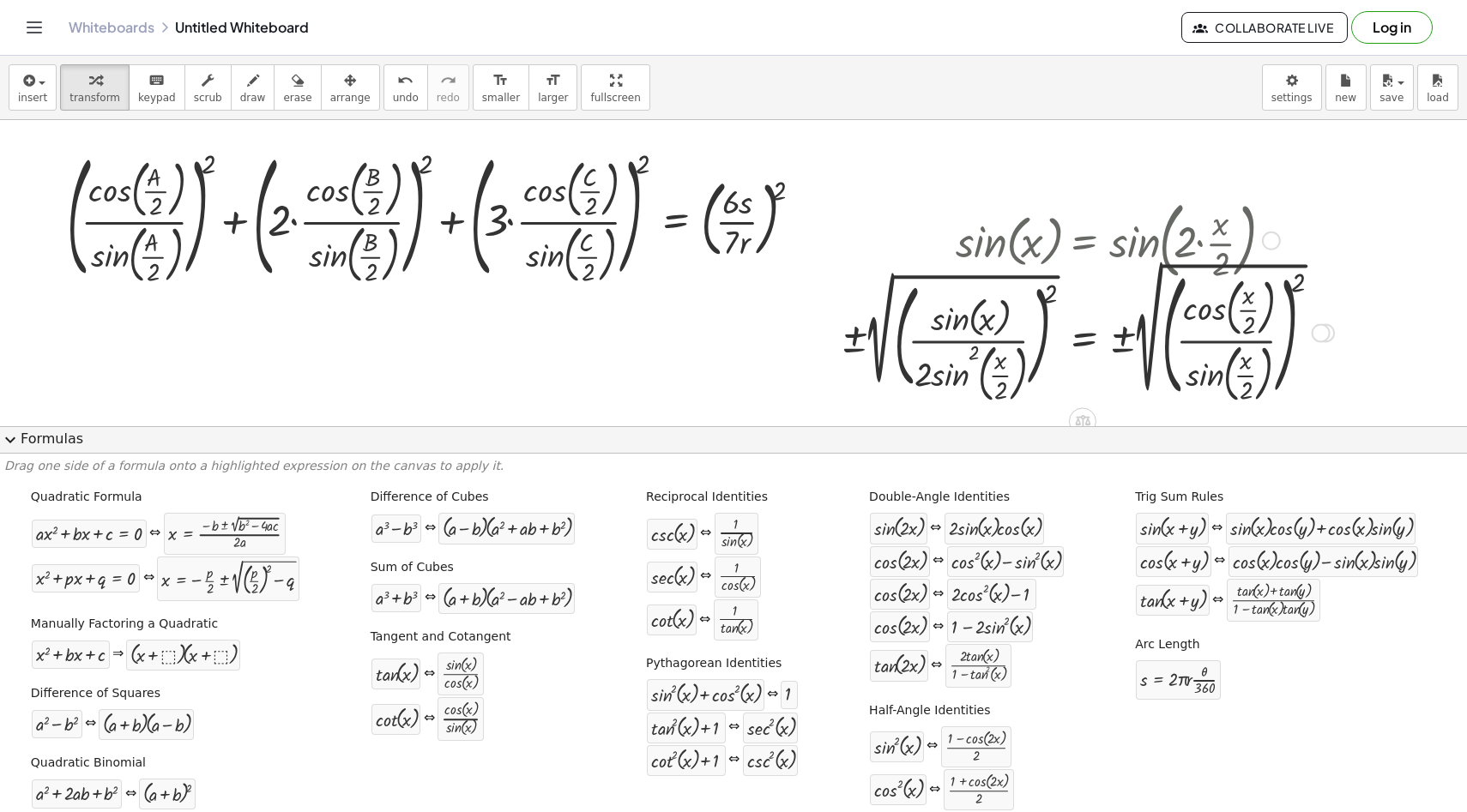
scroll to position [29, 0]
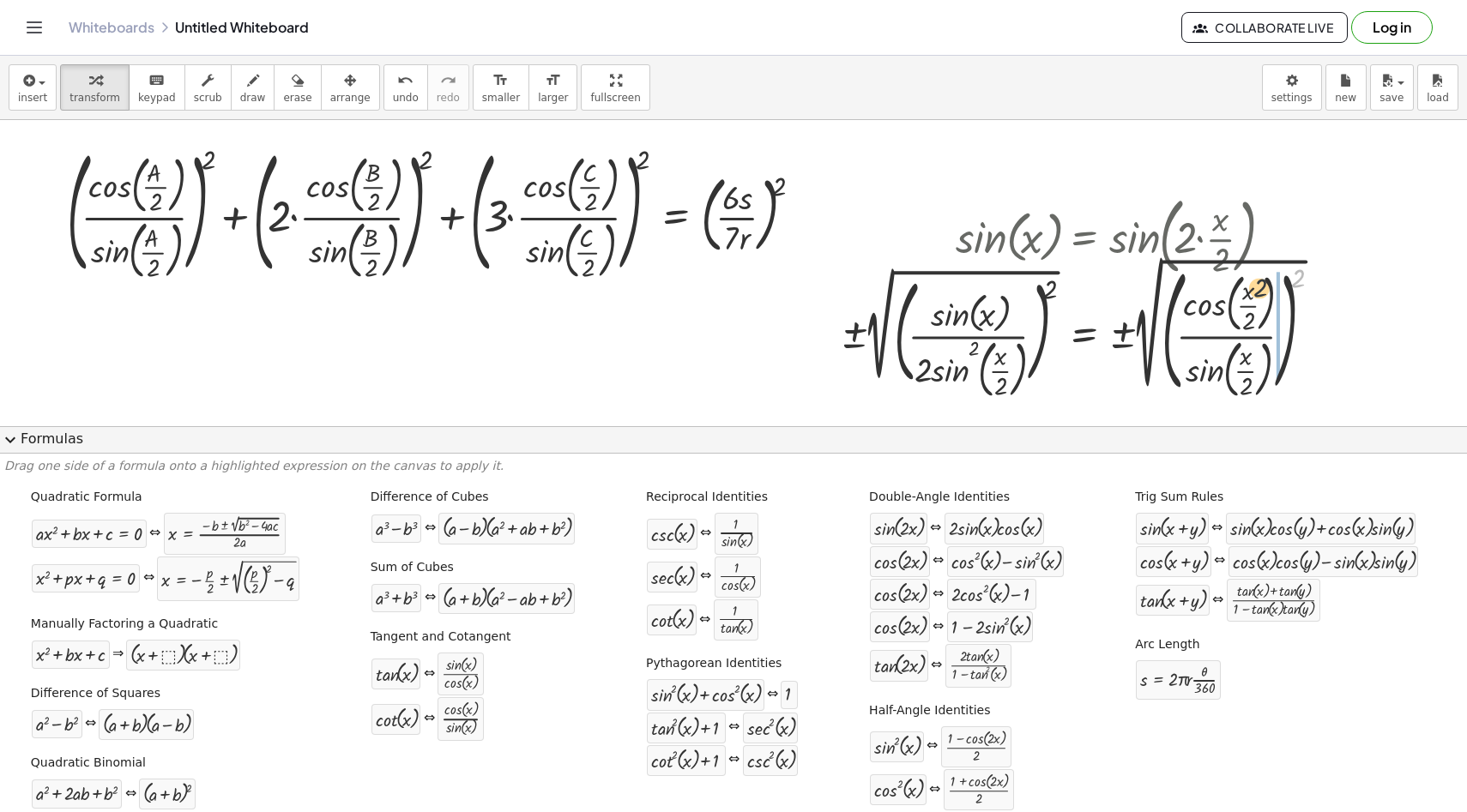
drag, startPoint x: 1294, startPoint y: 269, endPoint x: 1250, endPoint y: 280, distance: 45.4
click at [1250, 280] on div at bounding box center [1087, 327] width 510 height 150
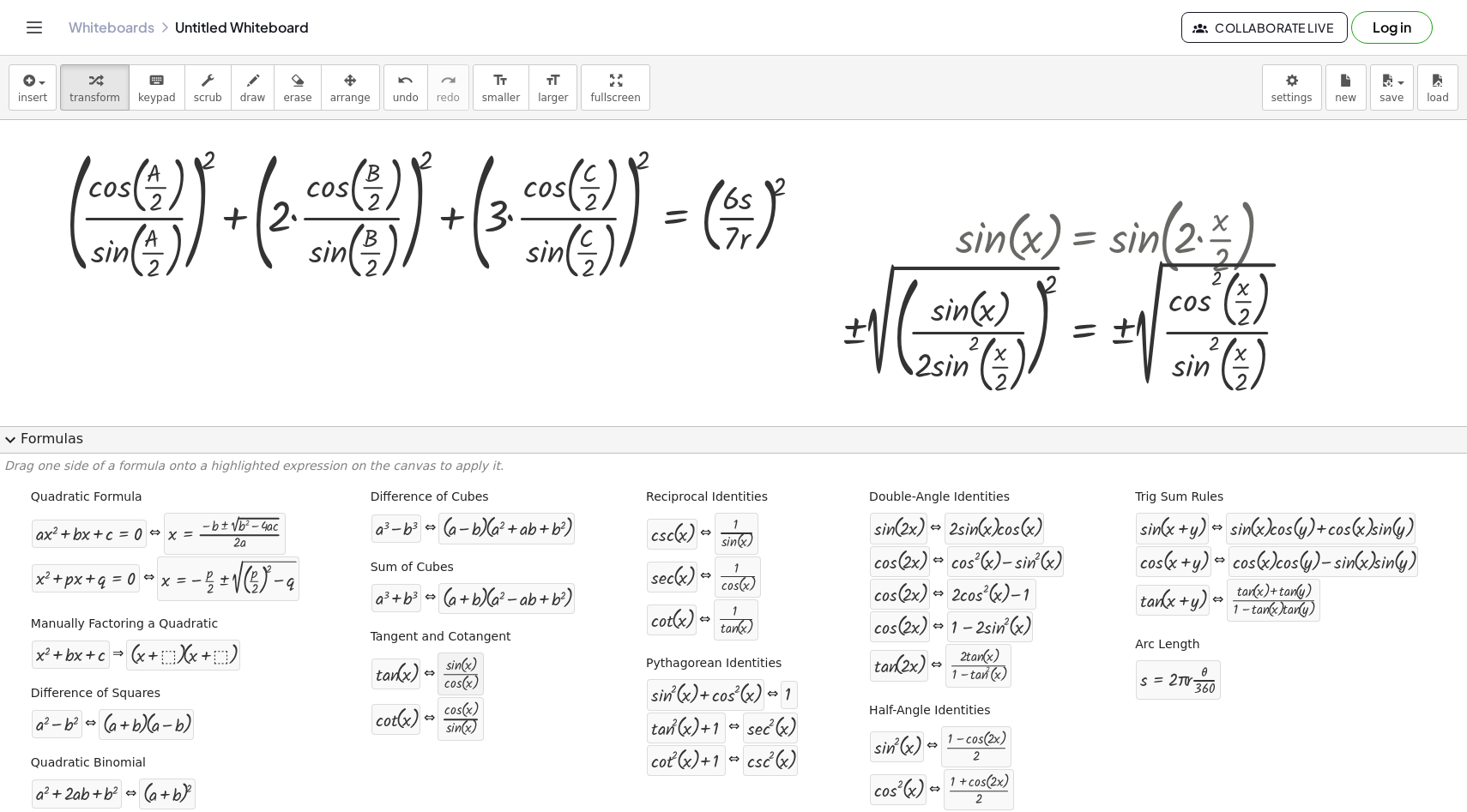
scroll to position [14, 0]
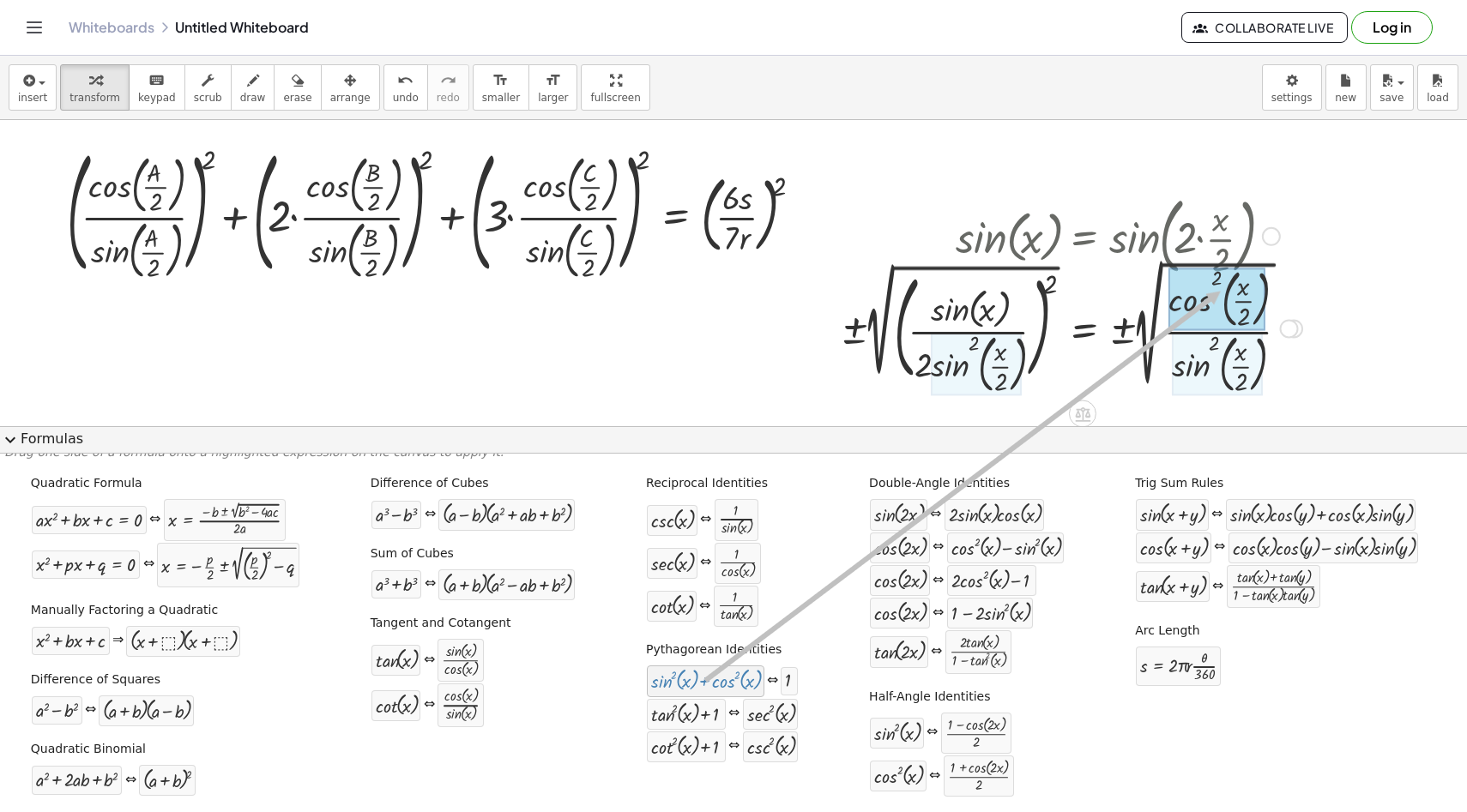
drag, startPoint x: 749, startPoint y: 680, endPoint x: 1218, endPoint y: 290, distance: 610.0
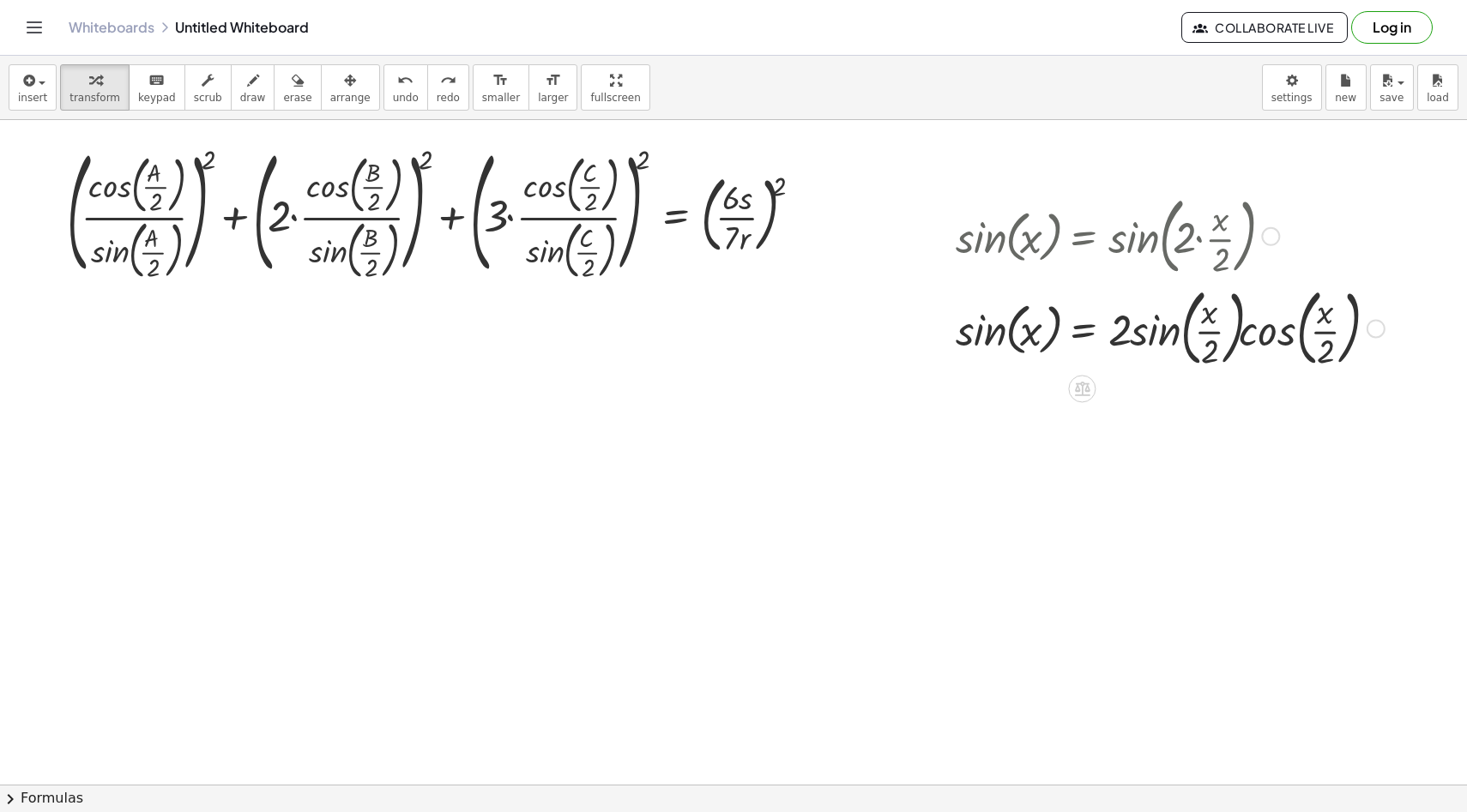
click at [1080, 335] on div at bounding box center [1170, 328] width 447 height 93
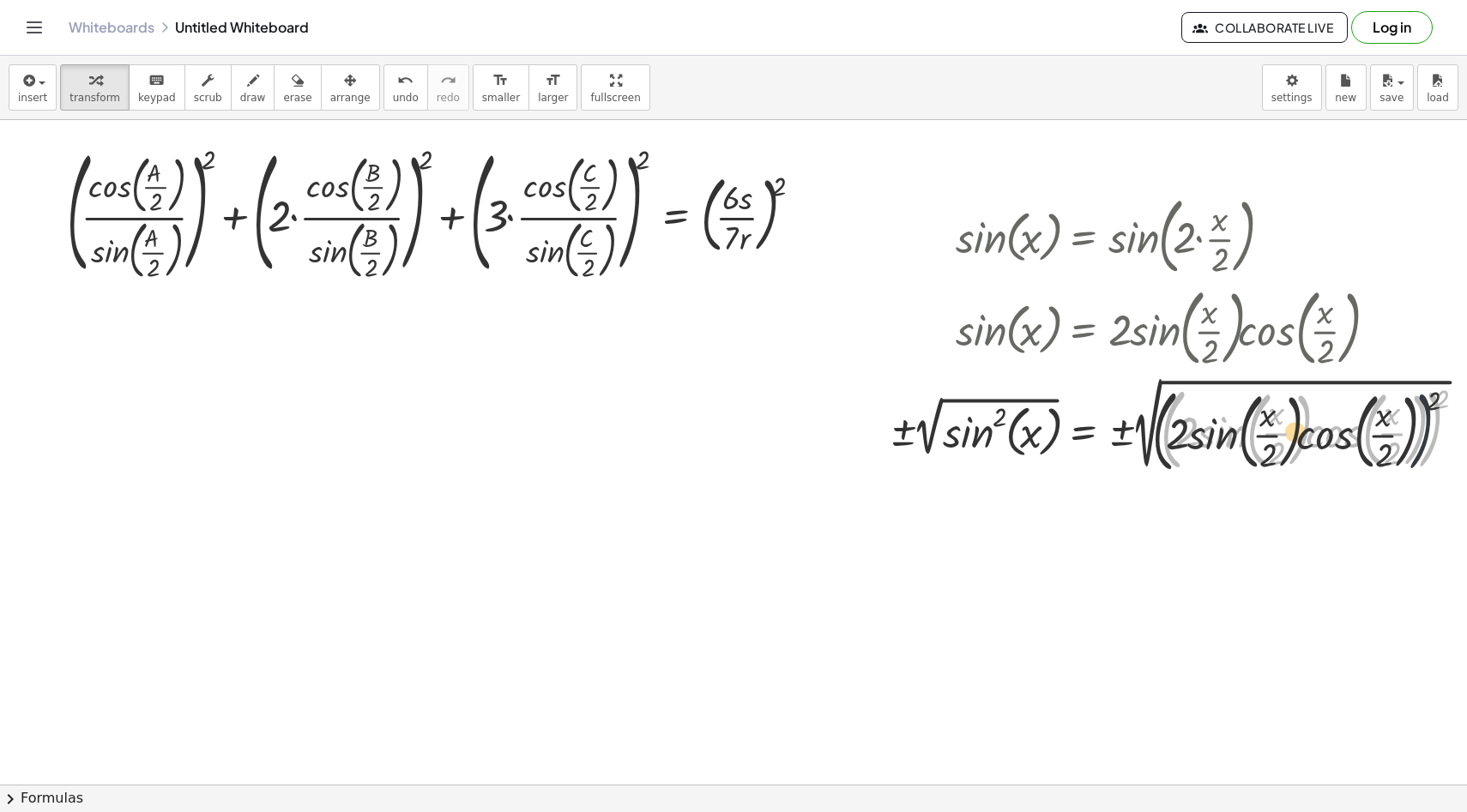
drag, startPoint x: 1435, startPoint y: 401, endPoint x: 1308, endPoint y: 449, distance: 135.8
click at [1308, 449] on div at bounding box center [1184, 426] width 606 height 105
drag, startPoint x: 1445, startPoint y: 399, endPoint x: 1386, endPoint y: 440, distance: 71.8
click at [1386, 440] on div at bounding box center [1184, 426] width 606 height 105
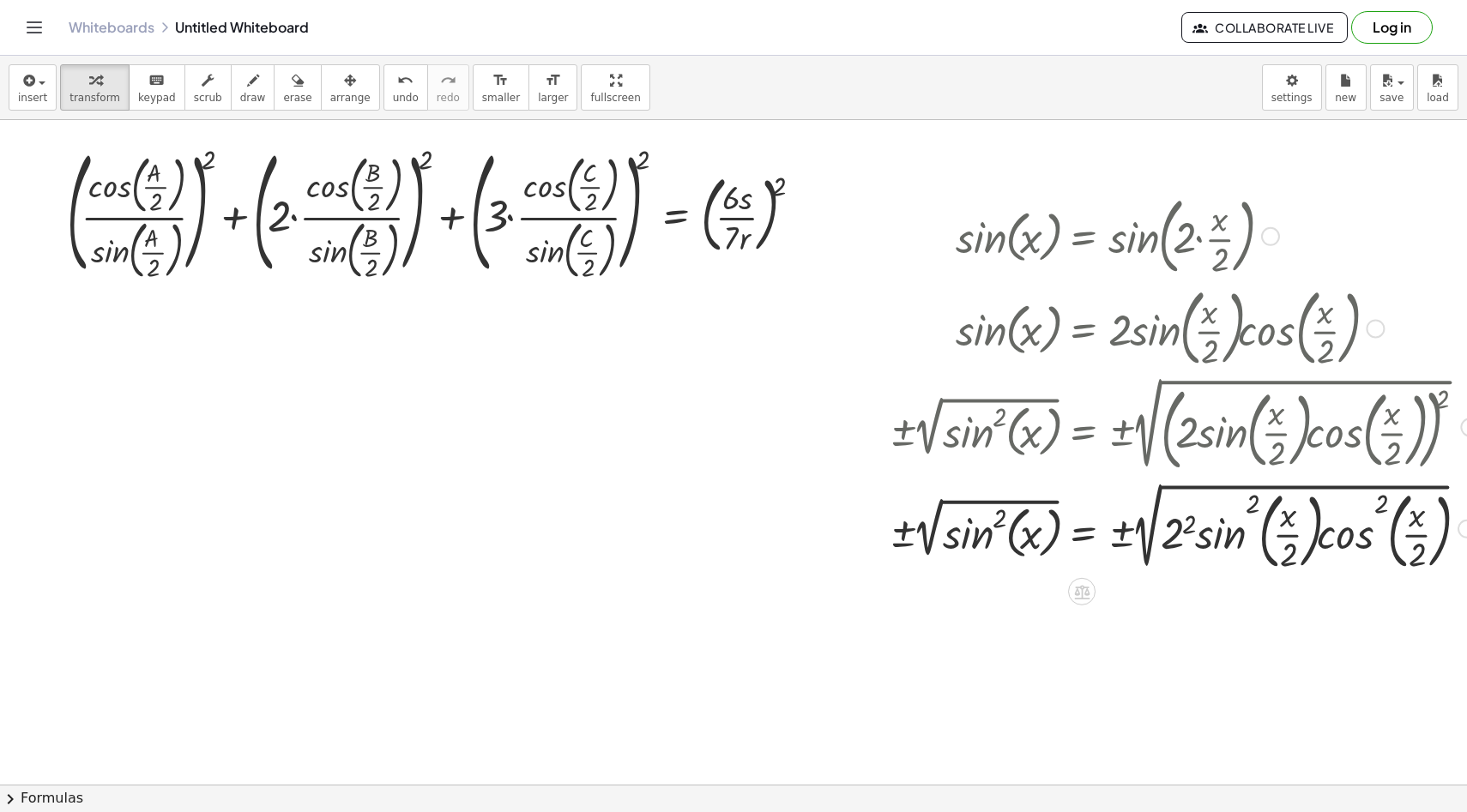
click at [1187, 530] on div at bounding box center [1184, 526] width 606 height 99
click at [967, 792] on button "chevron_right Formulas" at bounding box center [733, 798] width 1467 height 28
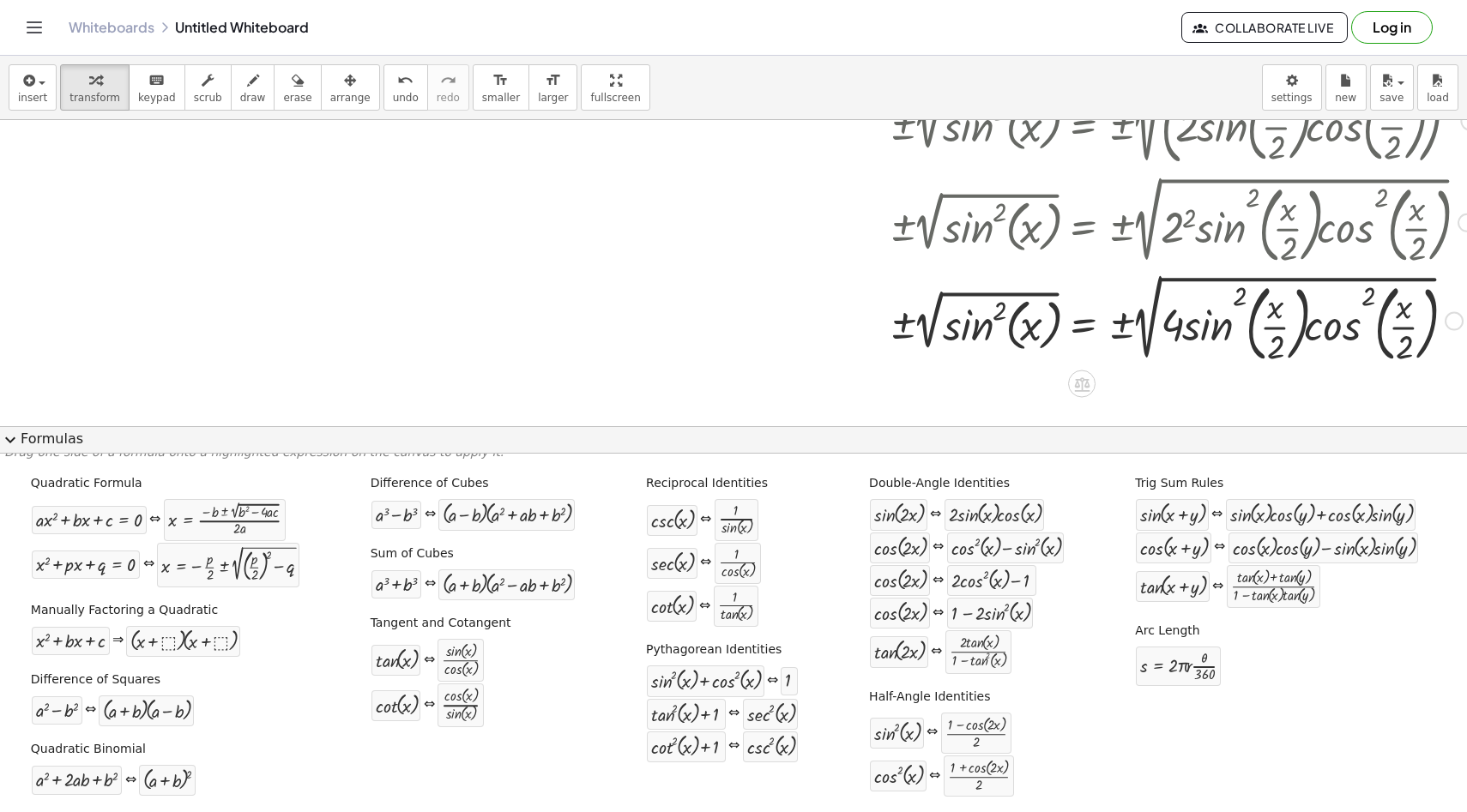
scroll to position [350, 0]
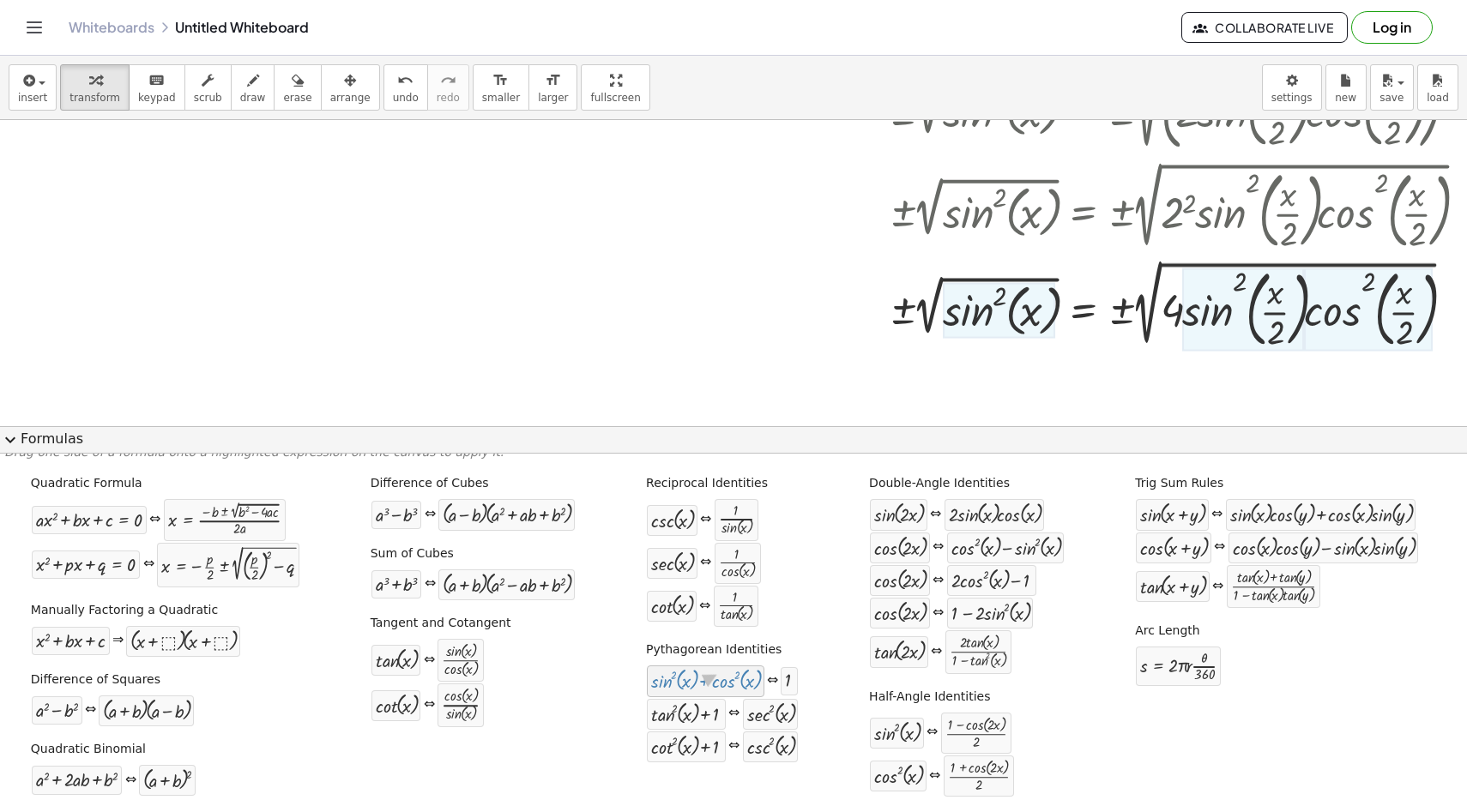
drag, startPoint x: 680, startPoint y: 689, endPoint x: 717, endPoint y: 677, distance: 38.9
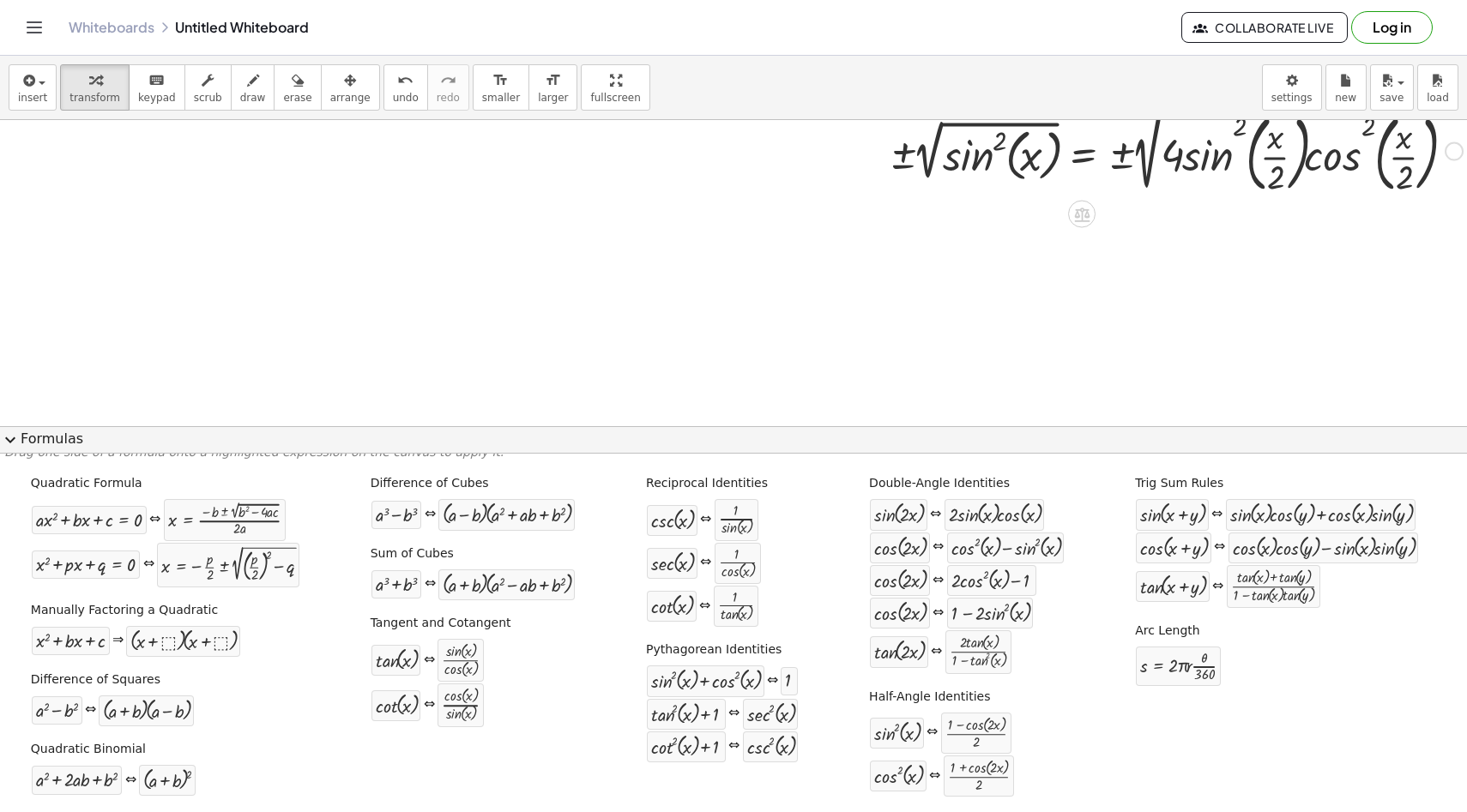
scroll to position [502, 0]
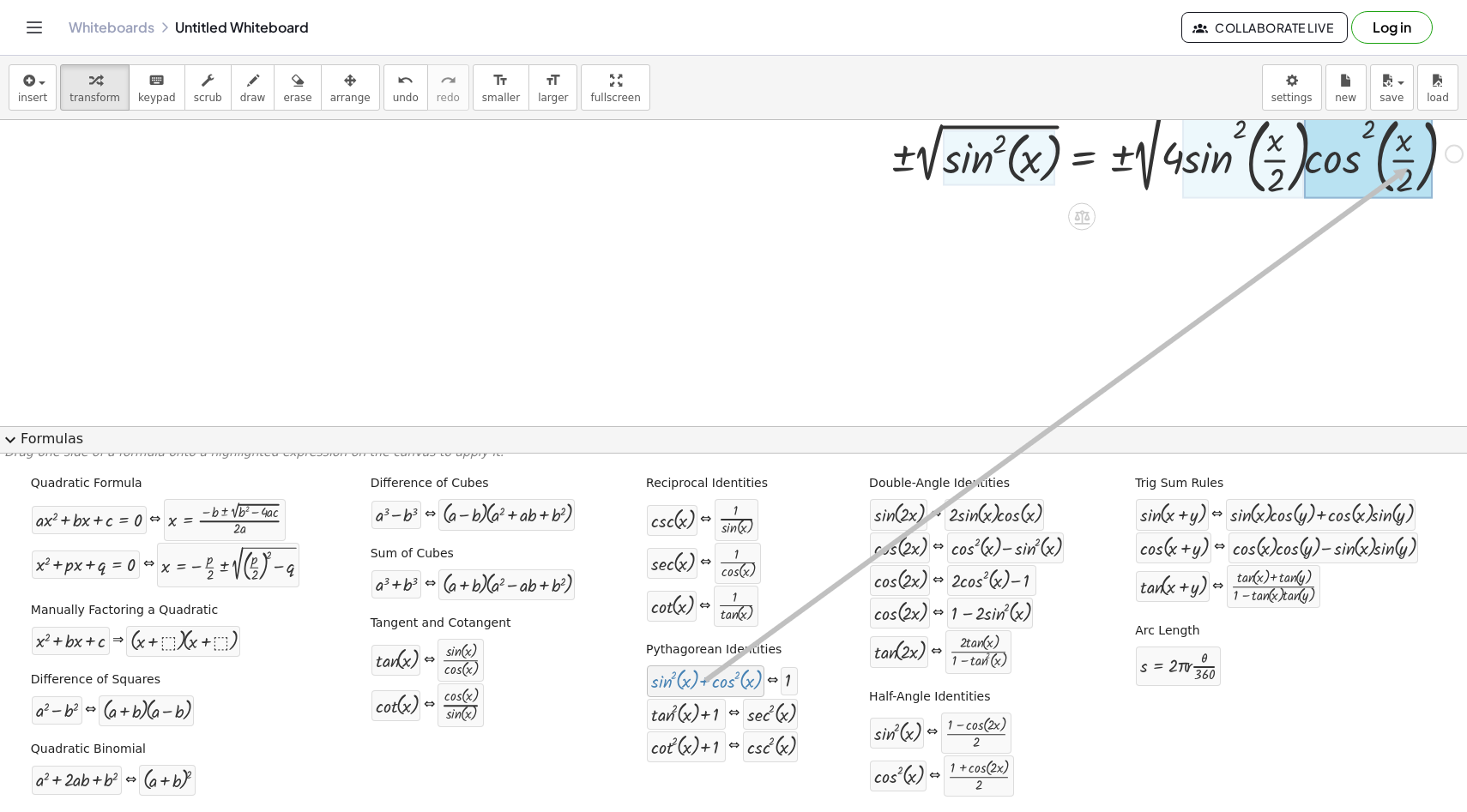
drag, startPoint x: 718, startPoint y: 685, endPoint x: 1408, endPoint y: 168, distance: 862.2
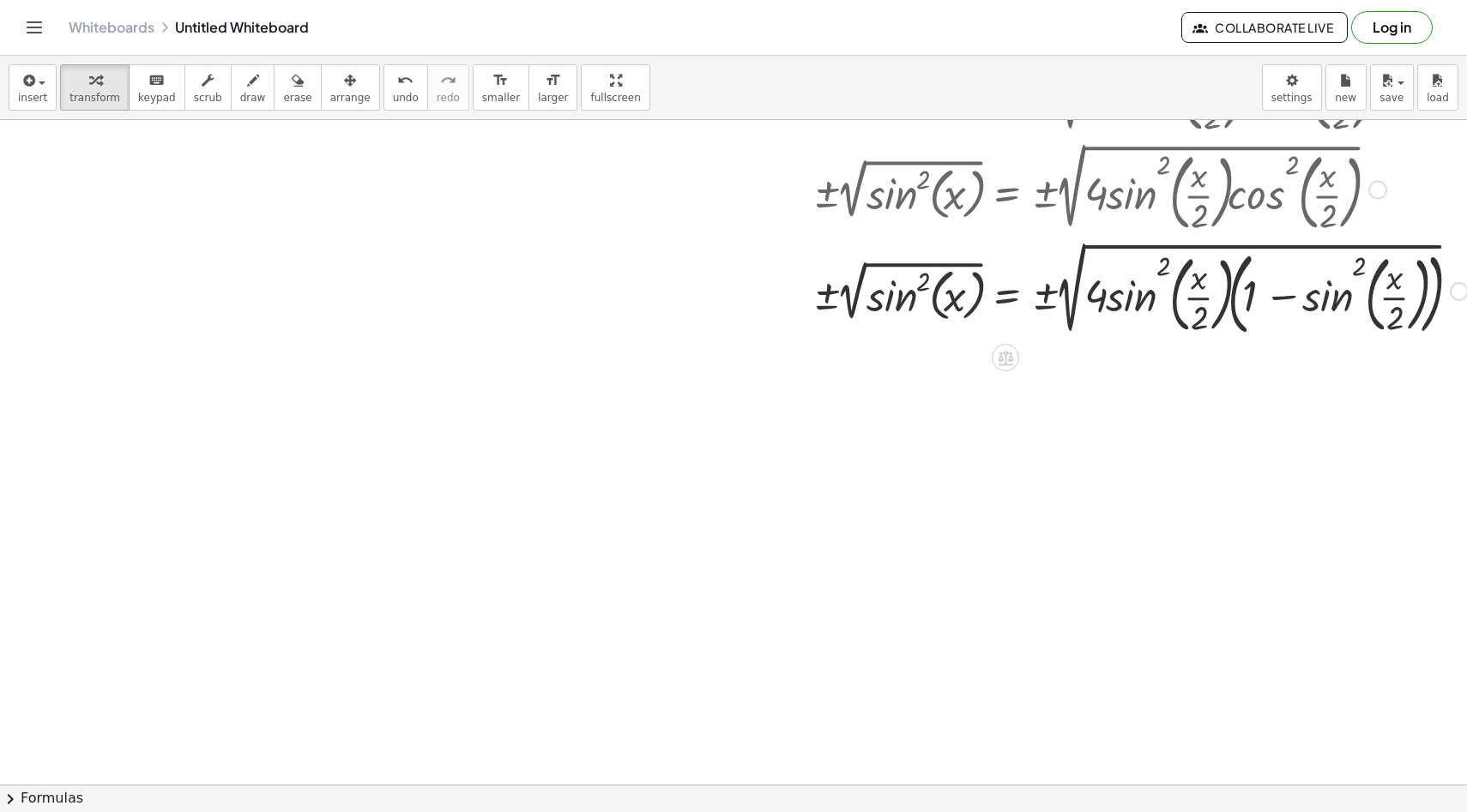
scroll to position [467, 95]
